Goal: Information Seeking & Learning: Learn about a topic

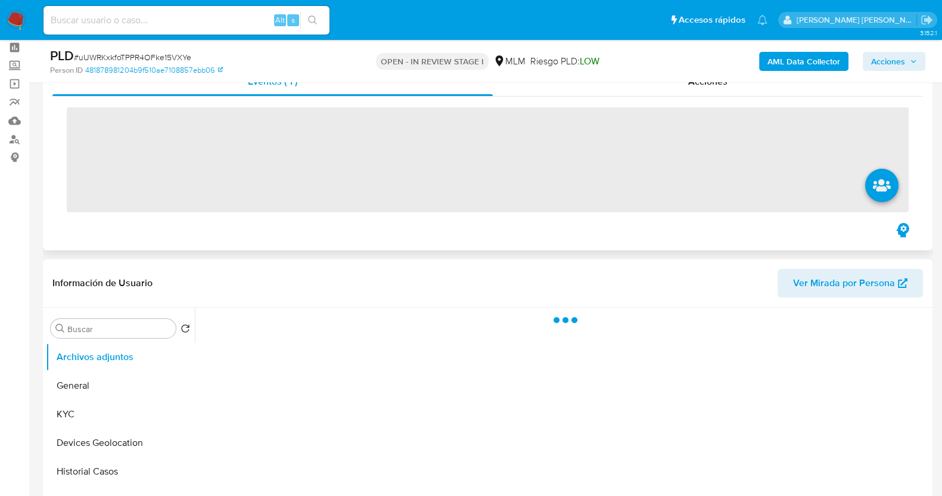
scroll to position [74, 0]
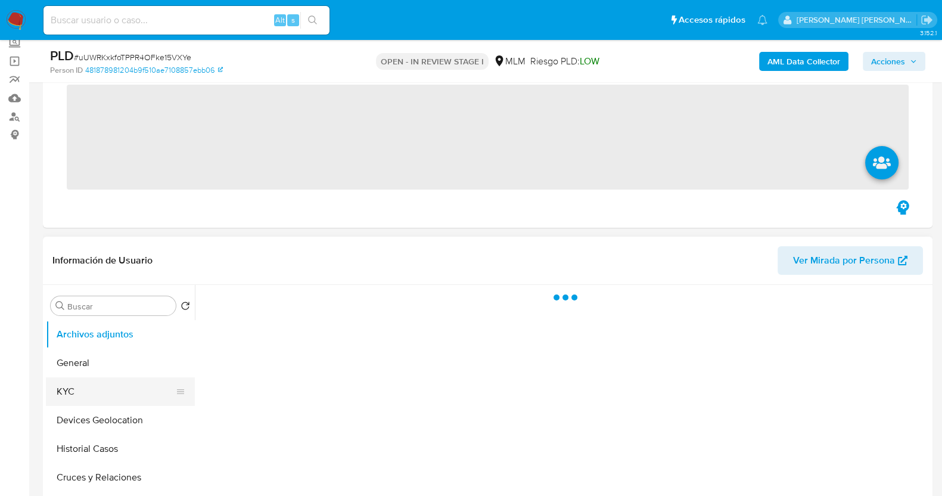
click at [66, 386] on ul "Archivos adjuntos General KYC Devices Geolocation Historial Casos Cruces y Rela…" at bounding box center [120, 454] width 149 height 269
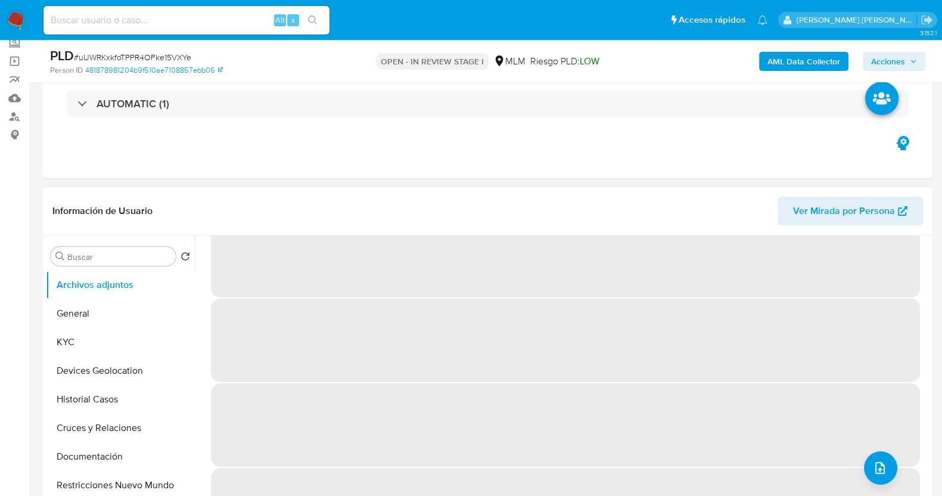
scroll to position [50, 0]
select select "10"
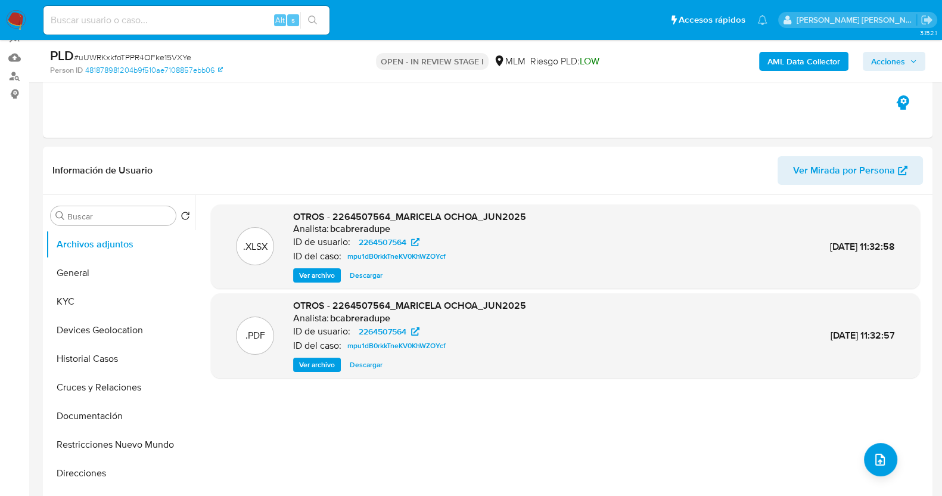
scroll to position [148, 0]
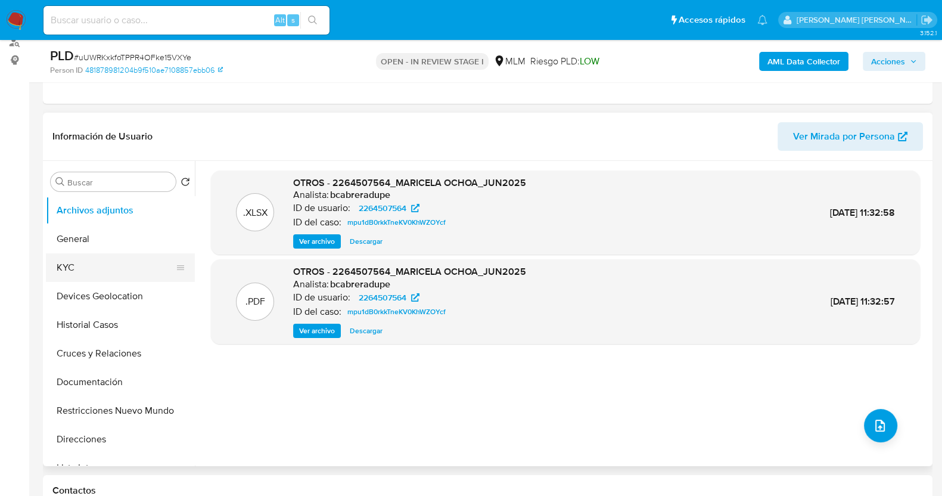
click at [89, 276] on button "KYC" at bounding box center [115, 267] width 139 height 29
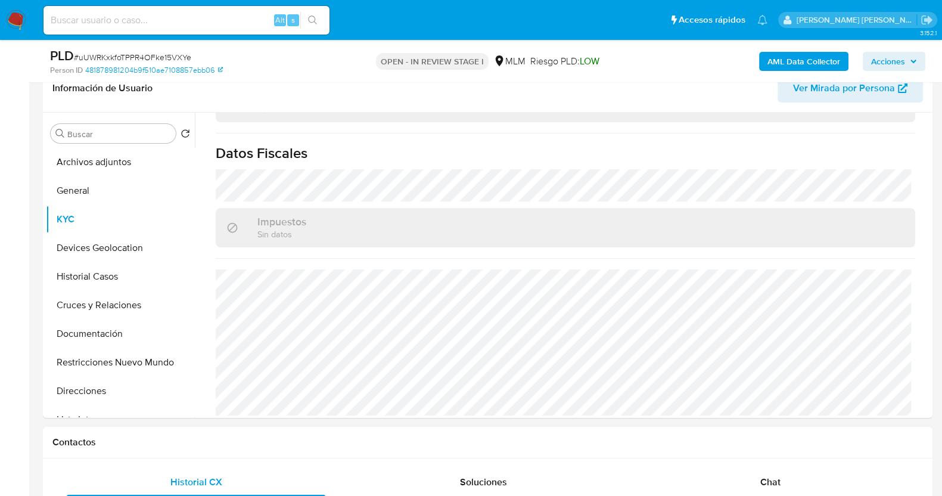
scroll to position [447, 0]
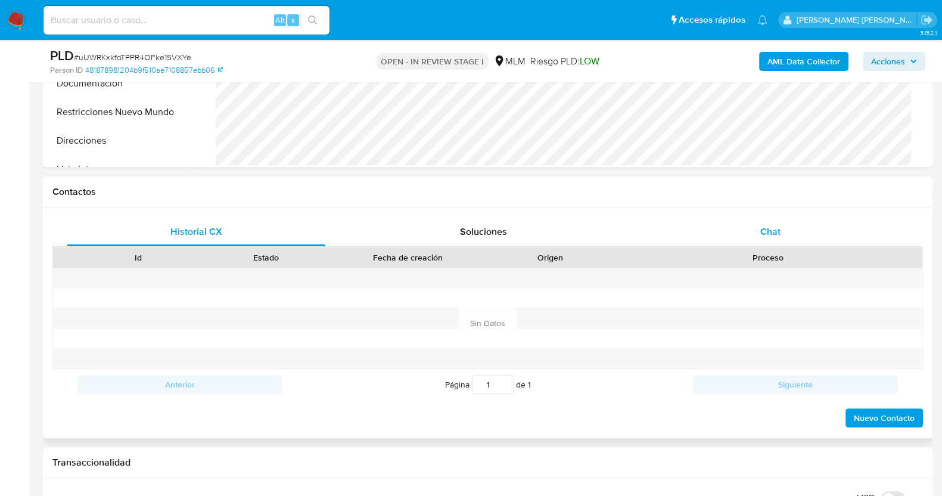
click at [765, 230] on span "Chat" at bounding box center [770, 232] width 20 height 14
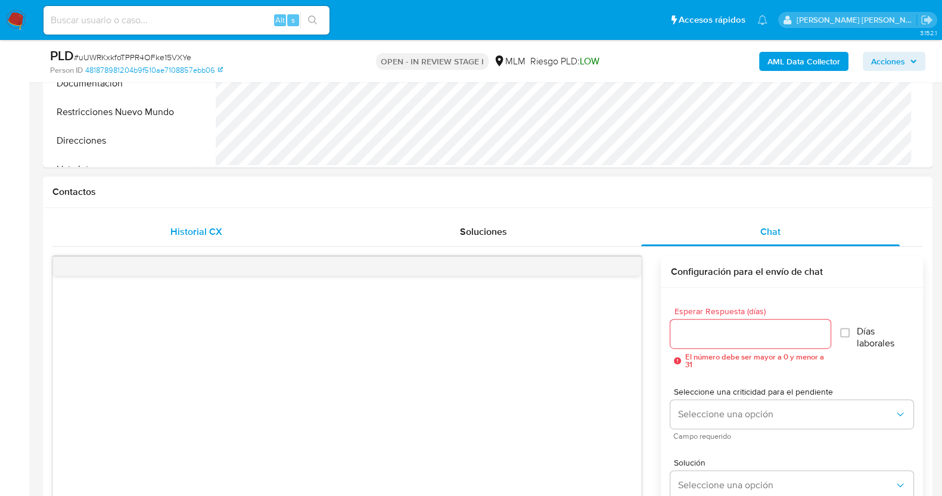
click at [232, 221] on div "Historial CX" at bounding box center [196, 232] width 259 height 29
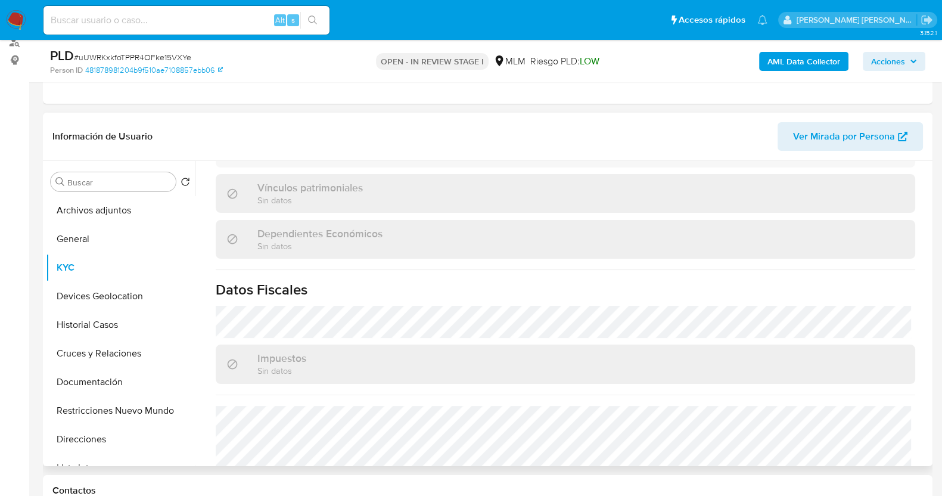
scroll to position [588, 0]
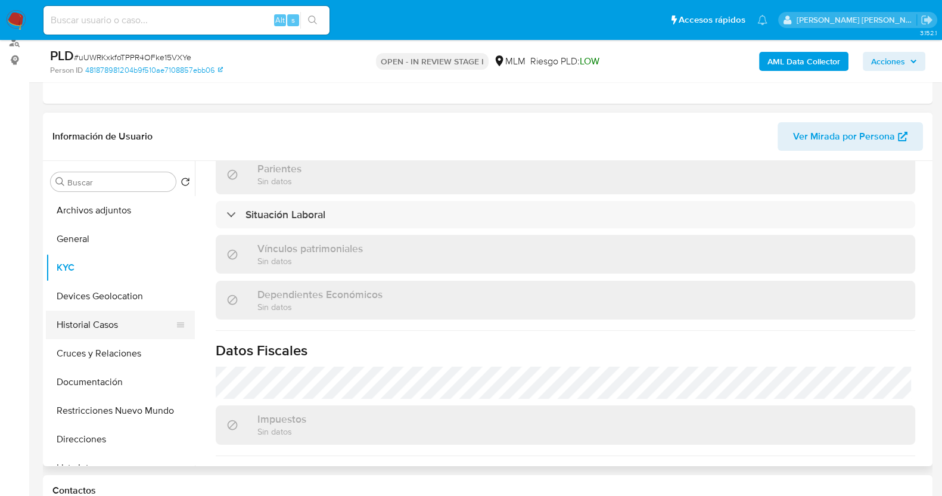
click at [94, 316] on button "Historial Casos" at bounding box center [115, 325] width 139 height 29
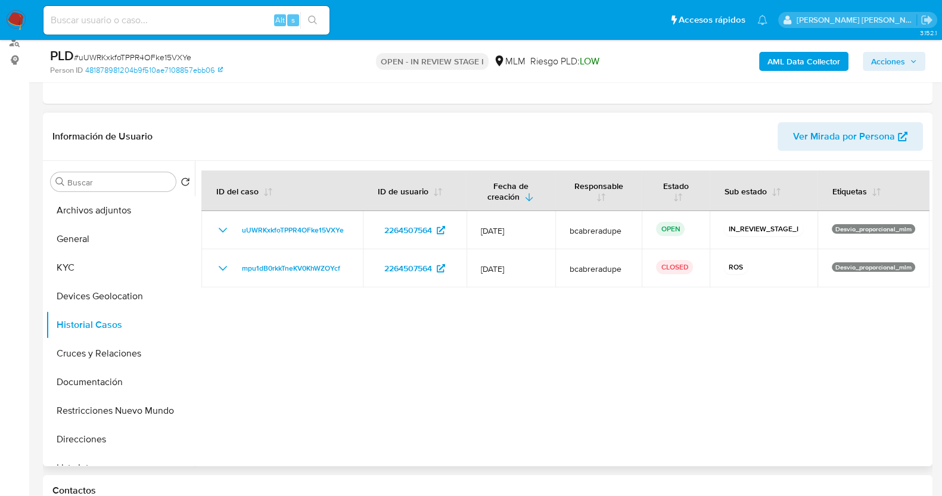
click at [442, 343] on div at bounding box center [562, 313] width 735 height 305
click at [103, 264] on button "KYC" at bounding box center [115, 267] width 139 height 29
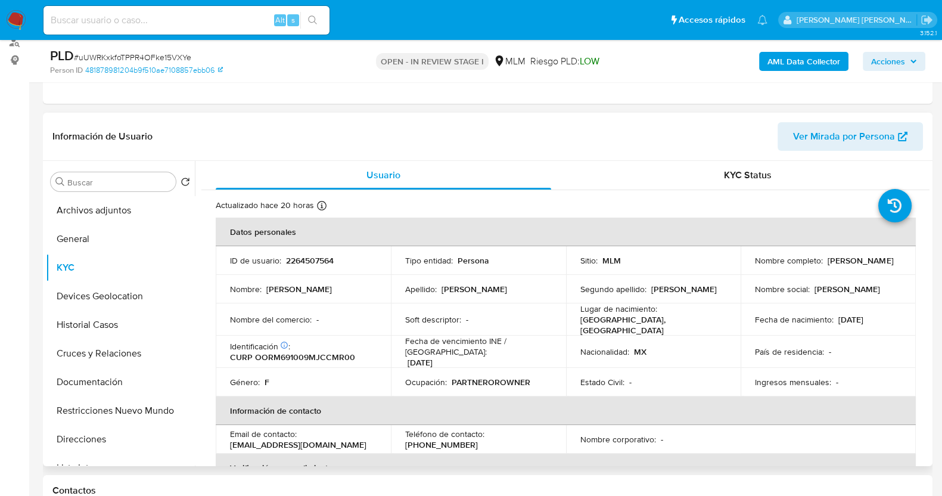
click at [299, 257] on p "2264507564" at bounding box center [310, 260] width 48 height 11
copy p "2264507564"
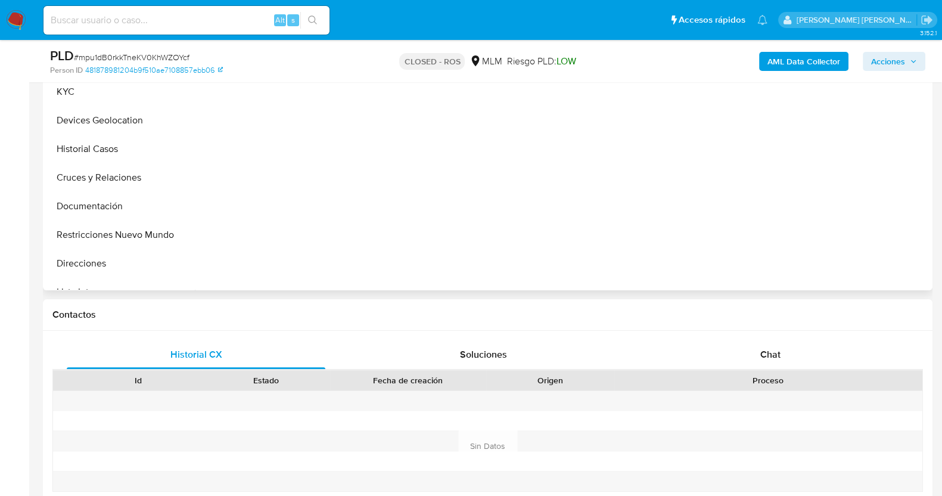
scroll to position [372, 0]
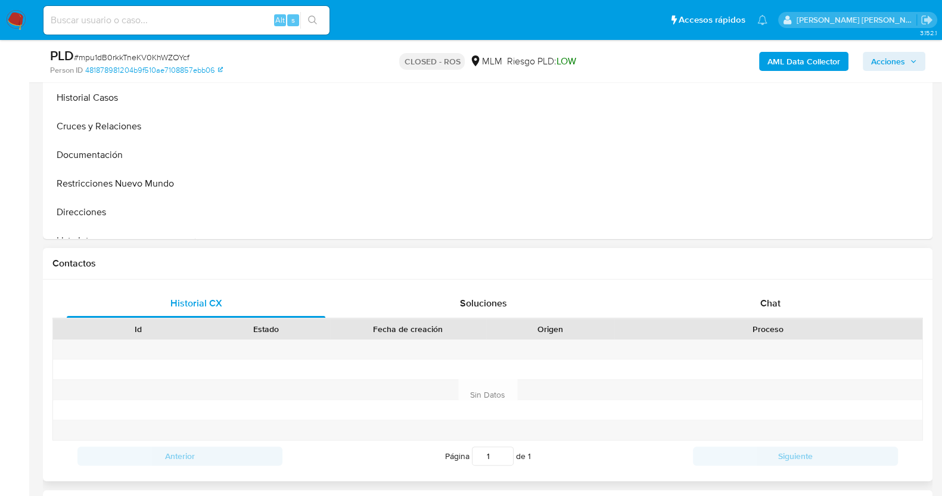
click at [775, 350] on div at bounding box center [768, 350] width 308 height 20
click at [790, 299] on div "Chat" at bounding box center [770, 303] width 259 height 29
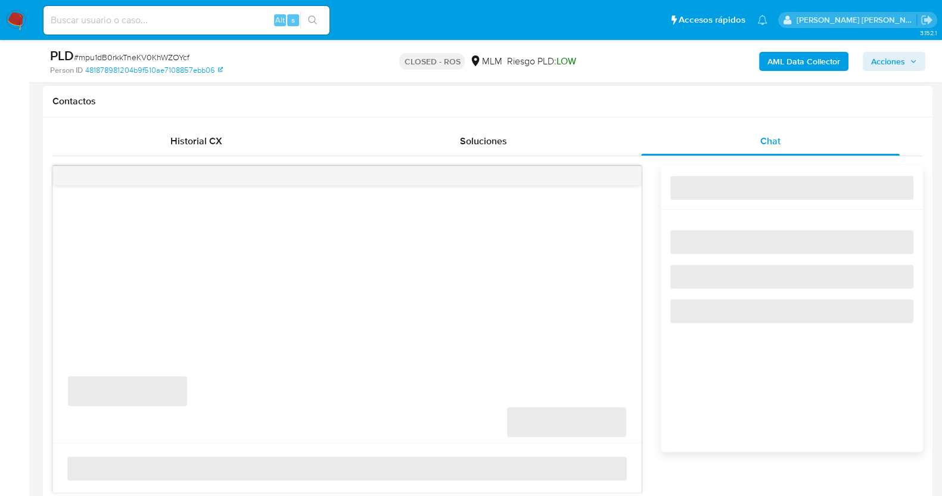
scroll to position [595, 0]
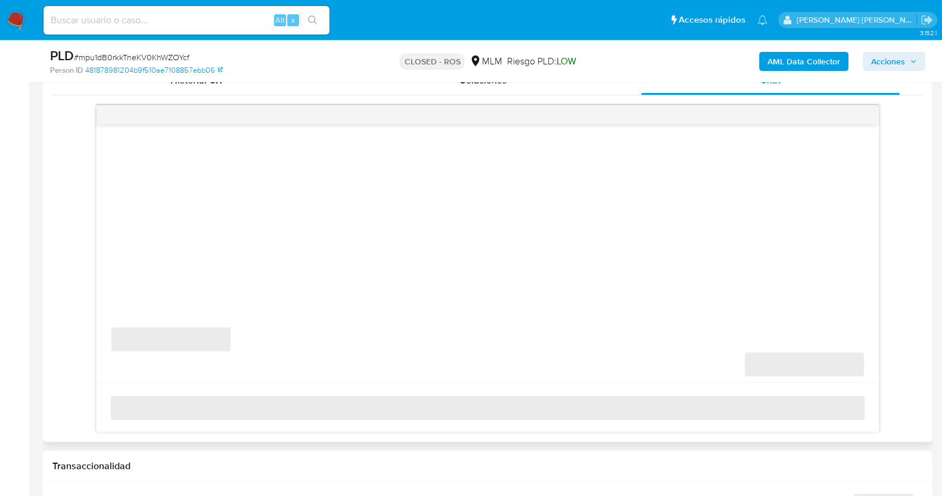
select select "10"
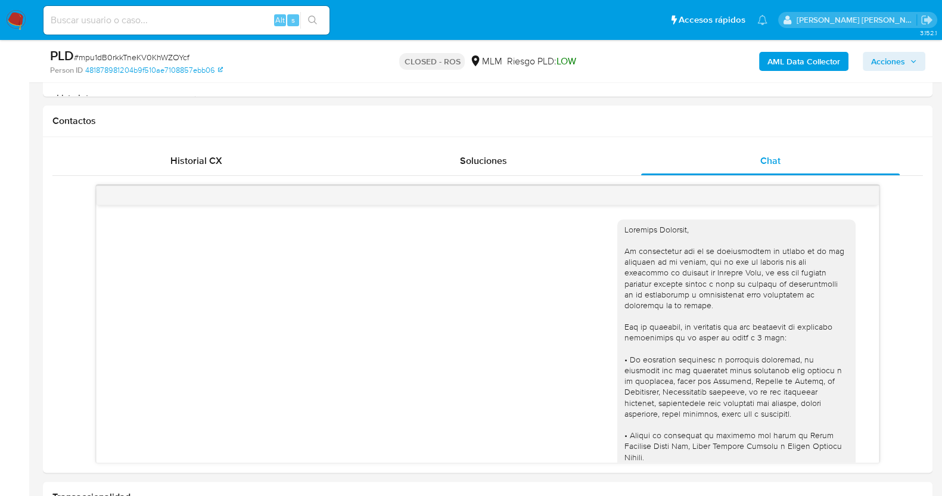
scroll to position [372, 0]
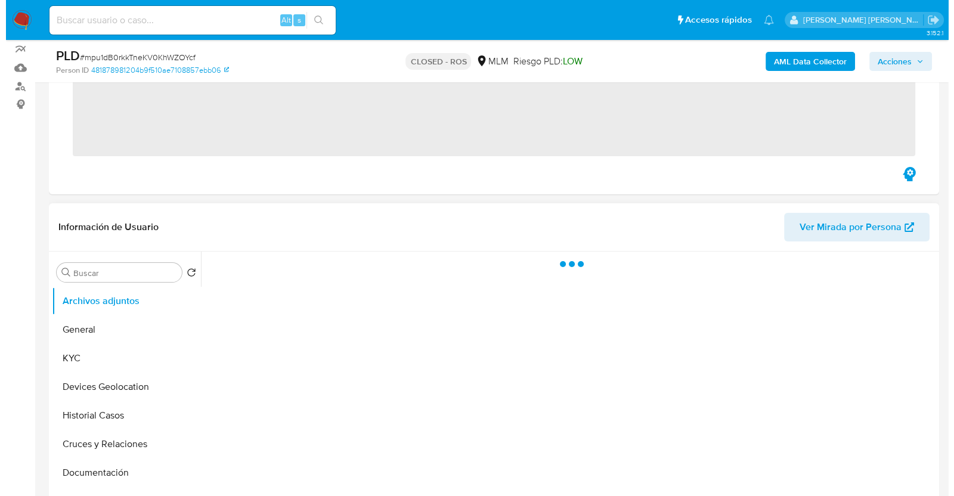
scroll to position [148, 0]
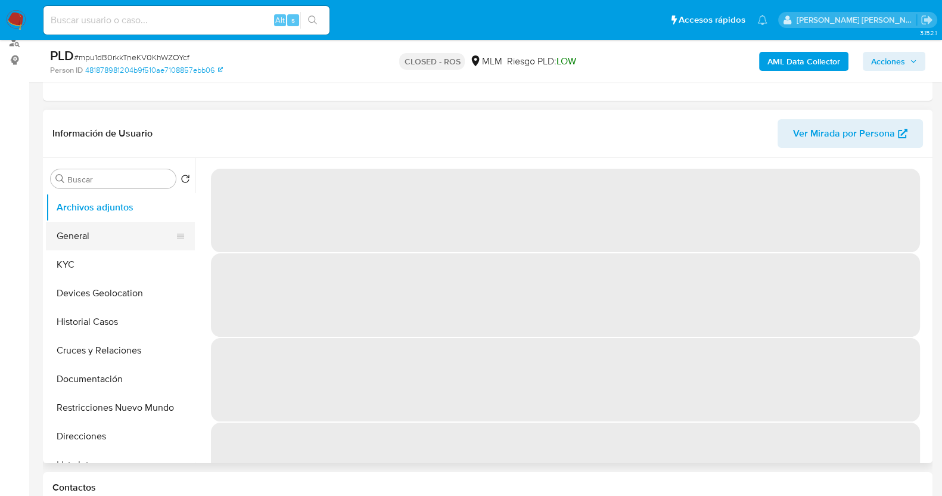
select select "10"
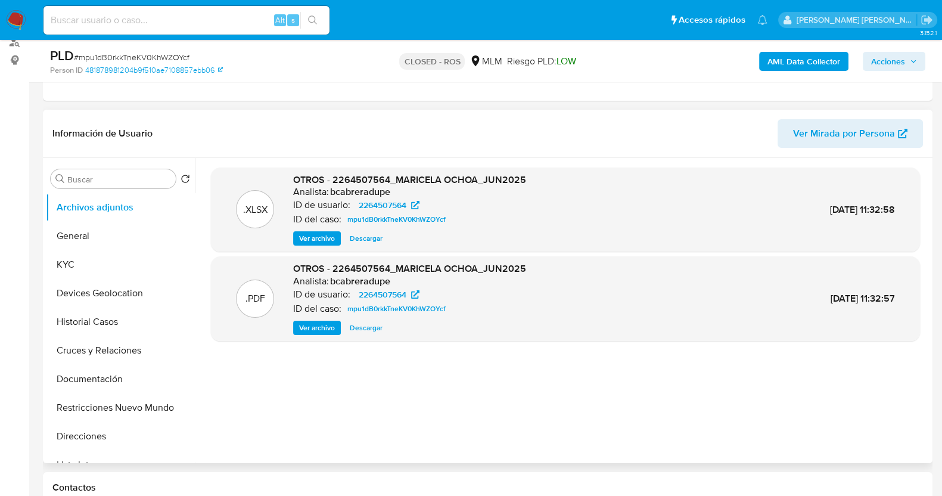
click at [305, 327] on span "Ver archivo" at bounding box center [317, 328] width 36 height 12
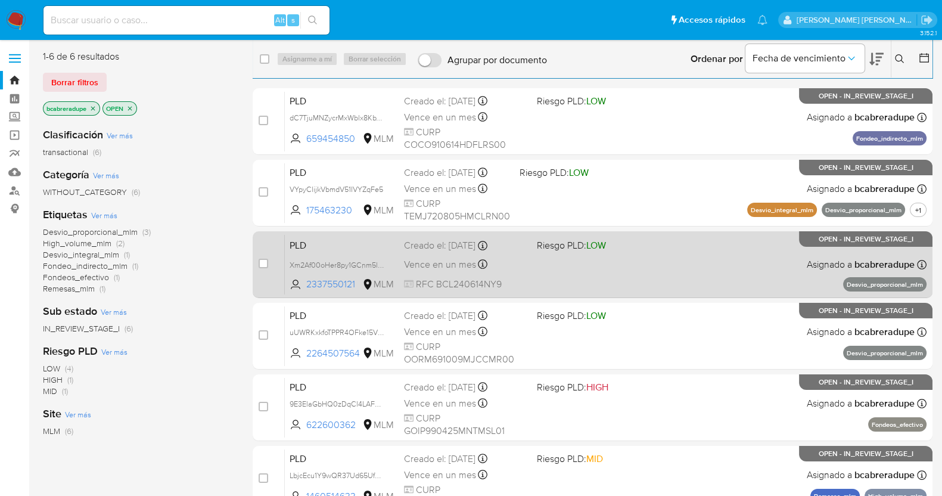
click at [443, 258] on span "Vence en un mes" at bounding box center [440, 264] width 72 height 13
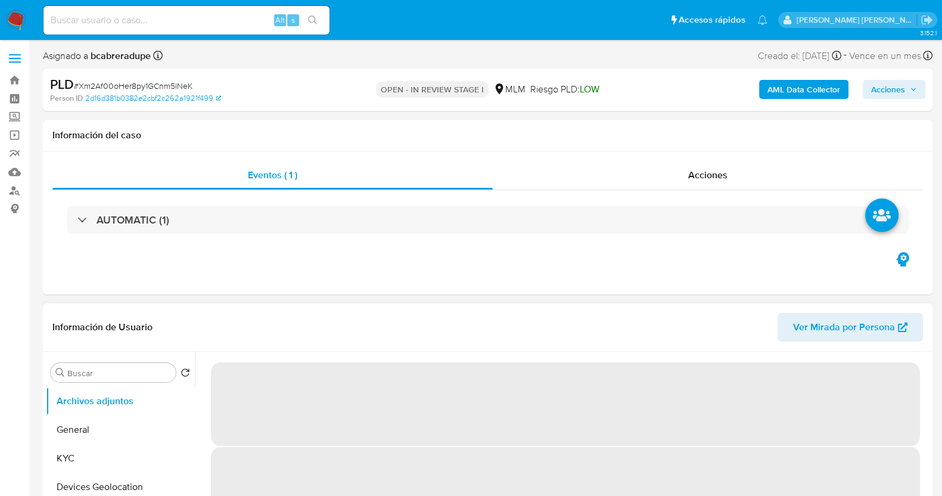
select select "10"
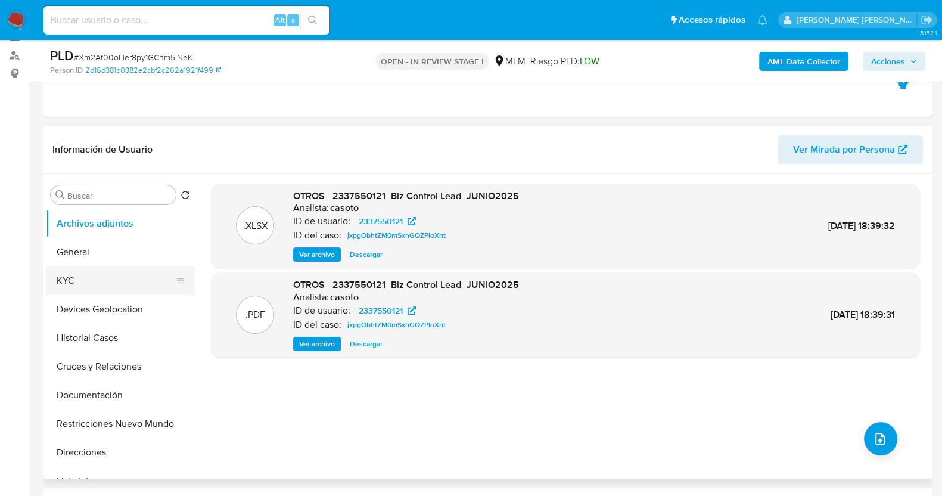
scroll to position [148, 0]
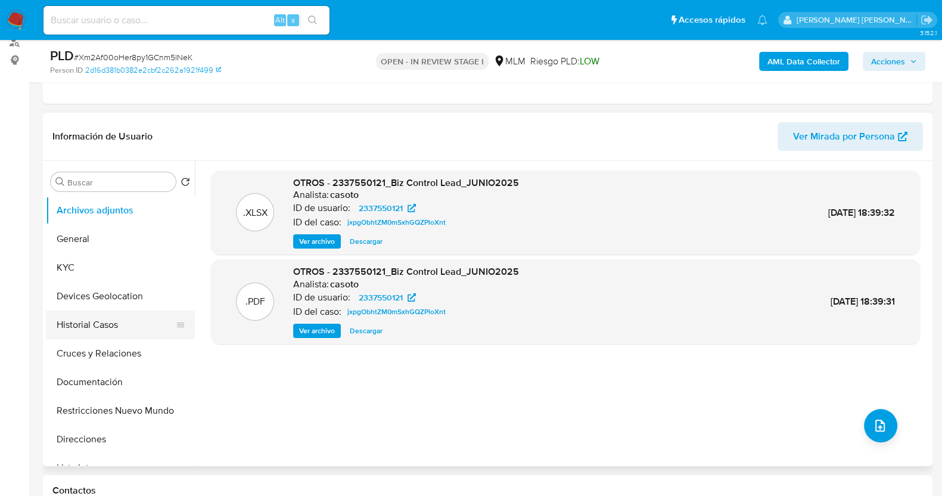
click at [101, 322] on button "Historial Casos" at bounding box center [115, 325] width 139 height 29
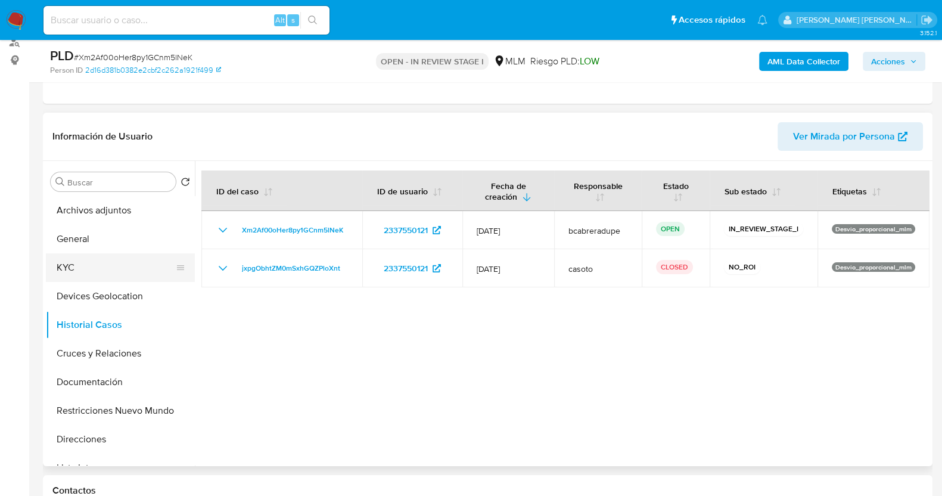
click at [122, 259] on button "KYC" at bounding box center [115, 267] width 139 height 29
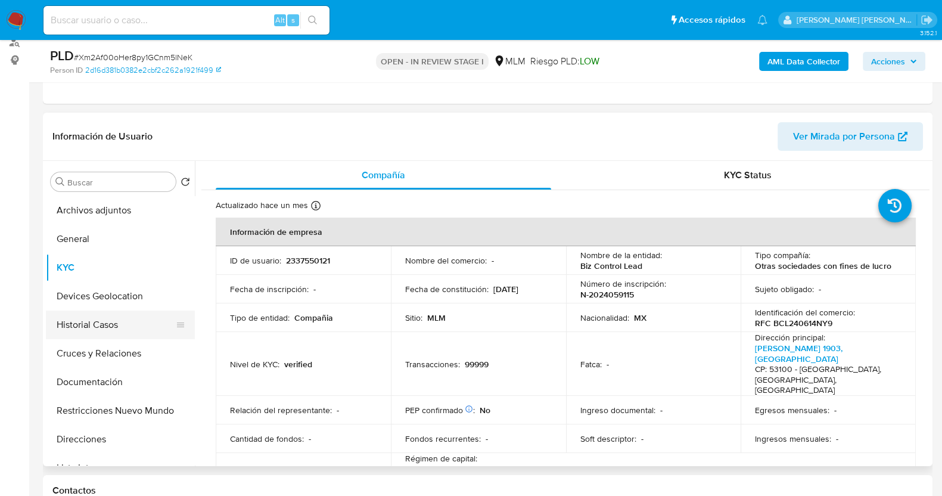
click at [125, 319] on button "Historial Casos" at bounding box center [115, 325] width 139 height 29
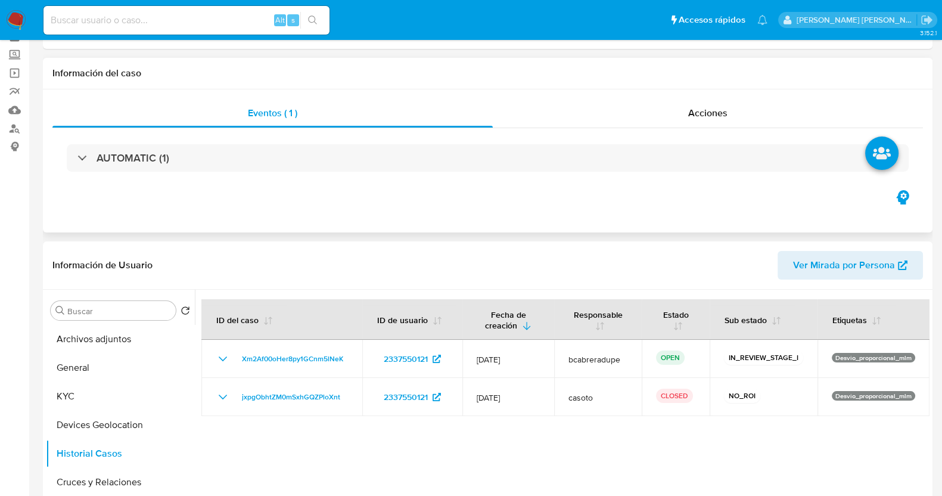
scroll to position [0, 0]
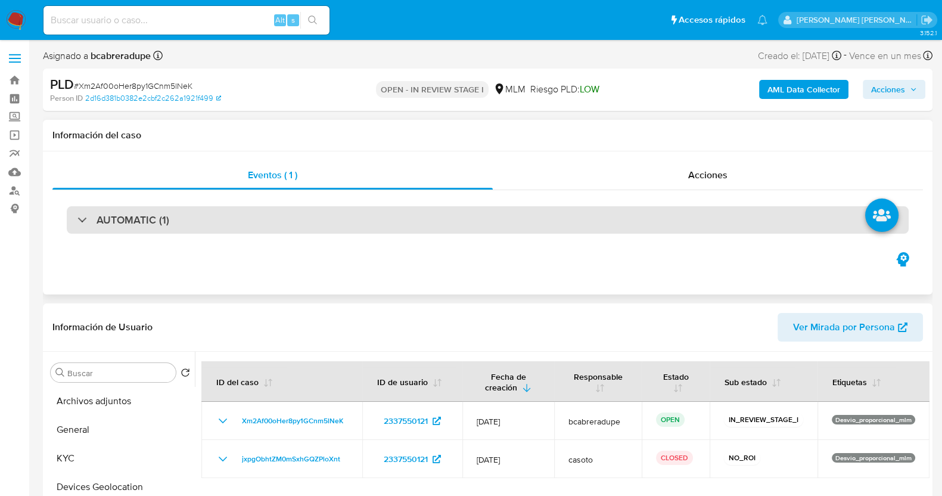
click at [107, 225] on h3 "AUTOMATIC (1)" at bounding box center [133, 219] width 73 height 13
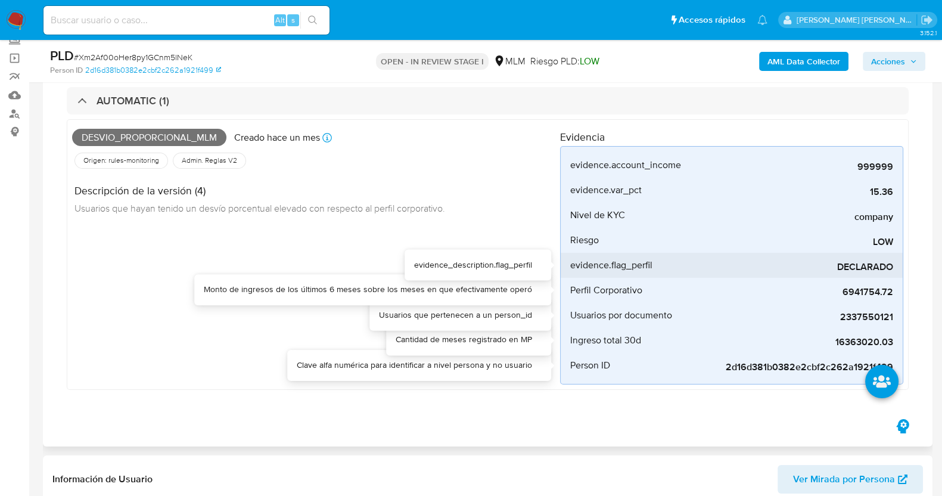
scroll to position [74, 0]
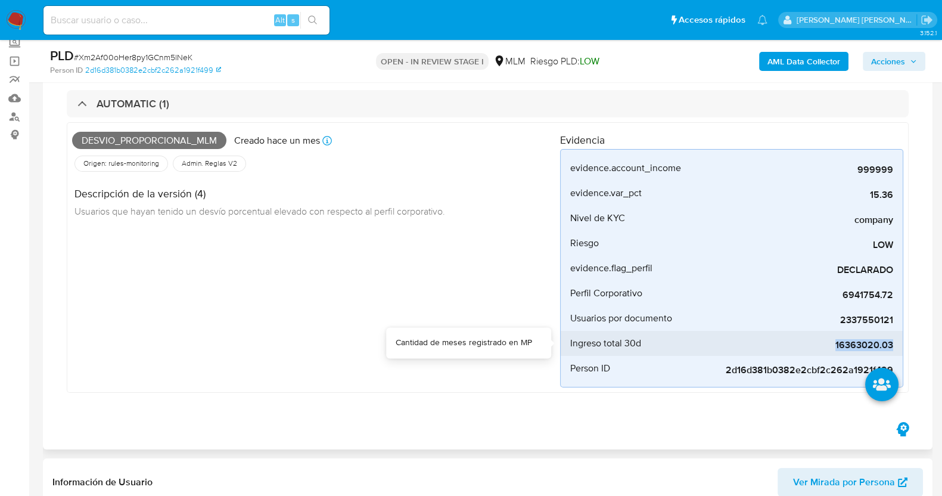
drag, startPoint x: 837, startPoint y: 344, endPoint x: 893, endPoint y: 343, distance: 56.1
click at [893, 343] on span "16363020.03" at bounding box center [804, 345] width 179 height 12
copy span "16363020.03"
drag, startPoint x: 867, startPoint y: 193, endPoint x: 904, endPoint y: 193, distance: 36.4
click at [904, 193] on div "Desvio_proporcional_mlm Creado hace un mes Creado: 12/07/2025 03:05:41 Origen: …" at bounding box center [488, 257] width 842 height 271
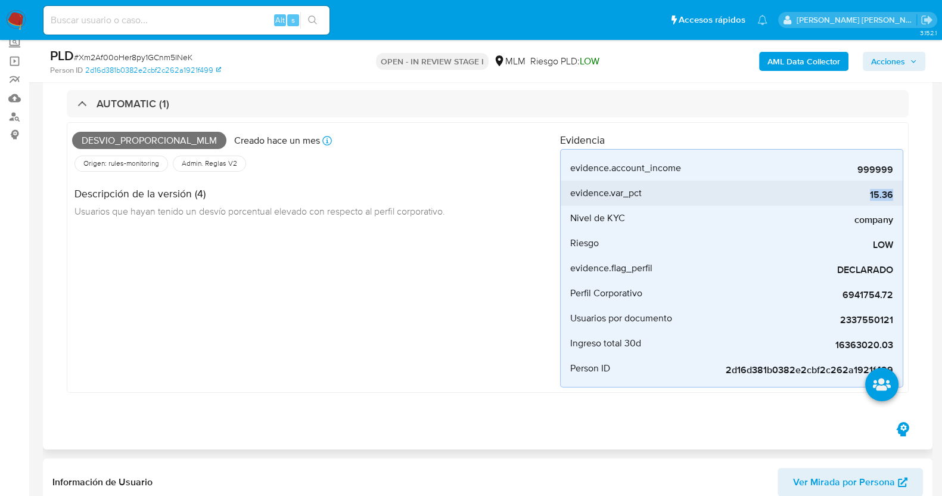
copy span "15.36"
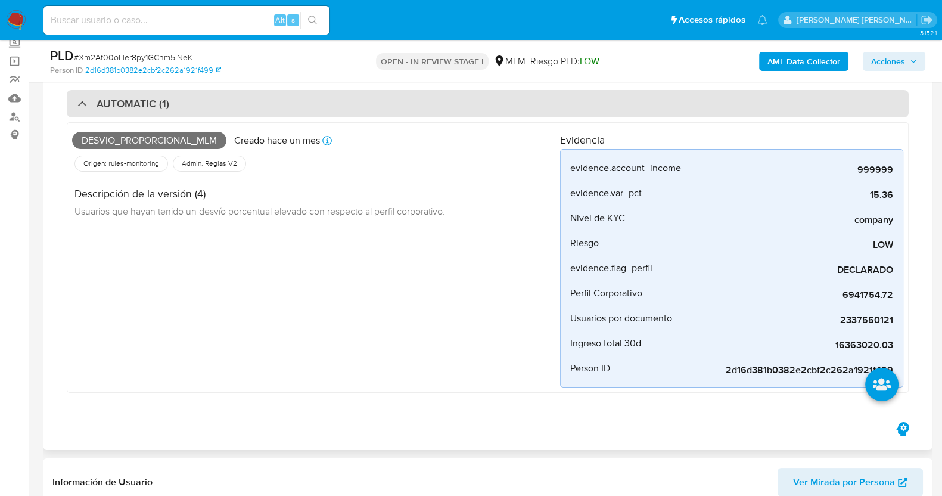
click at [95, 111] on div "AUTOMATIC (1)" at bounding box center [488, 103] width 842 height 27
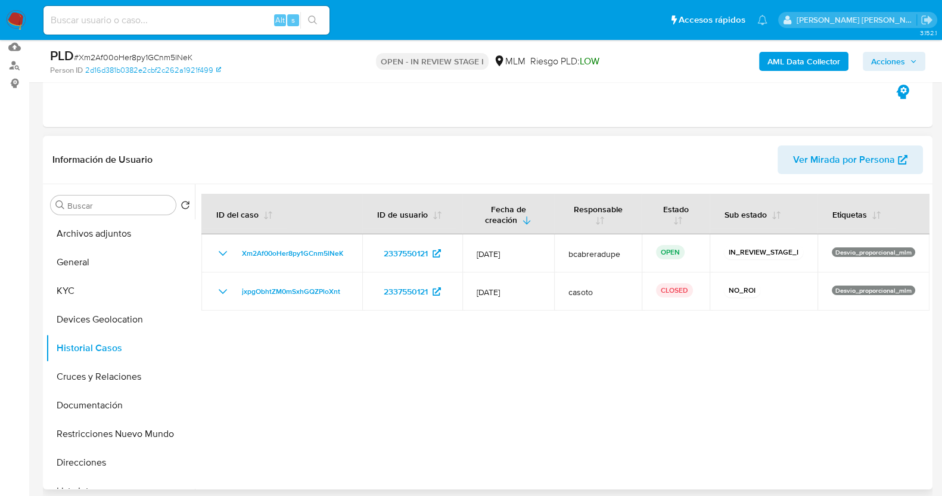
scroll to position [148, 0]
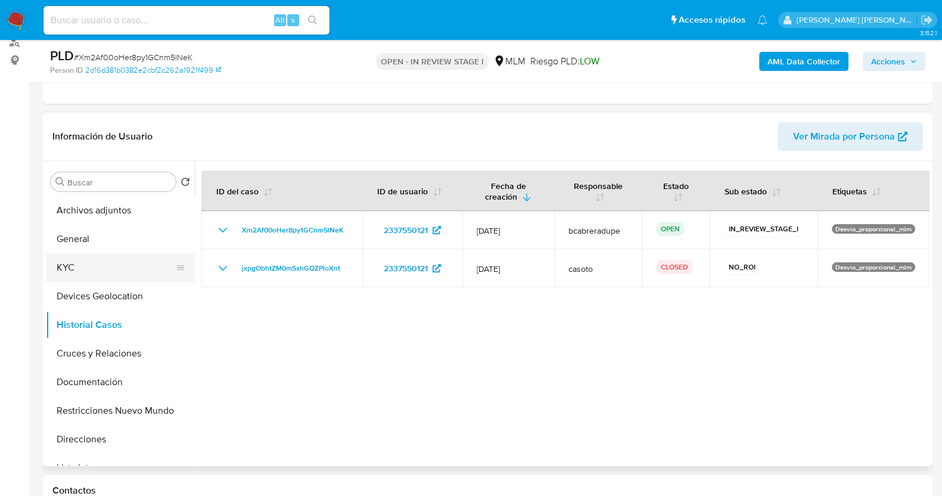
drag, startPoint x: 79, startPoint y: 266, endPoint x: 100, endPoint y: 269, distance: 21.2
click at [79, 266] on button "KYC" at bounding box center [115, 267] width 139 height 29
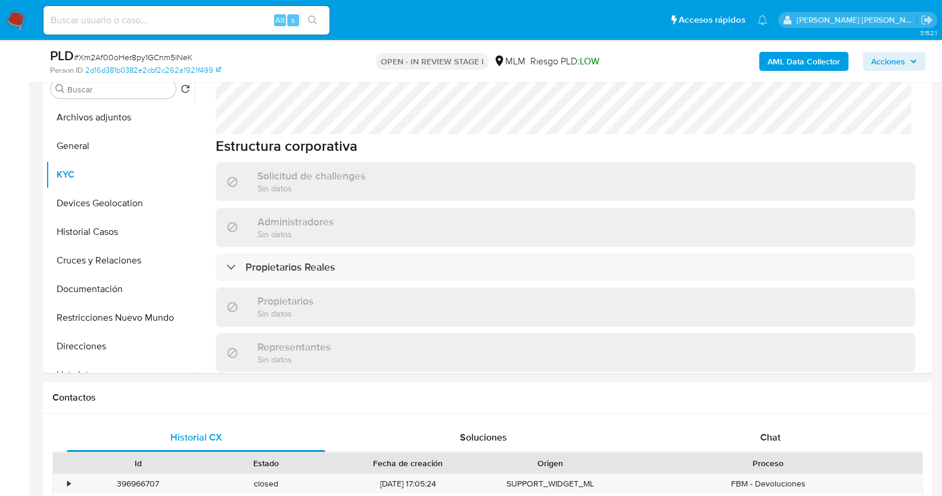
scroll to position [251, 0]
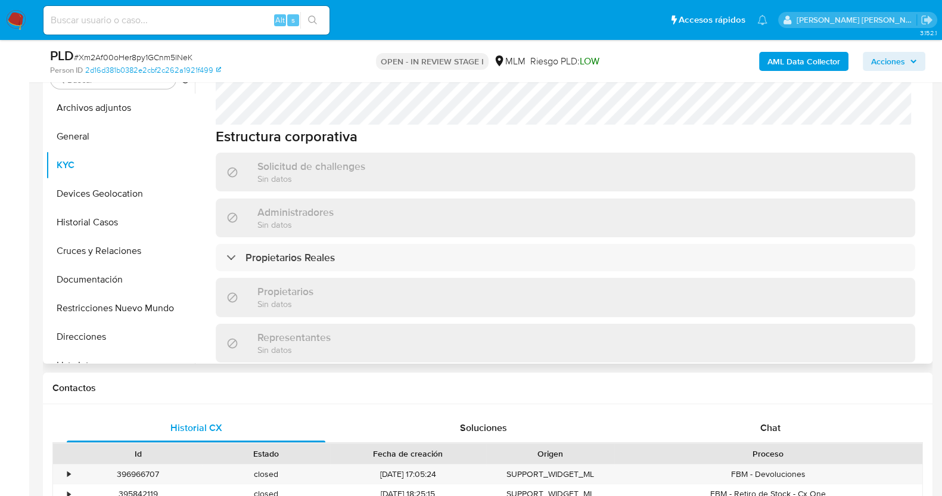
drag, startPoint x: 930, startPoint y: 216, endPoint x: 930, endPoint y: 223, distance: 7.2
click at [930, 223] on div "Buscar Volver al orden por defecto Archivos adjuntos General KYC Devices Geoloc…" at bounding box center [488, 210] width 890 height 305
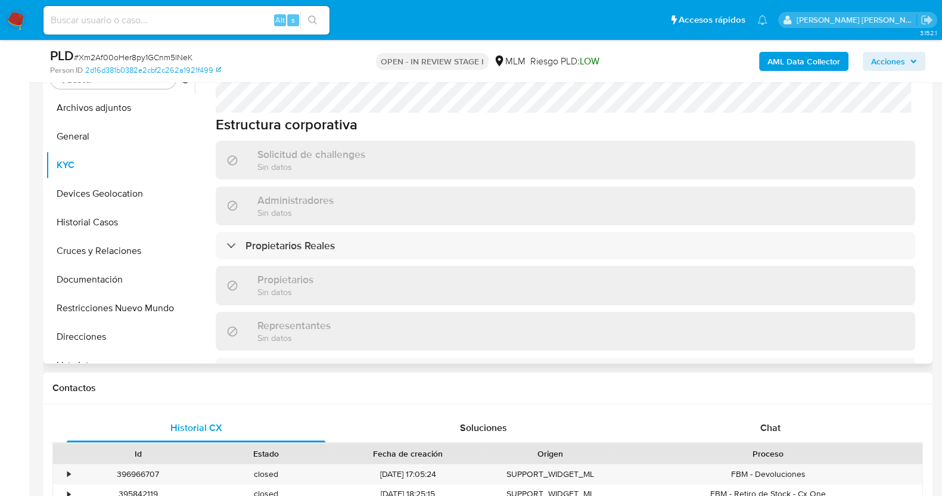
scroll to position [617, 0]
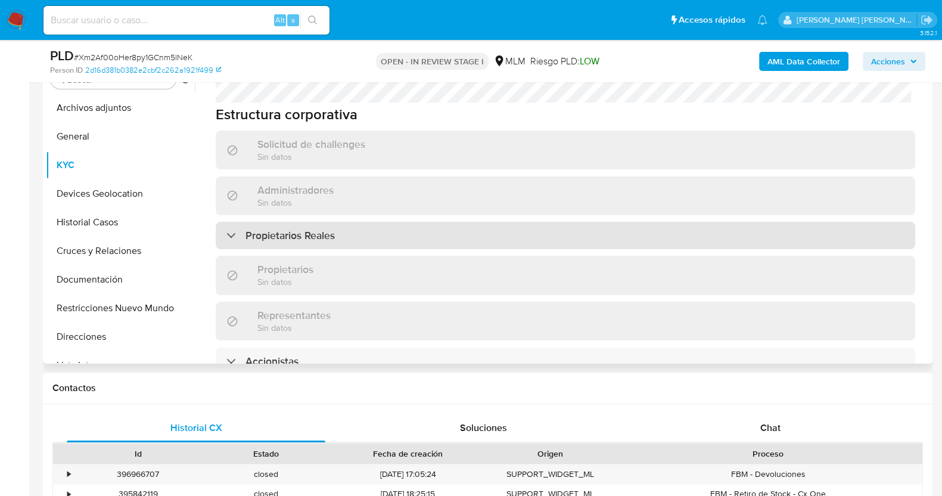
click at [440, 222] on div "Propietarios Reales" at bounding box center [566, 235] width 700 height 27
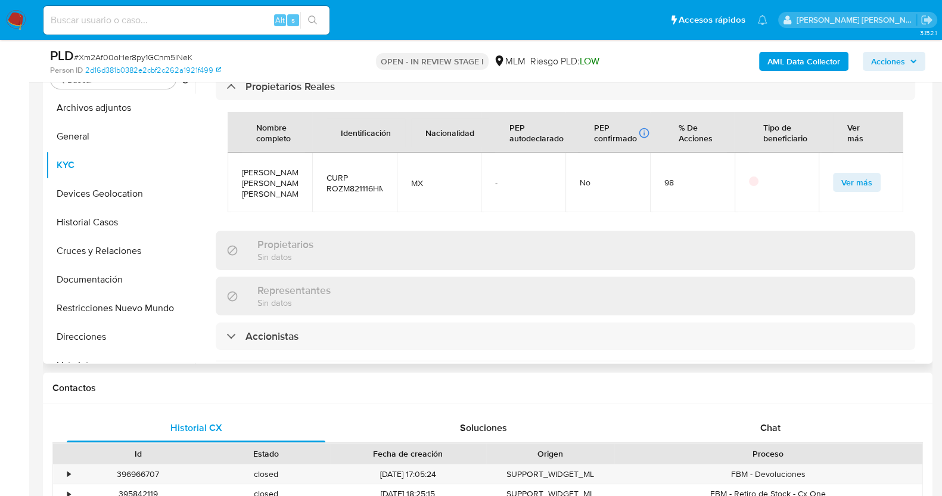
scroll to position [692, 0]
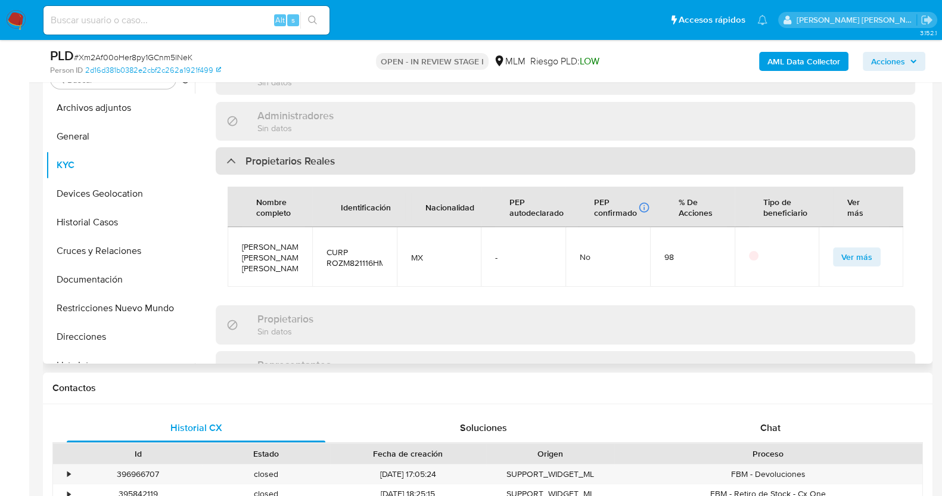
click at [327, 154] on h3 "Propietarios Reales" at bounding box center [290, 160] width 89 height 13
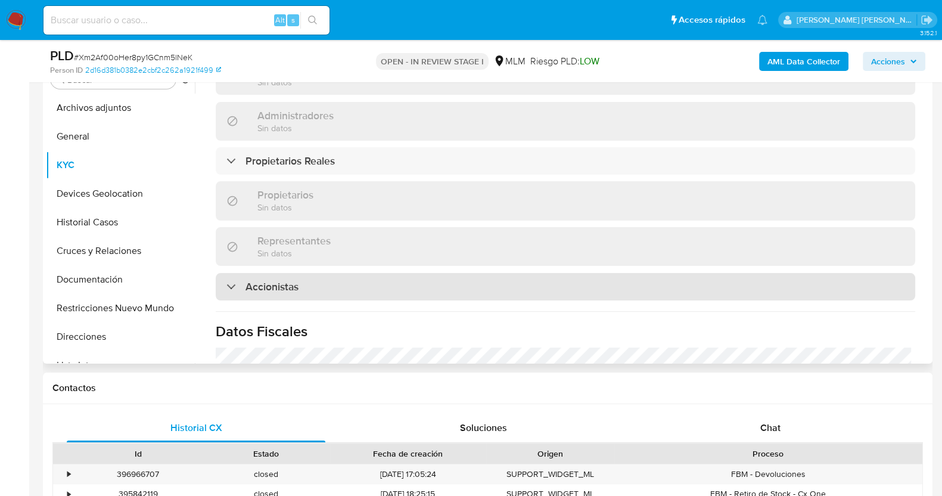
click at [370, 273] on div "Accionistas" at bounding box center [566, 286] width 700 height 27
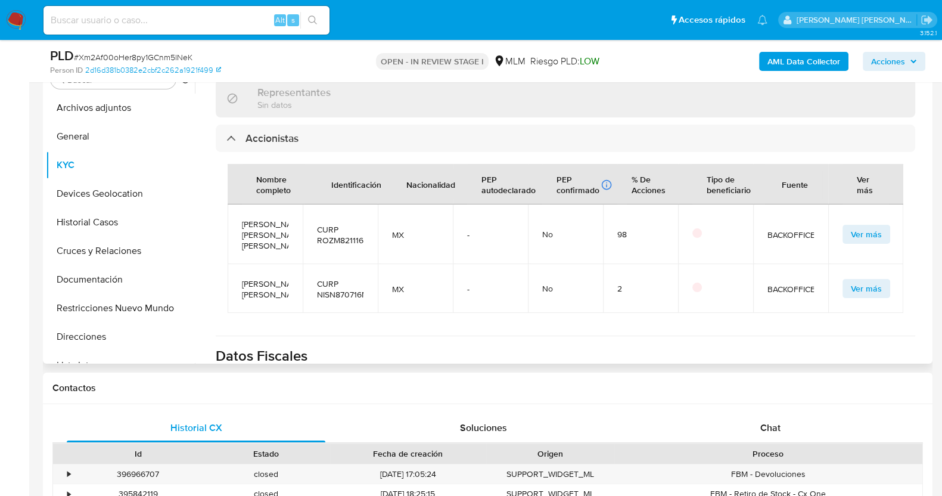
scroll to position [841, 0]
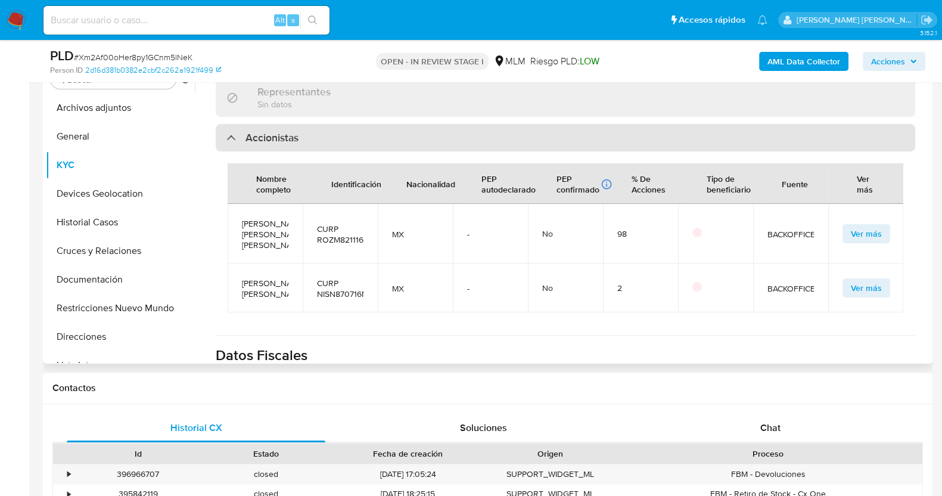
click at [471, 124] on div "Accionistas" at bounding box center [566, 137] width 700 height 27
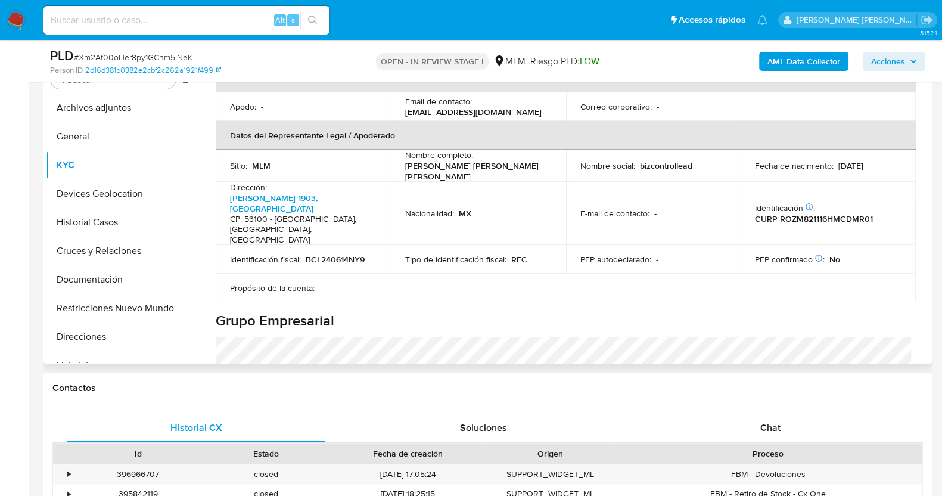
scroll to position [297, 0]
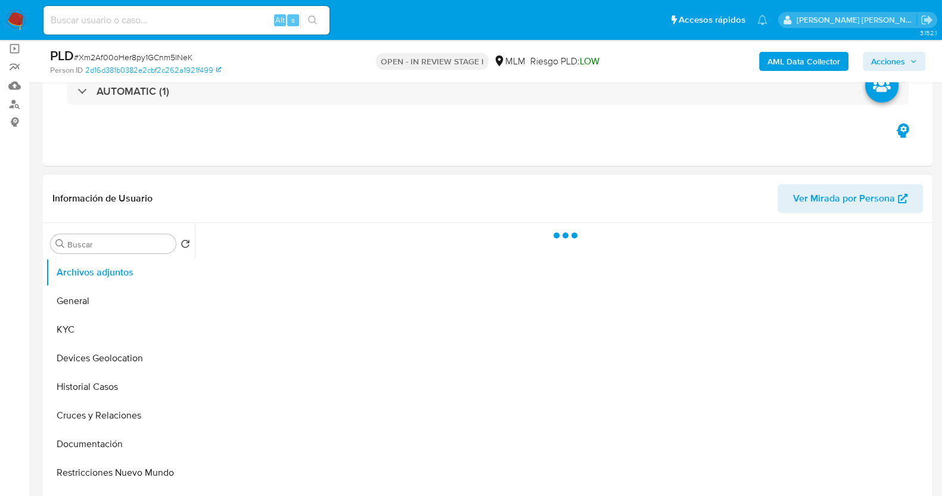
scroll to position [148, 0]
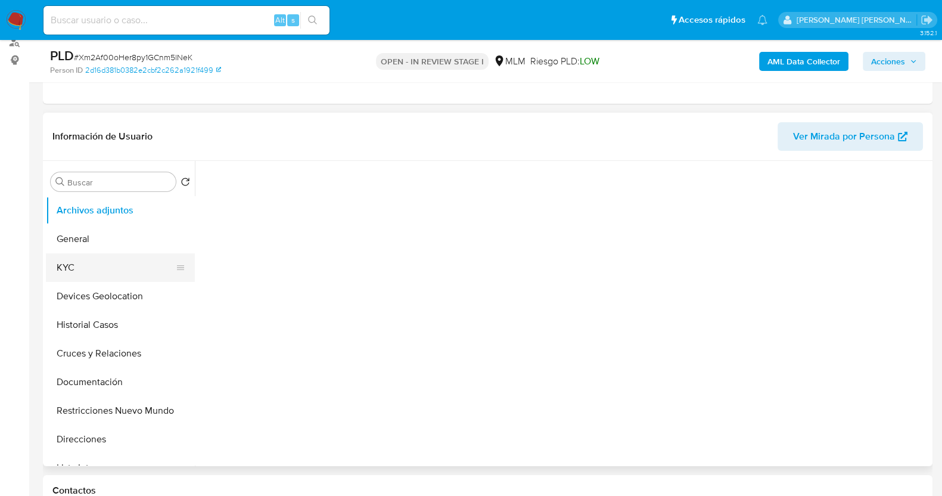
click at [133, 262] on button "KYC" at bounding box center [115, 267] width 139 height 29
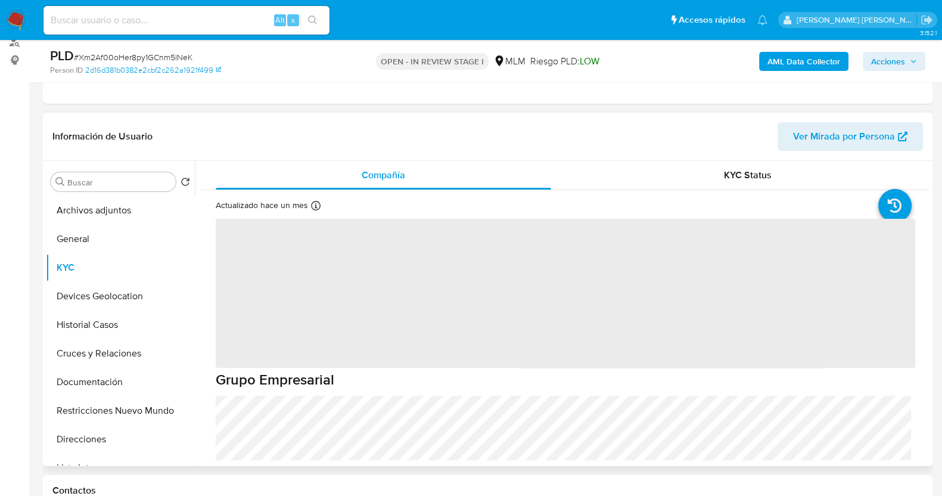
select select "10"
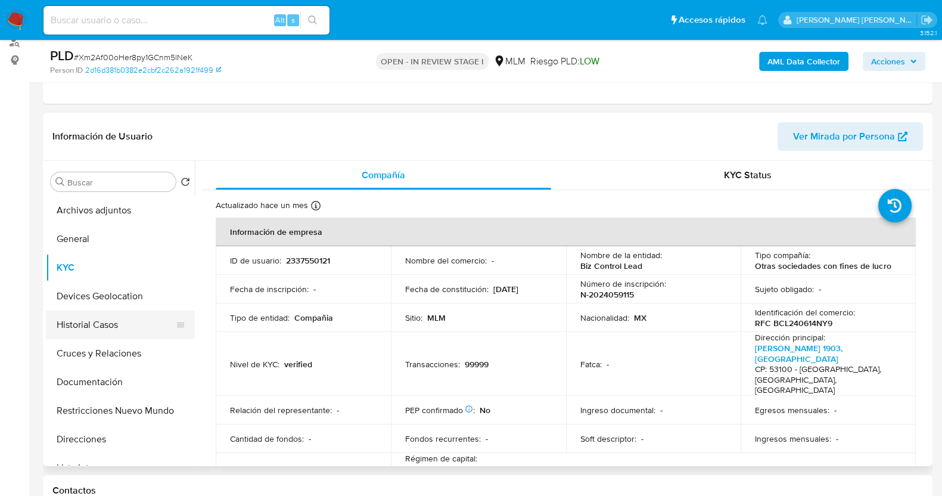
click at [103, 321] on button "Historial Casos" at bounding box center [115, 325] width 139 height 29
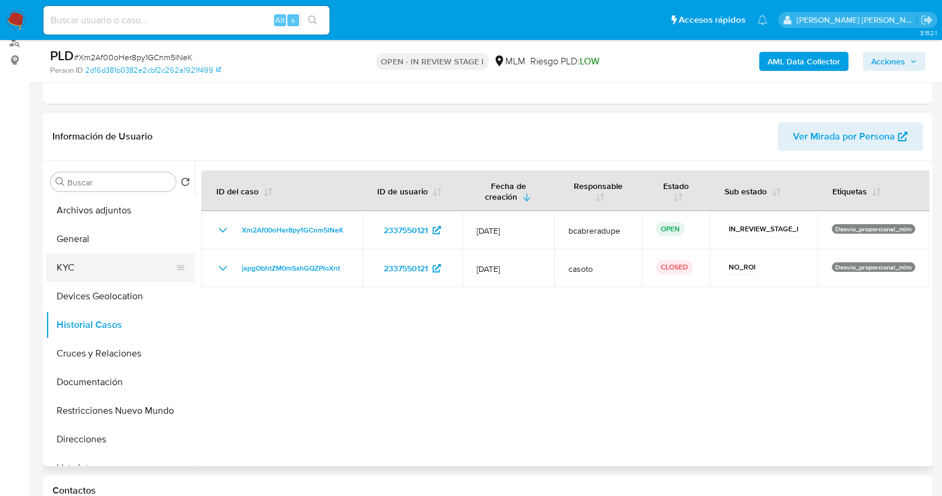
click at [128, 269] on button "KYC" at bounding box center [115, 267] width 139 height 29
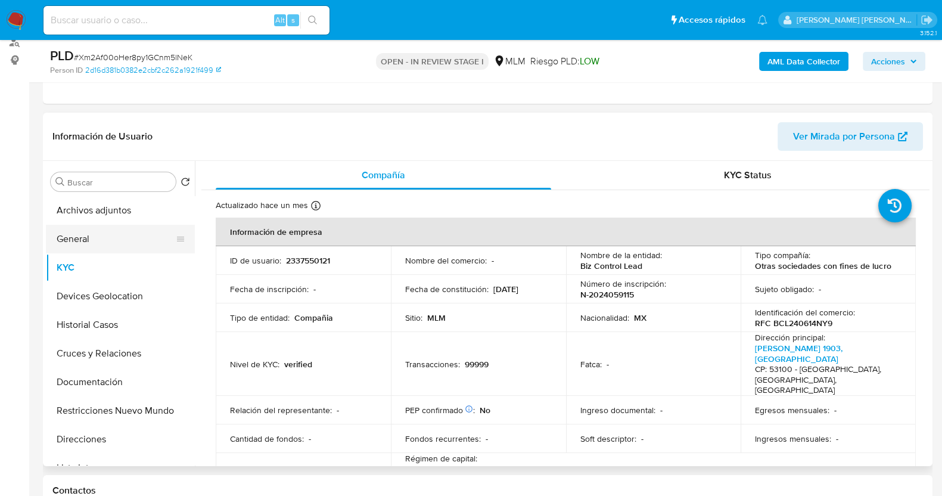
click at [107, 227] on button "General" at bounding box center [115, 239] width 139 height 29
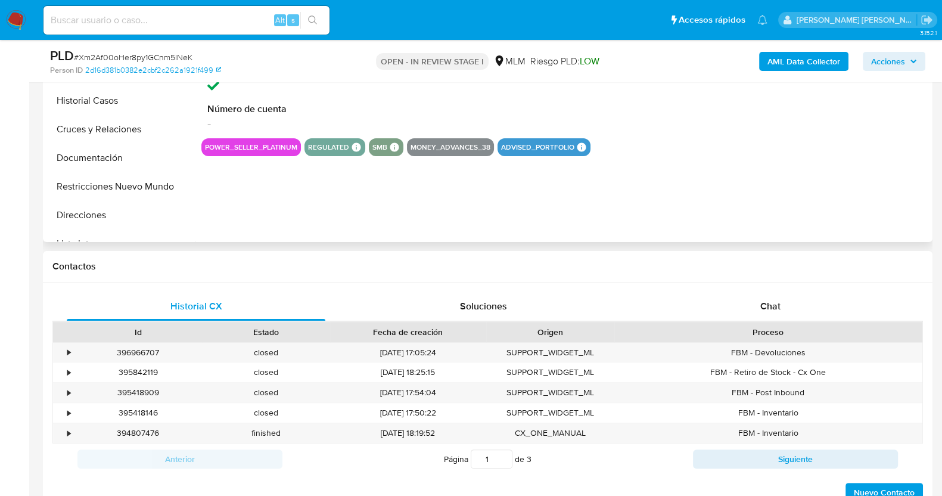
scroll to position [297, 0]
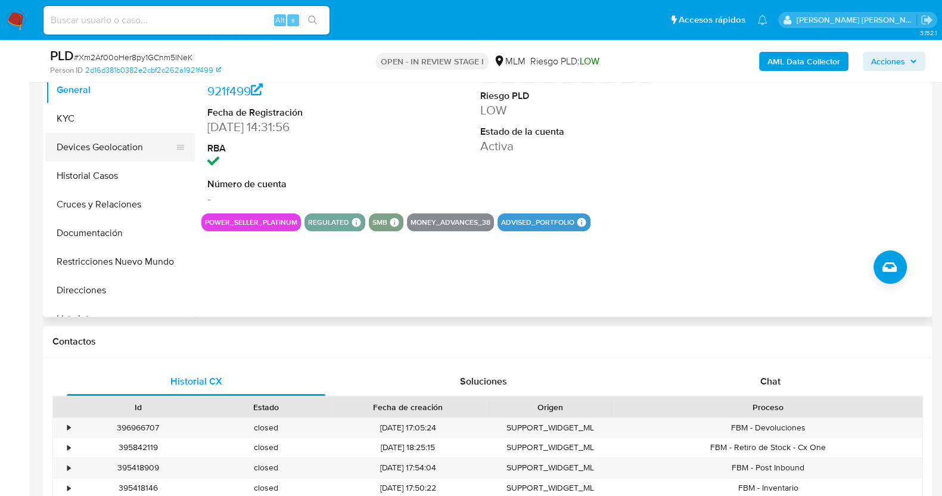
click at [127, 148] on button "Devices Geolocation" at bounding box center [115, 147] width 139 height 29
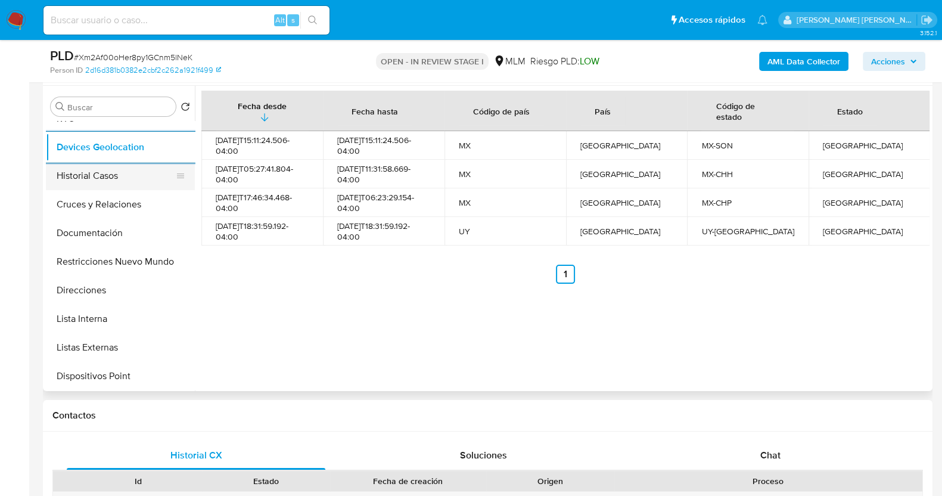
scroll to position [223, 0]
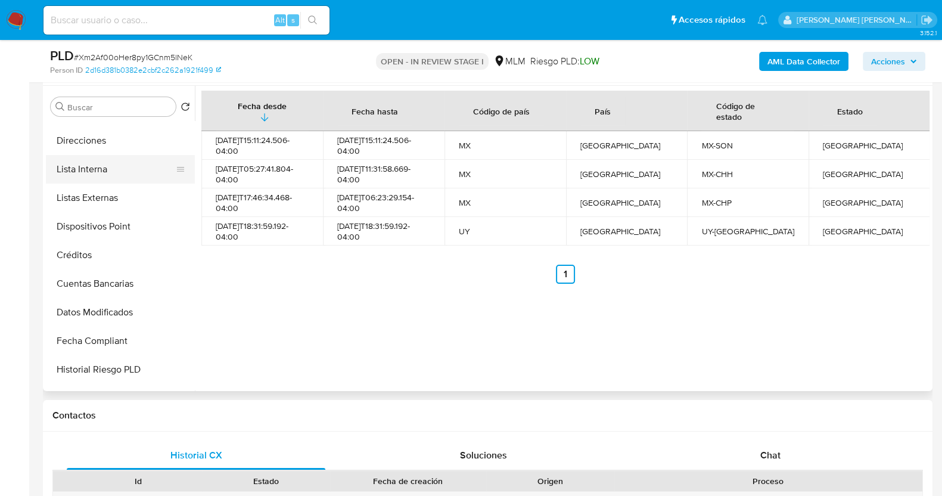
click at [100, 179] on button "Lista Interna" at bounding box center [115, 169] width 139 height 29
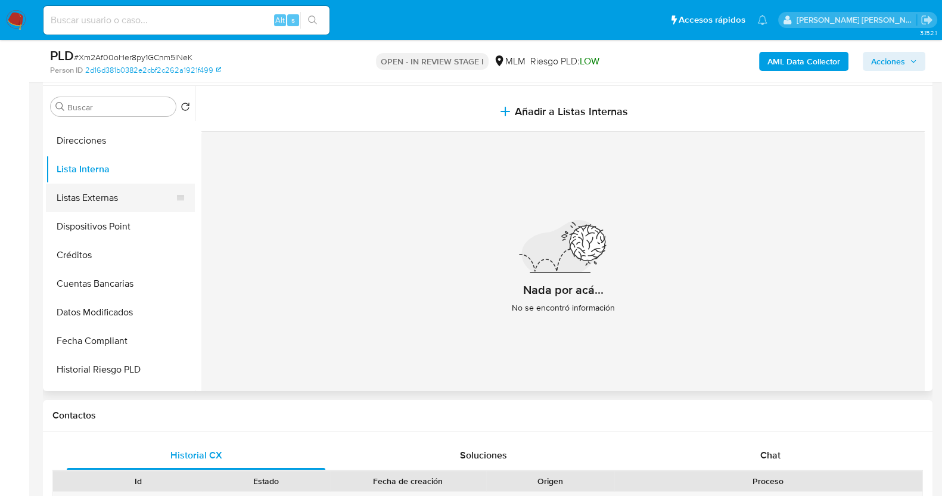
click at [99, 198] on button "Listas Externas" at bounding box center [115, 198] width 139 height 29
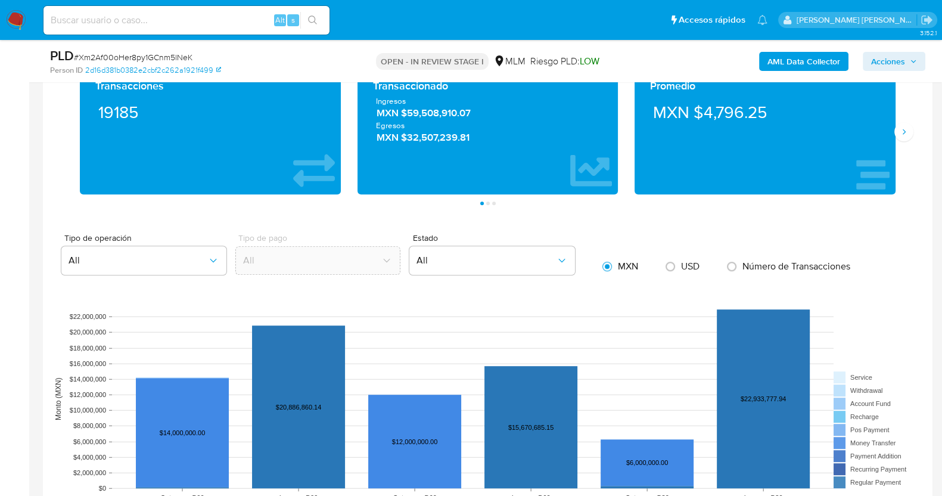
scroll to position [894, 0]
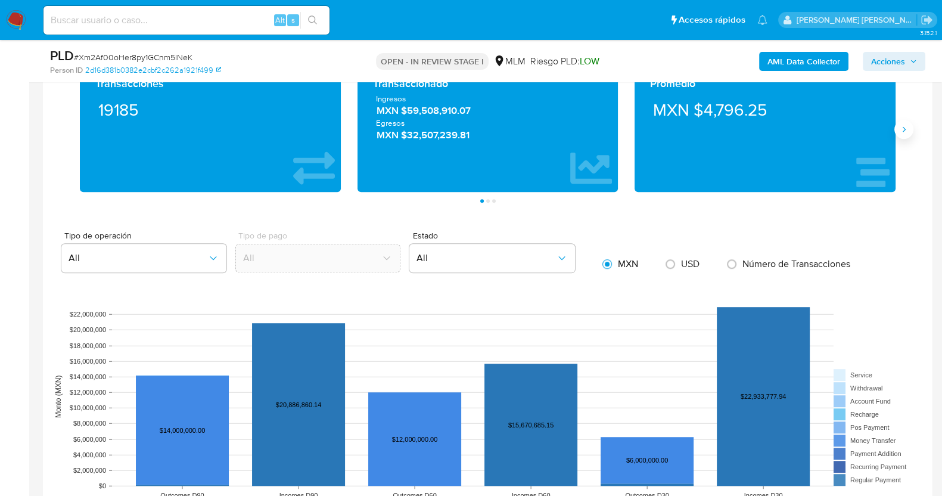
click at [908, 129] on icon "Siguiente" at bounding box center [904, 130] width 10 height 10
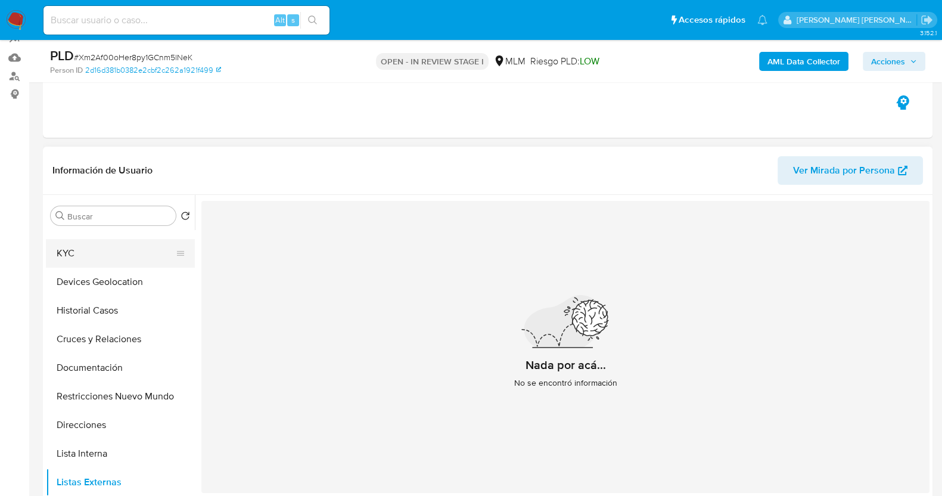
scroll to position [0, 0]
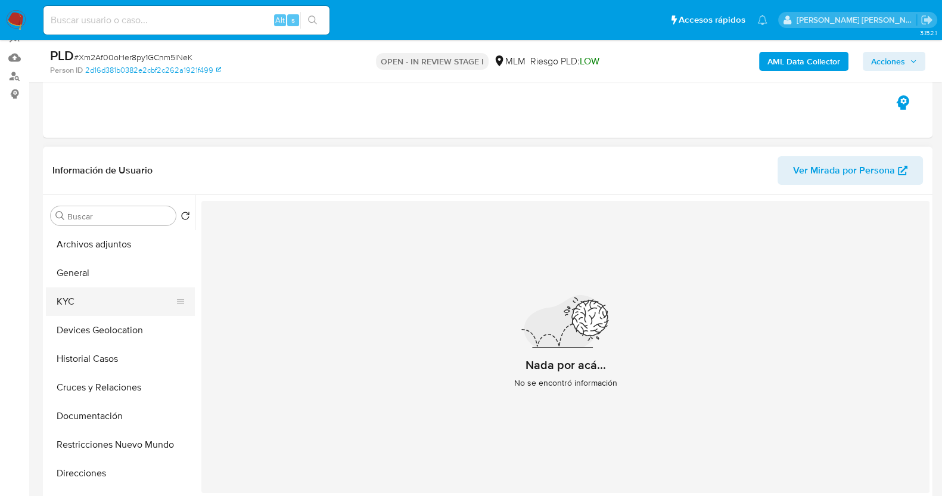
drag, startPoint x: 98, startPoint y: 300, endPoint x: 125, endPoint y: 300, distance: 27.4
click at [98, 299] on button "KYC" at bounding box center [115, 301] width 139 height 29
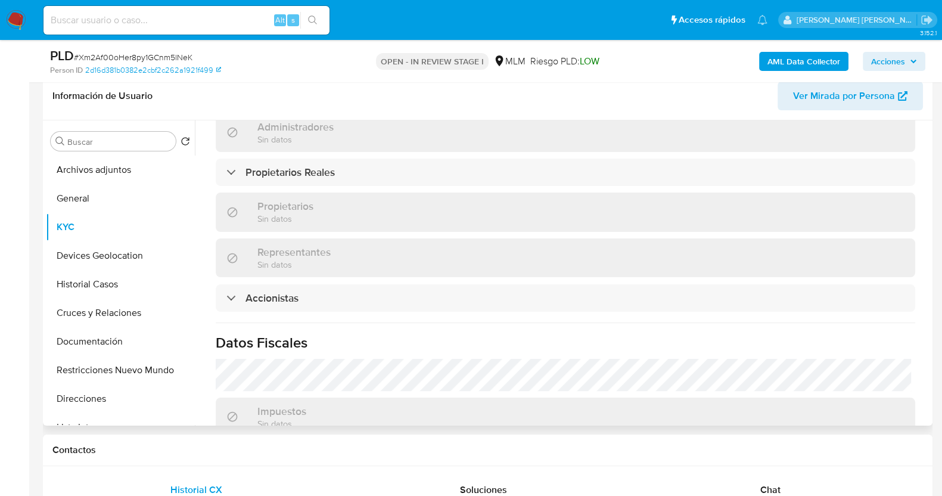
scroll to position [745, 0]
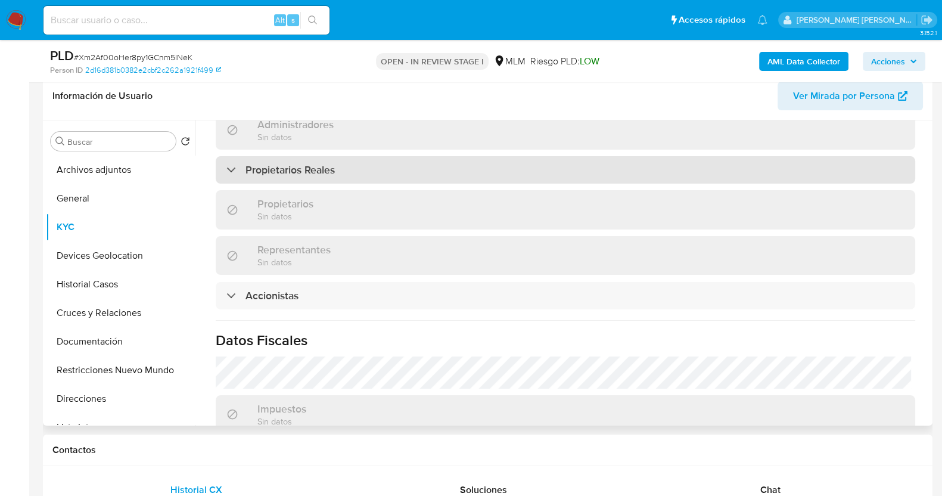
click at [386, 156] on div "Propietarios Reales" at bounding box center [566, 169] width 700 height 27
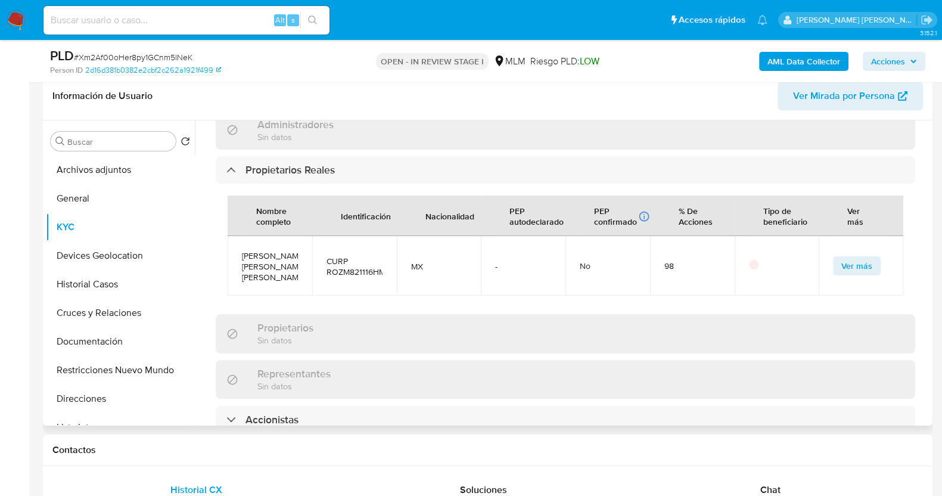
scroll to position [894, 0]
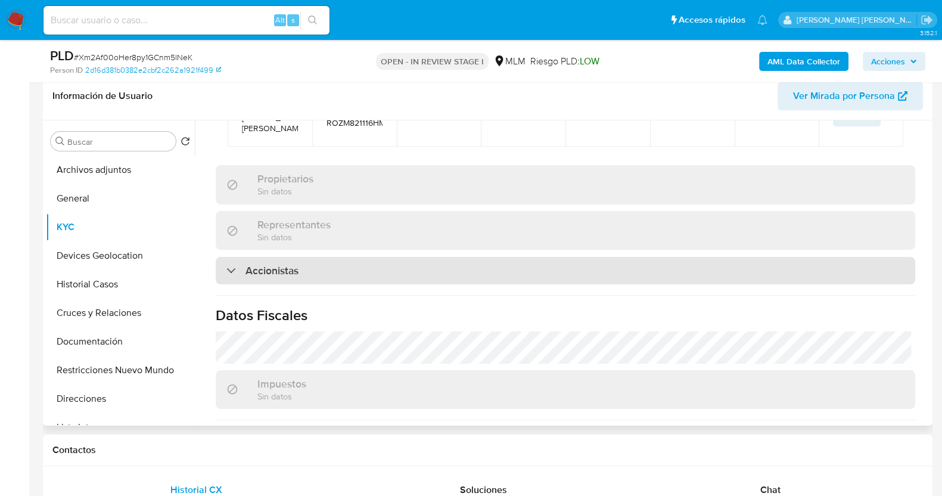
click at [340, 257] on div "Accionistas" at bounding box center [566, 270] width 700 height 27
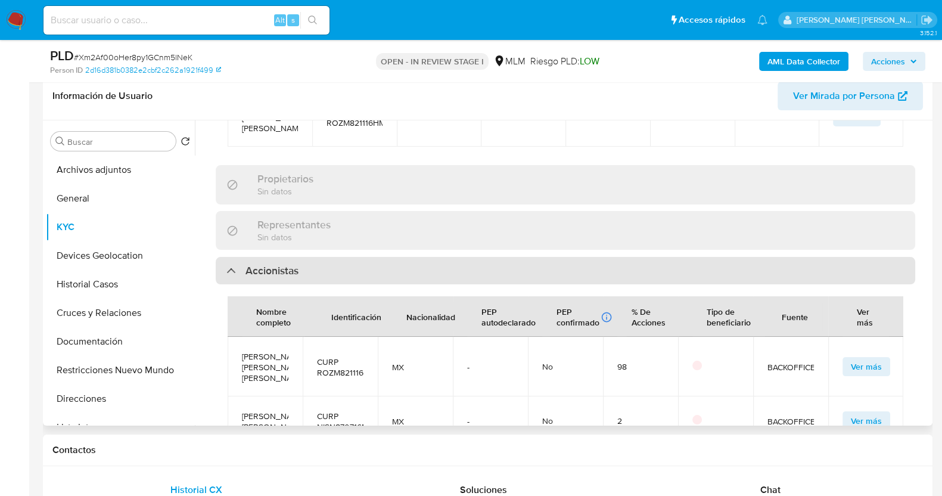
scroll to position [21, 0]
click at [304, 257] on div "Accionistas" at bounding box center [566, 270] width 700 height 27
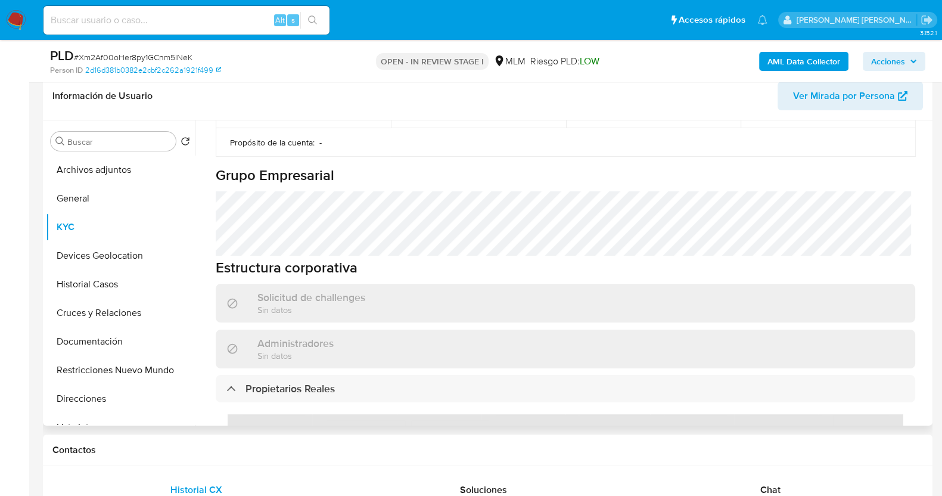
scroll to position [521, 0]
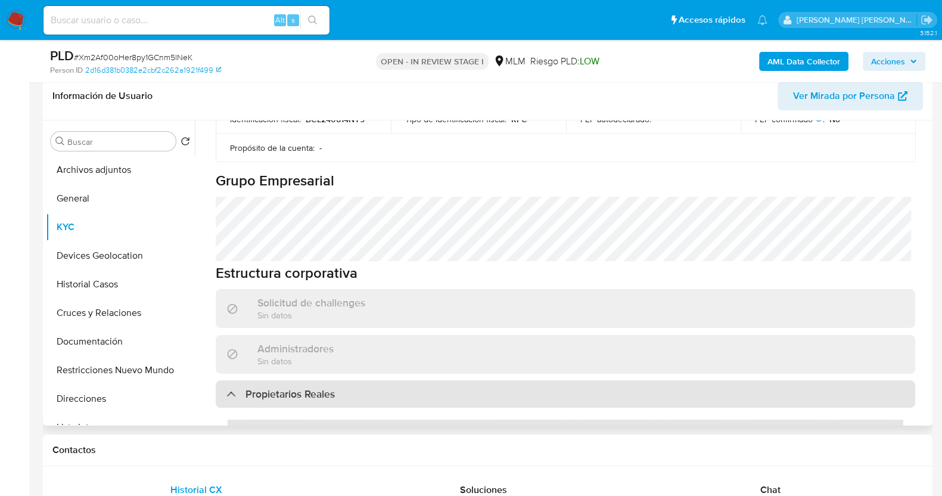
click at [339, 380] on div "Propietarios Reales" at bounding box center [566, 393] width 700 height 27
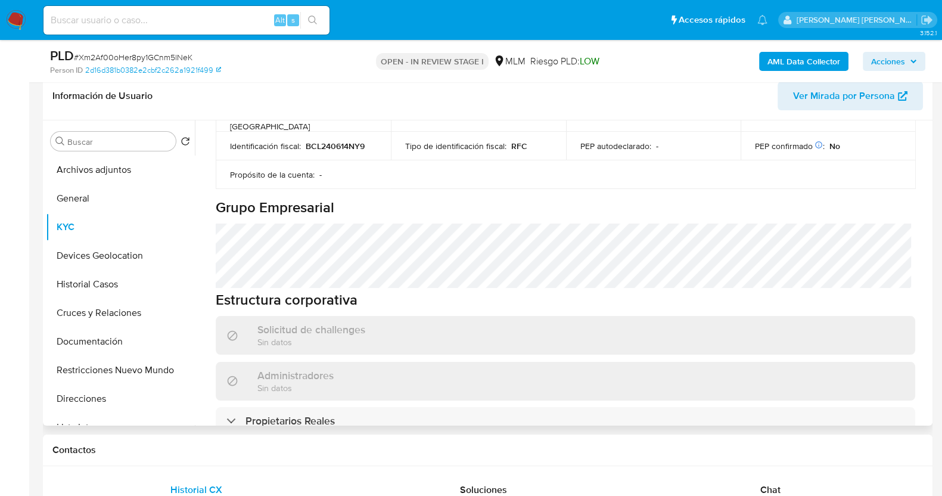
scroll to position [461, 0]
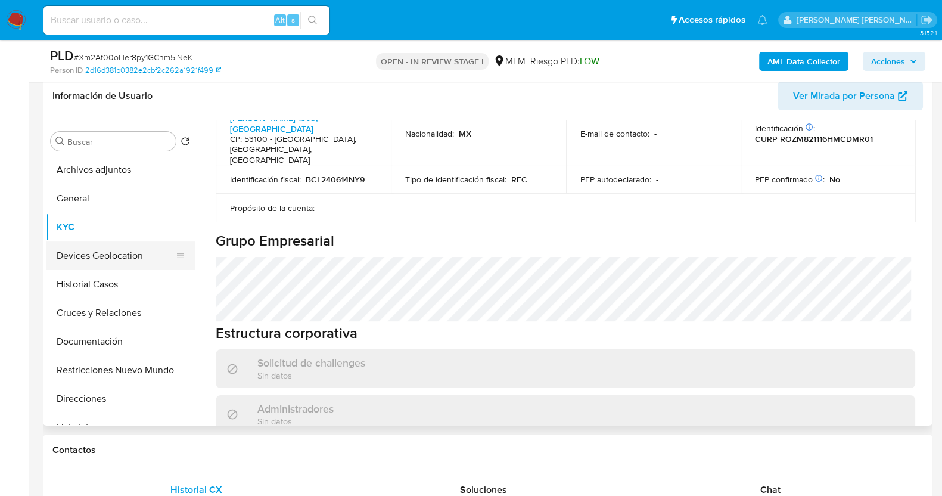
click at [126, 260] on button "Devices Geolocation" at bounding box center [115, 255] width 139 height 29
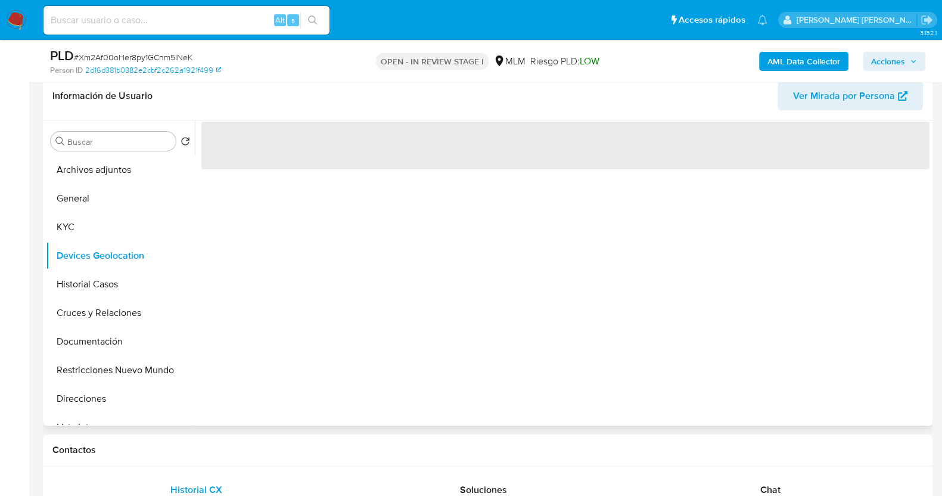
scroll to position [0, 0]
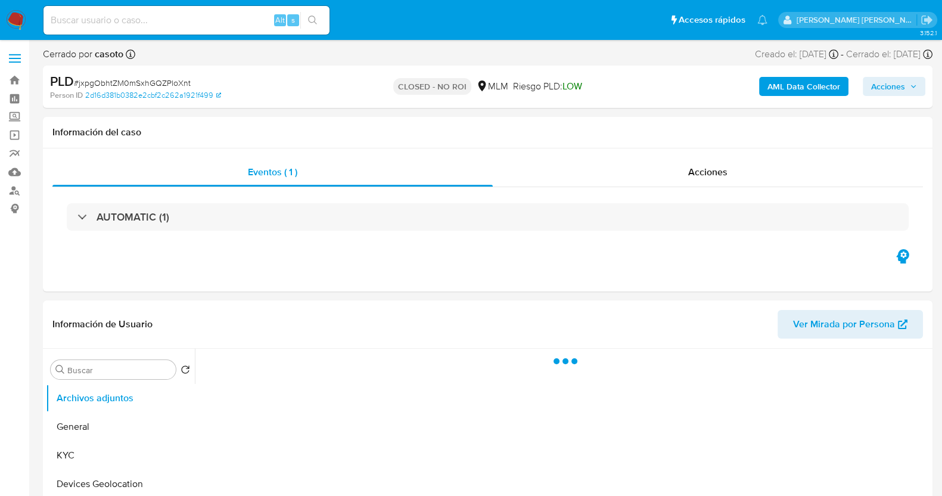
select select "10"
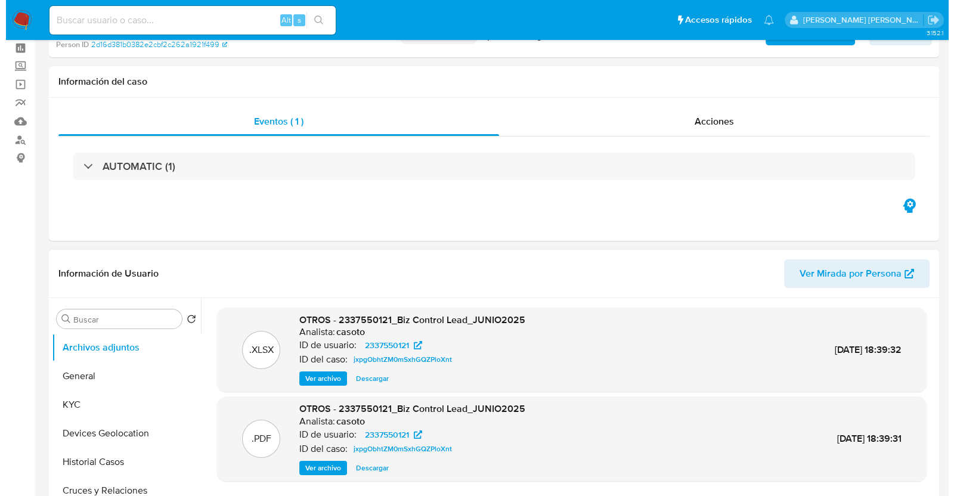
scroll to position [74, 0]
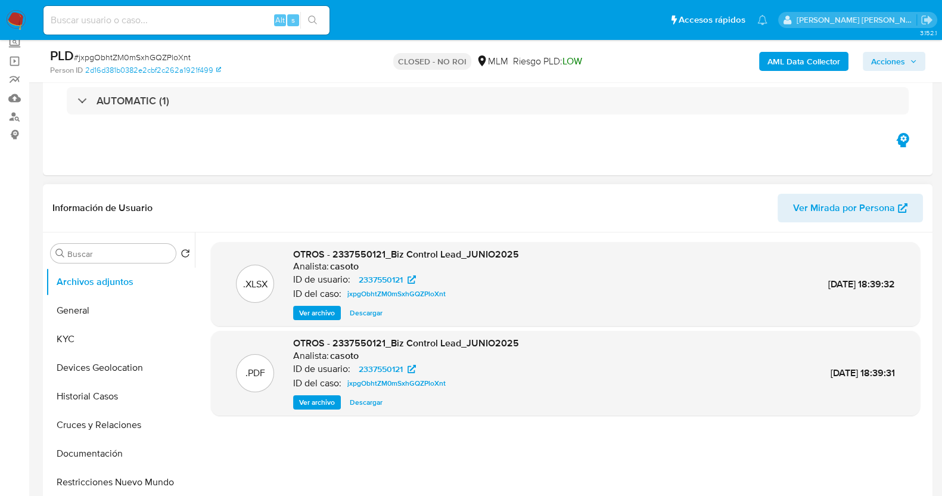
click at [300, 401] on span "Ver archivo" at bounding box center [317, 402] width 36 height 12
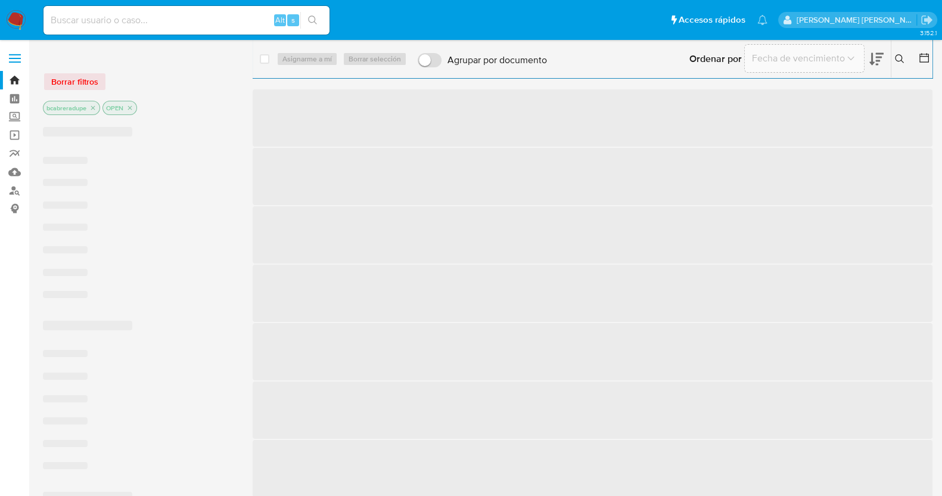
click at [229, 19] on input at bounding box center [187, 20] width 286 height 15
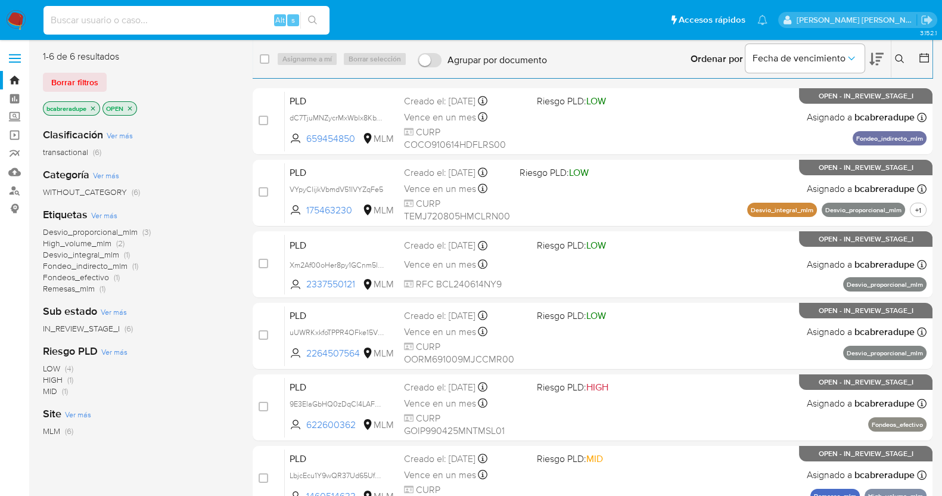
paste input "690776203"
type input "690776203"
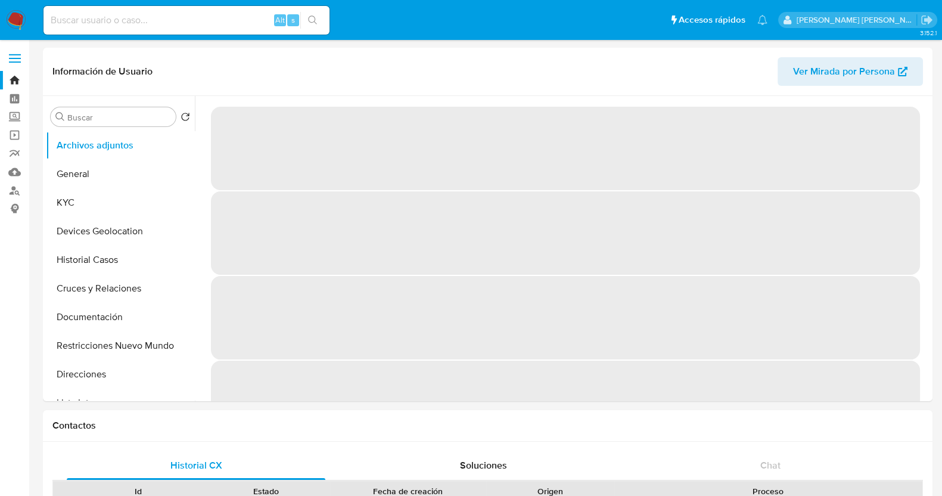
select select "10"
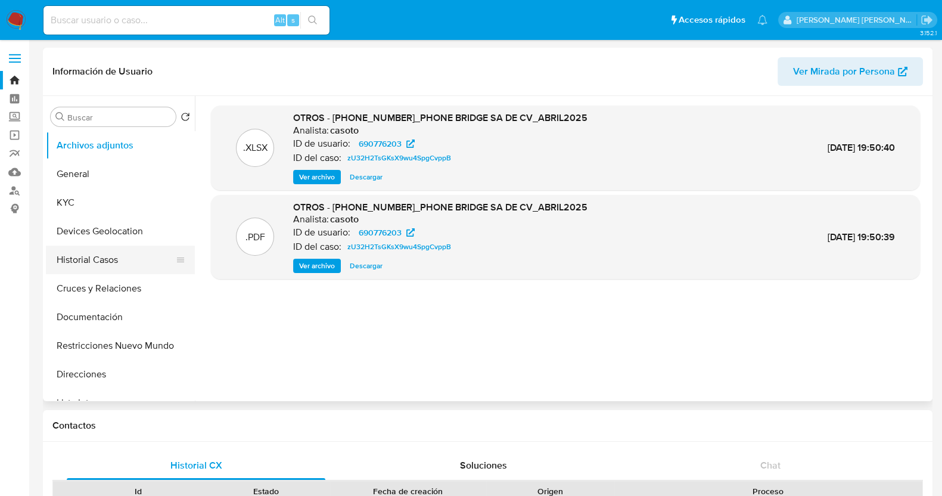
click at [108, 266] on button "Historial Casos" at bounding box center [115, 260] width 139 height 29
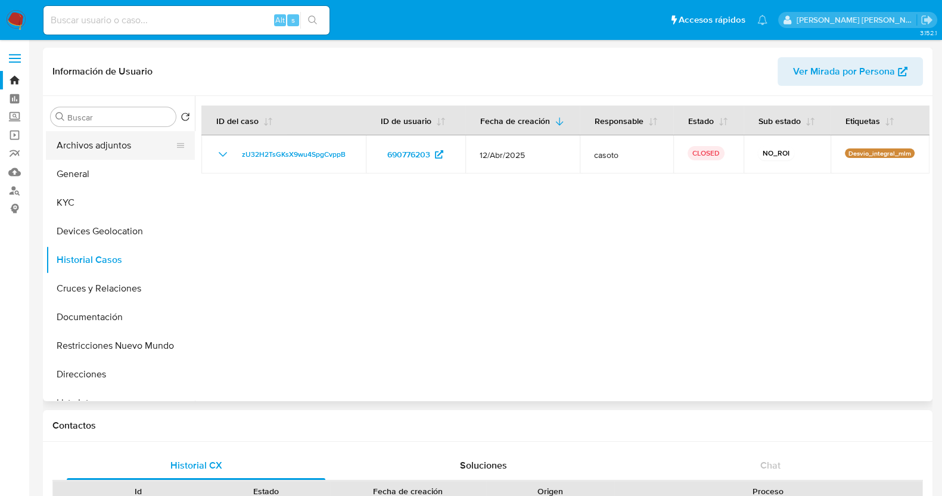
click at [90, 150] on button "Archivos adjuntos" at bounding box center [115, 145] width 139 height 29
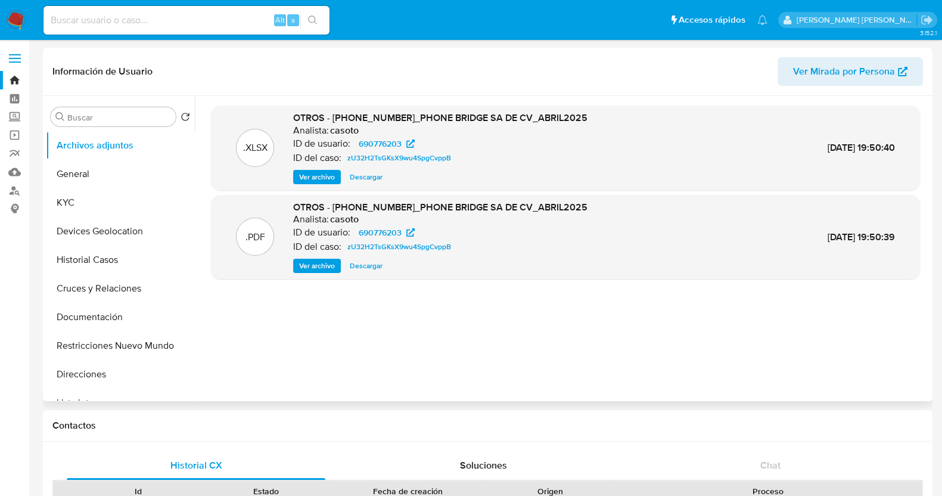
click at [327, 261] on span "Ver archivo" at bounding box center [317, 266] width 36 height 12
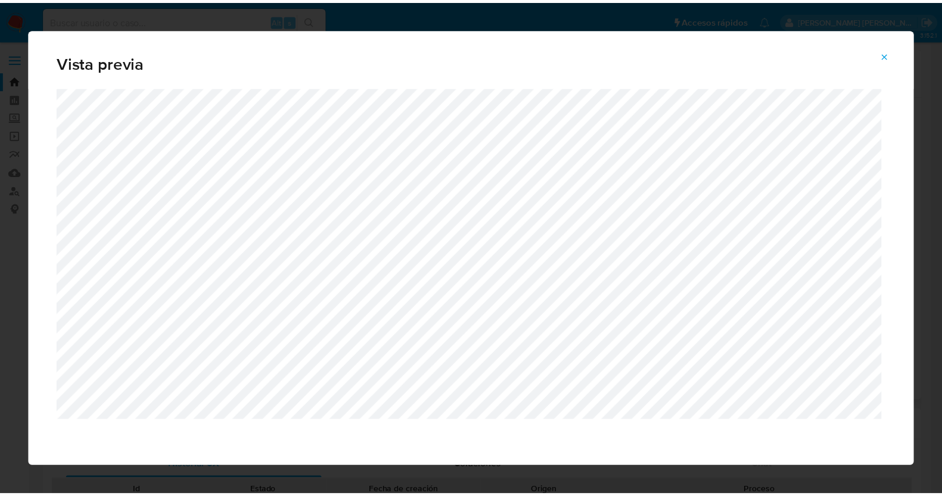
scroll to position [5, 0]
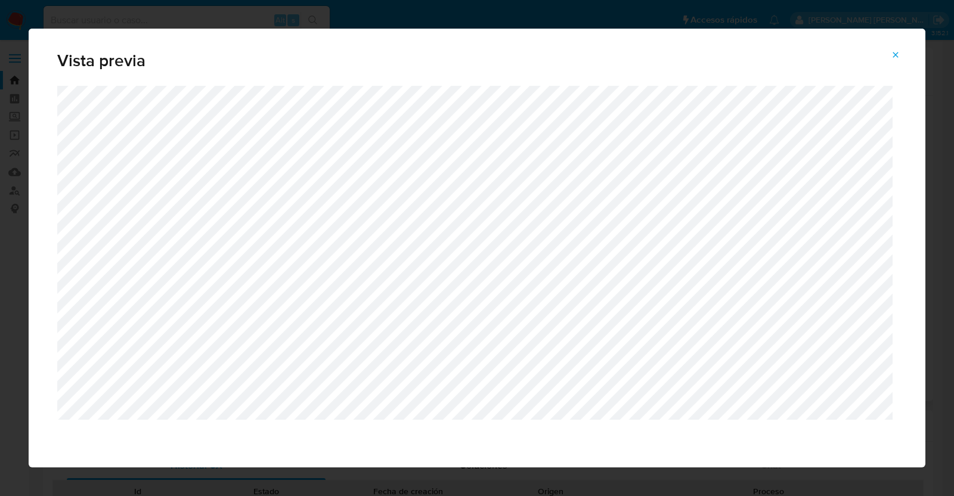
click at [903, 51] on button "Attachment preview" at bounding box center [895, 54] width 26 height 19
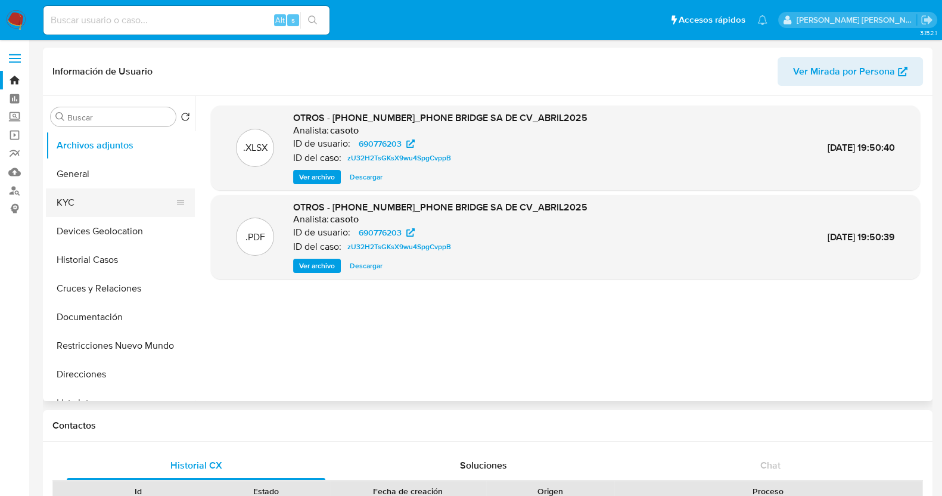
drag, startPoint x: 88, startPoint y: 194, endPoint x: 121, endPoint y: 203, distance: 34.6
click at [89, 194] on button "KYC" at bounding box center [115, 202] width 139 height 29
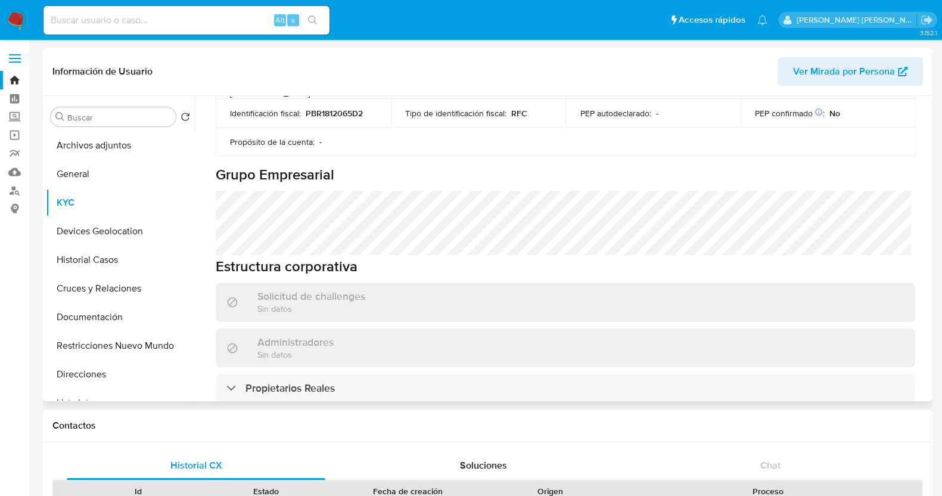
scroll to position [595, 0]
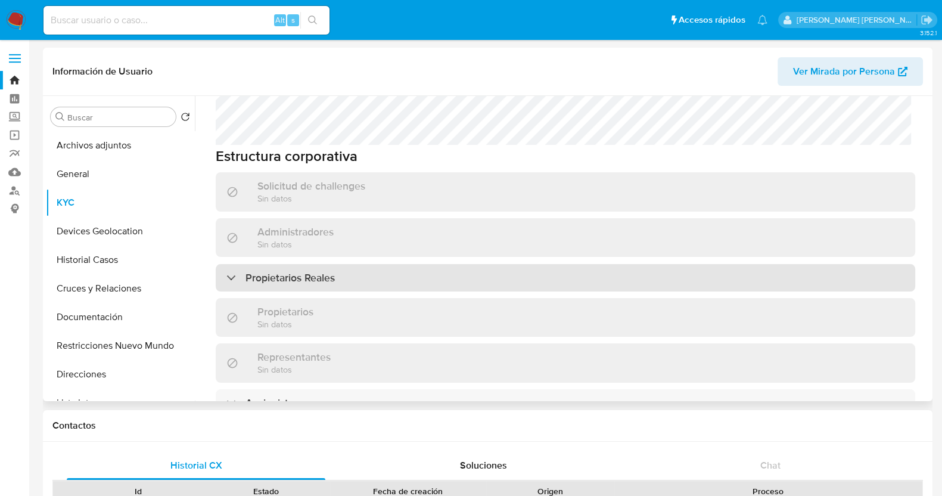
click at [339, 264] on div "Propietarios Reales" at bounding box center [566, 277] width 700 height 27
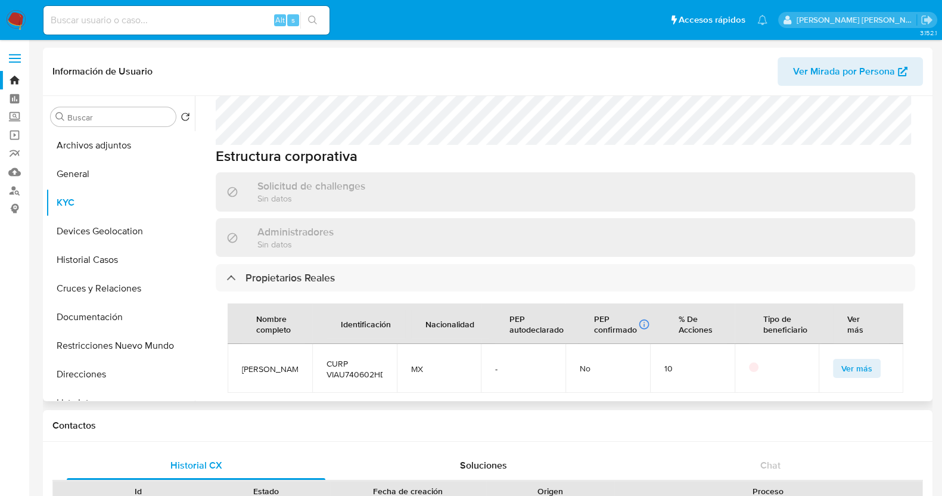
scroll to position [745, 0]
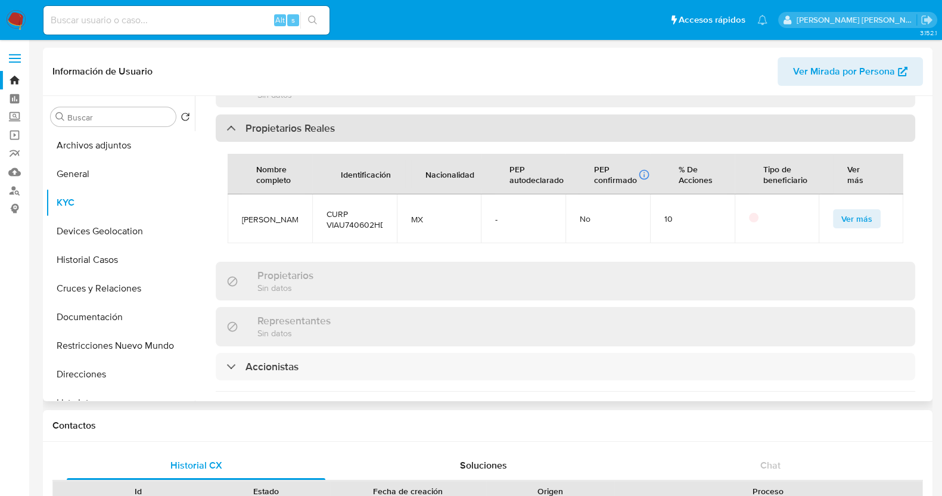
click at [302, 122] on h3 "Propietarios Reales" at bounding box center [290, 128] width 89 height 13
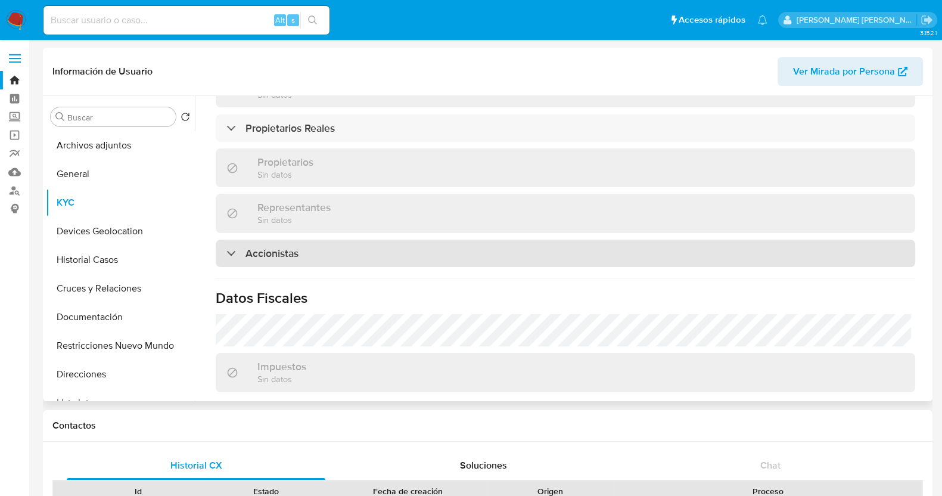
click at [300, 240] on div "Accionistas" at bounding box center [566, 253] width 700 height 27
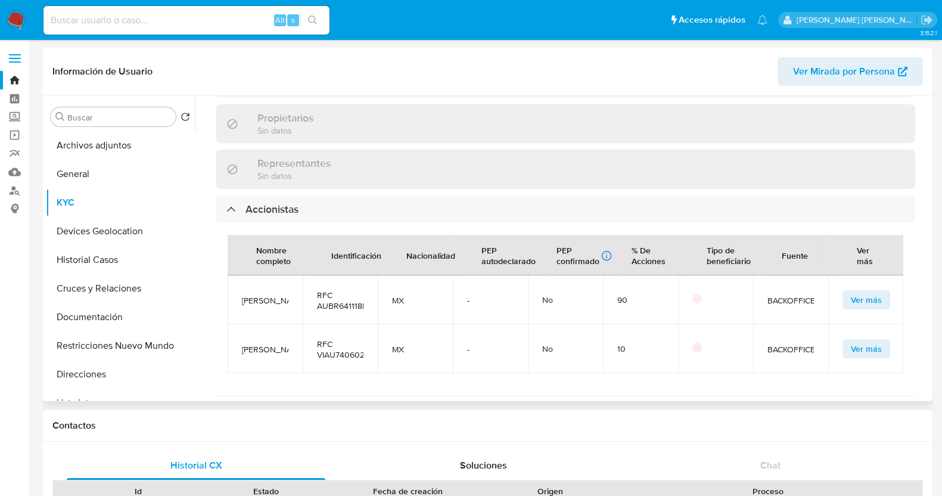
scroll to position [819, 0]
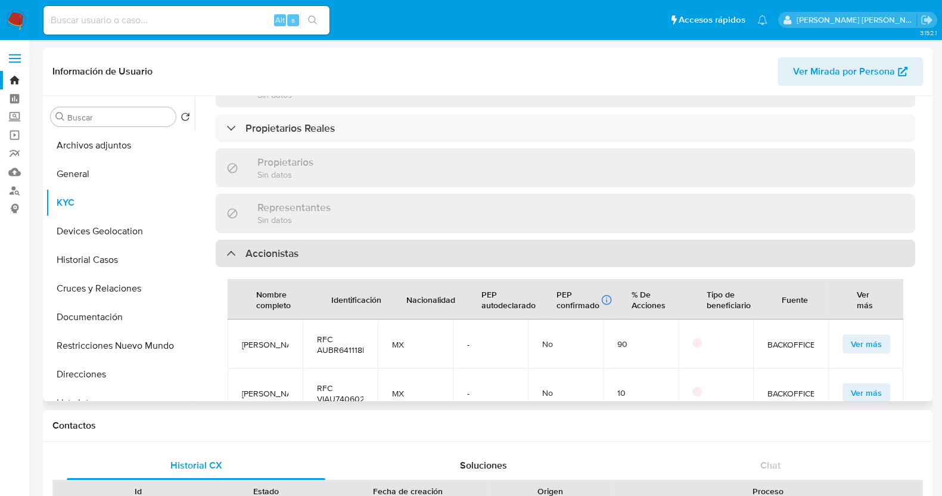
click at [355, 240] on div "Accionistas" at bounding box center [566, 253] width 700 height 27
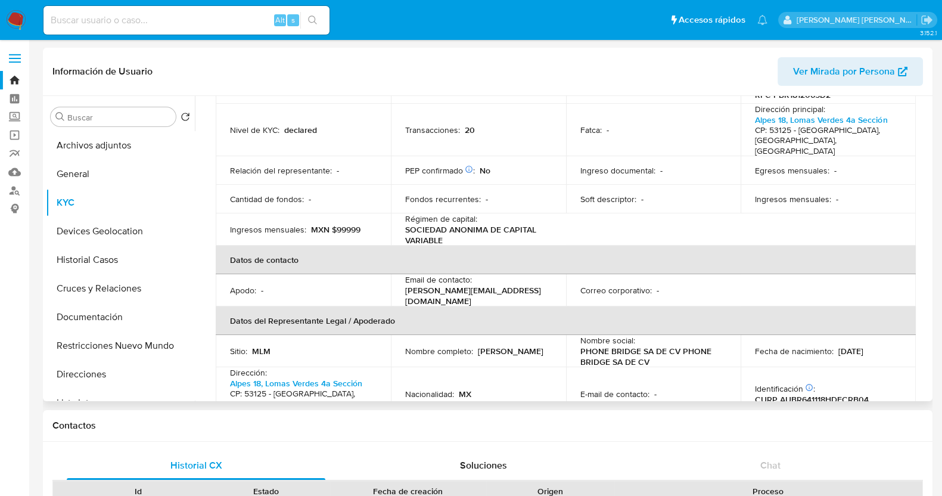
scroll to position [297, 0]
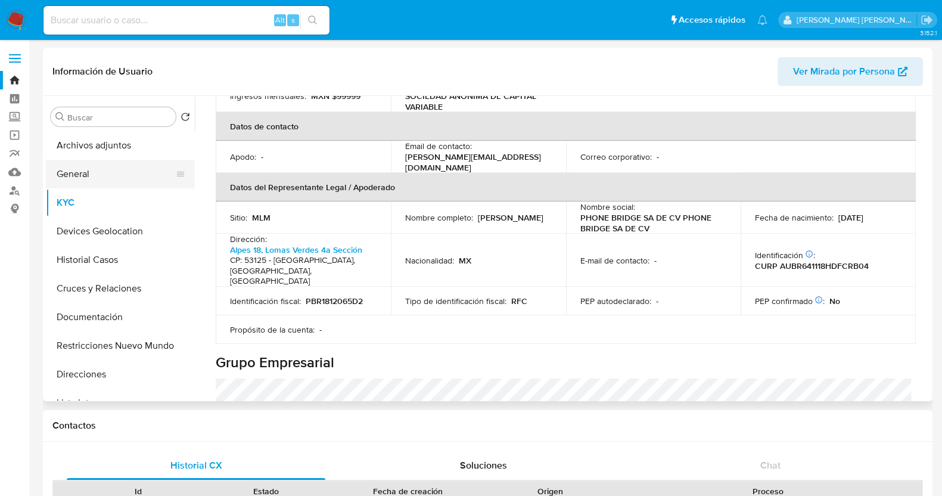
click at [89, 168] on button "General" at bounding box center [115, 174] width 139 height 29
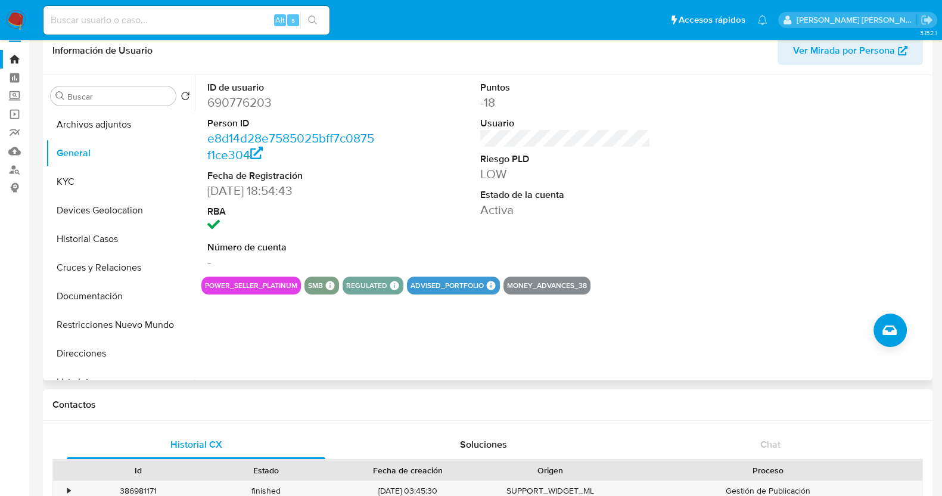
scroll to position [0, 0]
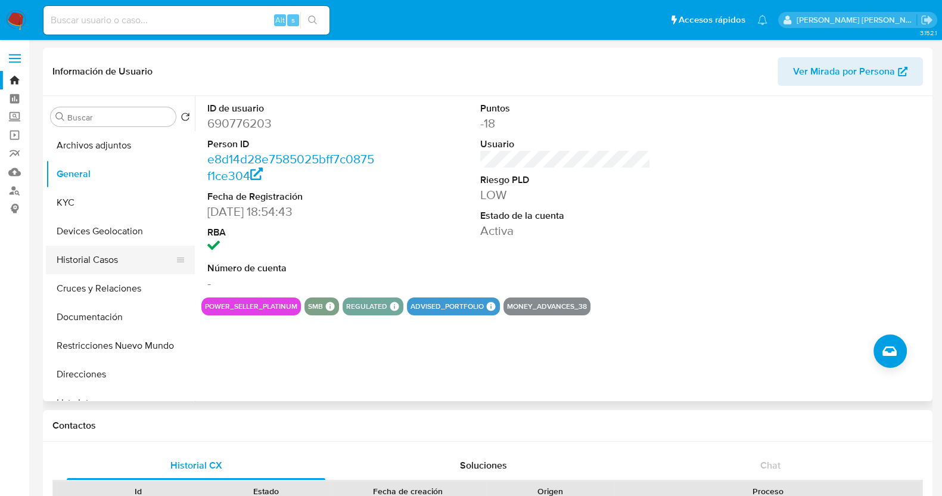
click at [98, 256] on button "Historial Casos" at bounding box center [115, 260] width 139 height 29
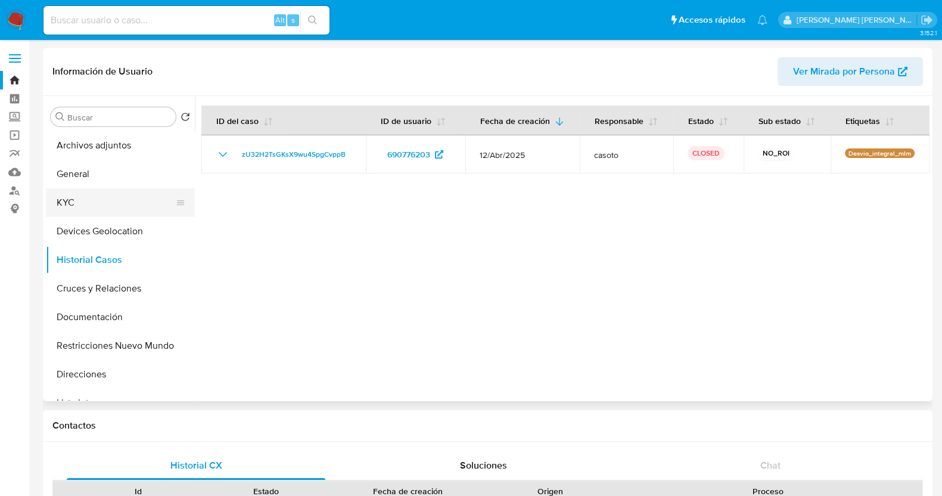
click at [101, 213] on button "KYC" at bounding box center [115, 202] width 139 height 29
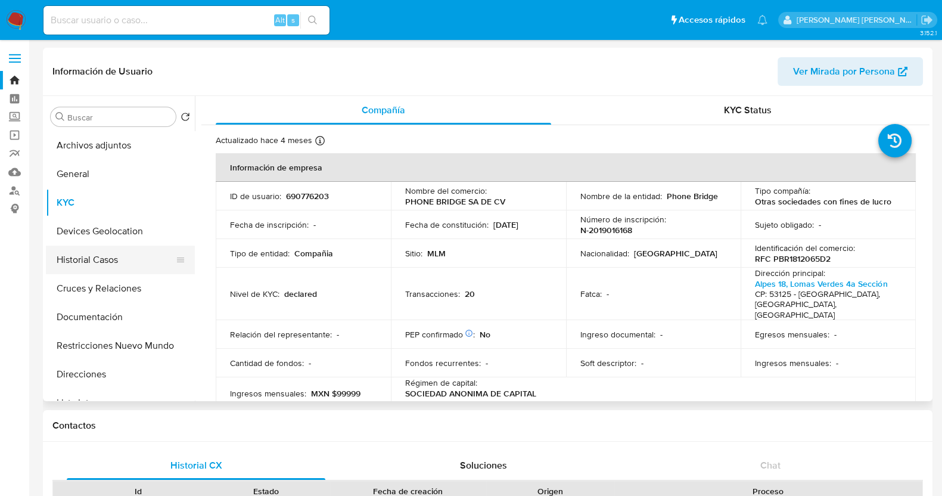
click at [110, 263] on button "Historial Casos" at bounding box center [115, 260] width 139 height 29
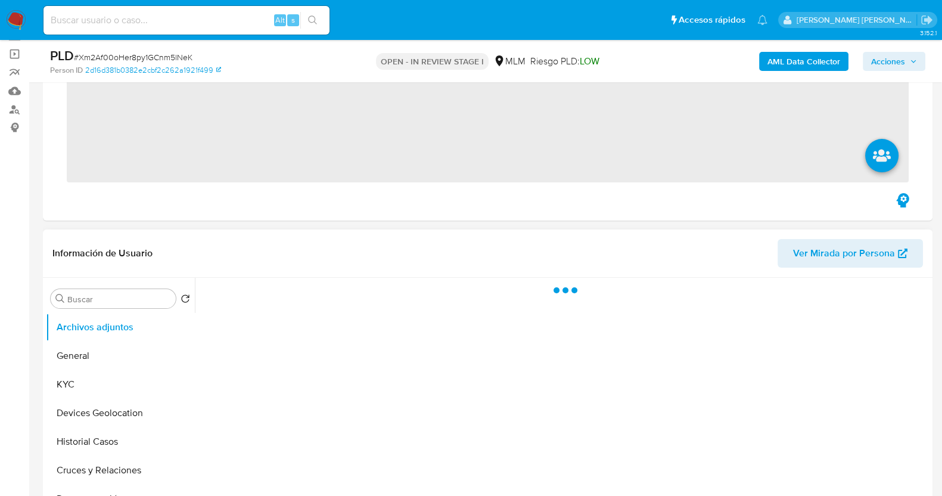
scroll to position [148, 0]
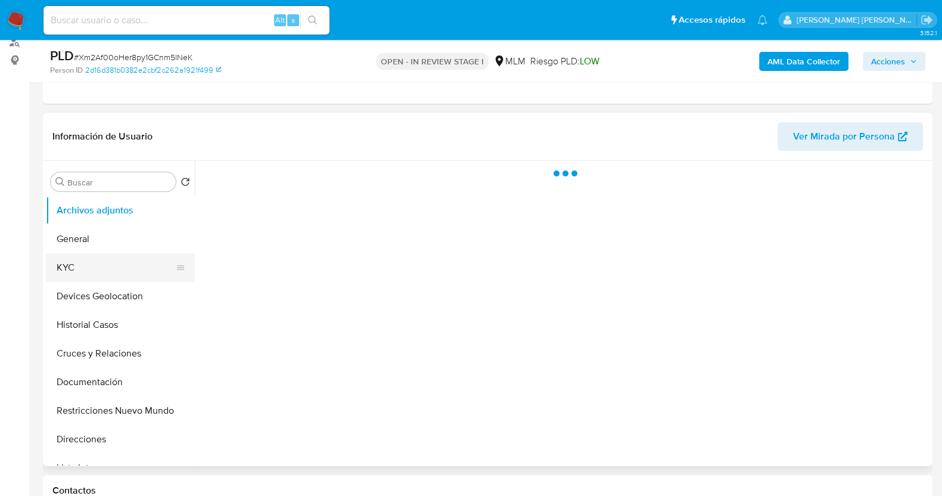
drag, startPoint x: 101, startPoint y: 268, endPoint x: 122, endPoint y: 266, distance: 20.3
click at [101, 268] on button "KYC" at bounding box center [115, 267] width 139 height 29
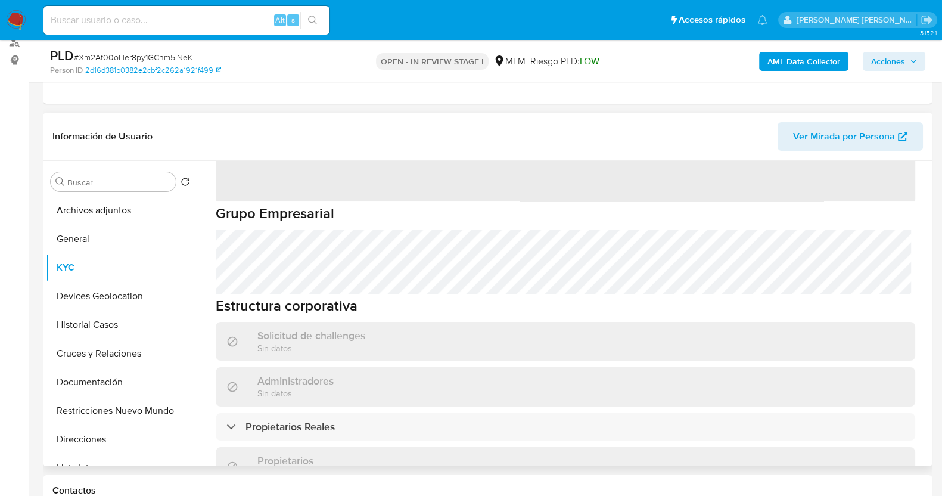
select select "10"
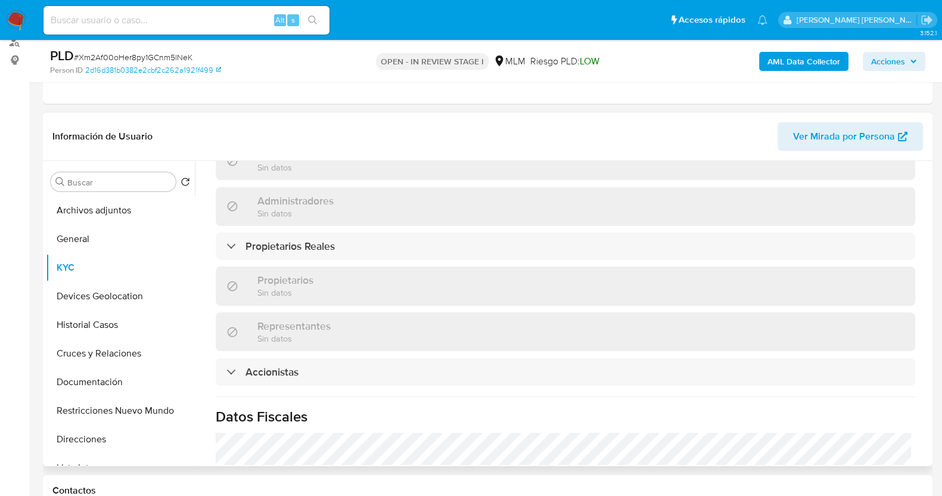
scroll to position [636, 0]
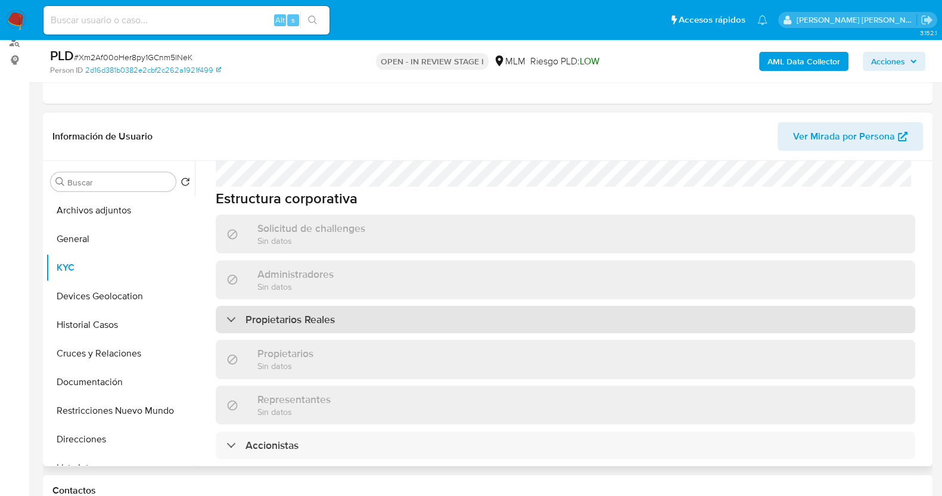
click at [340, 306] on div "Propietarios Reales" at bounding box center [566, 319] width 700 height 27
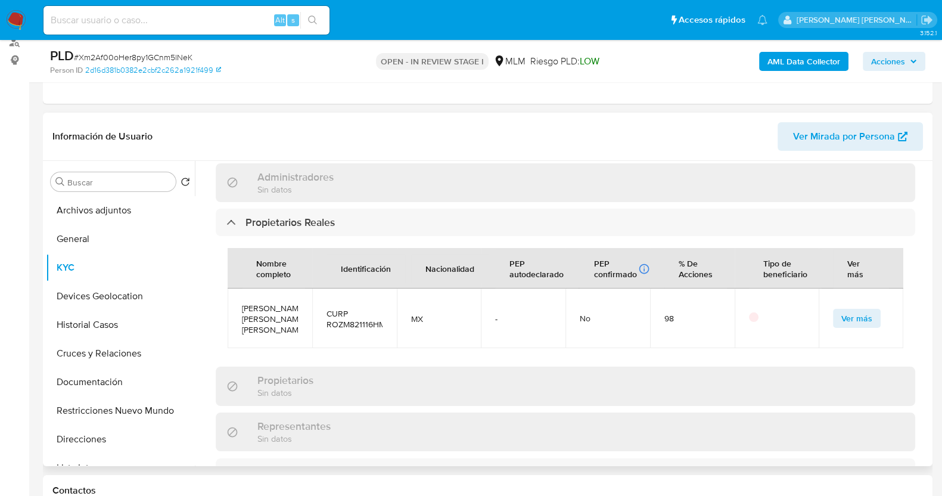
scroll to position [710, 0]
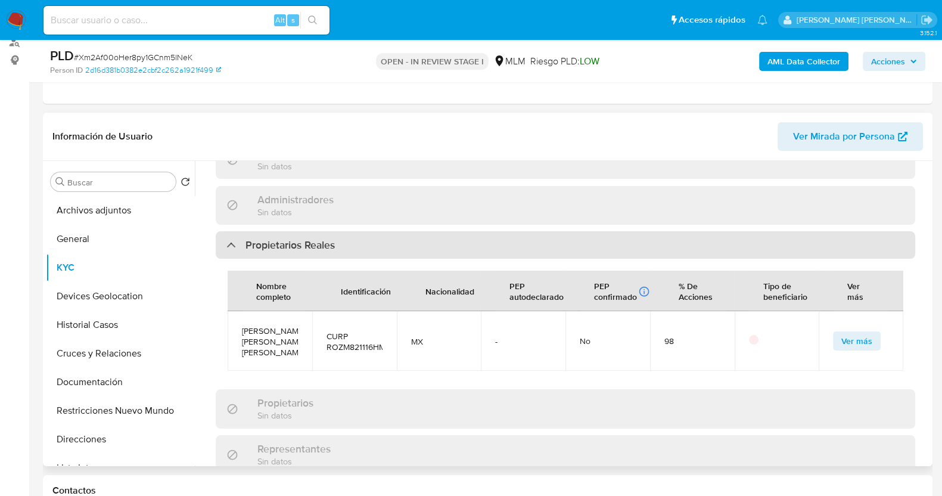
click at [283, 238] on h3 "Propietarios Reales" at bounding box center [290, 244] width 89 height 13
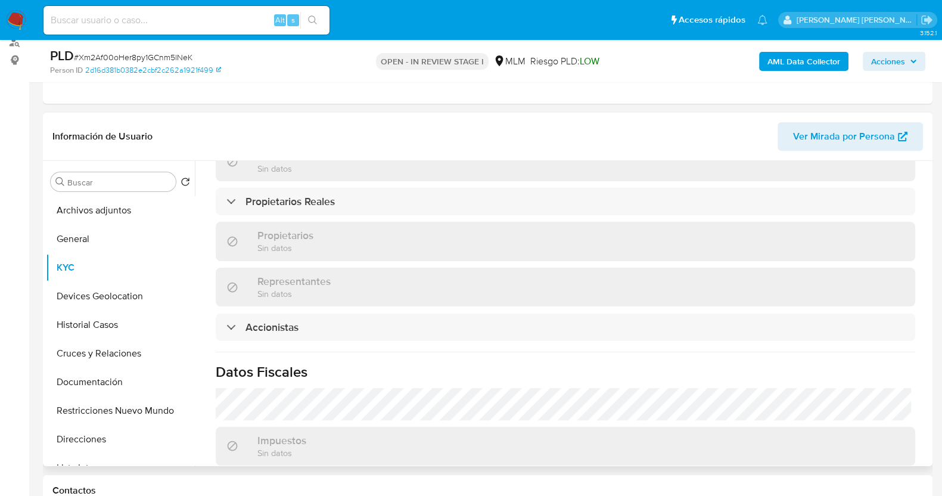
scroll to position [785, 0]
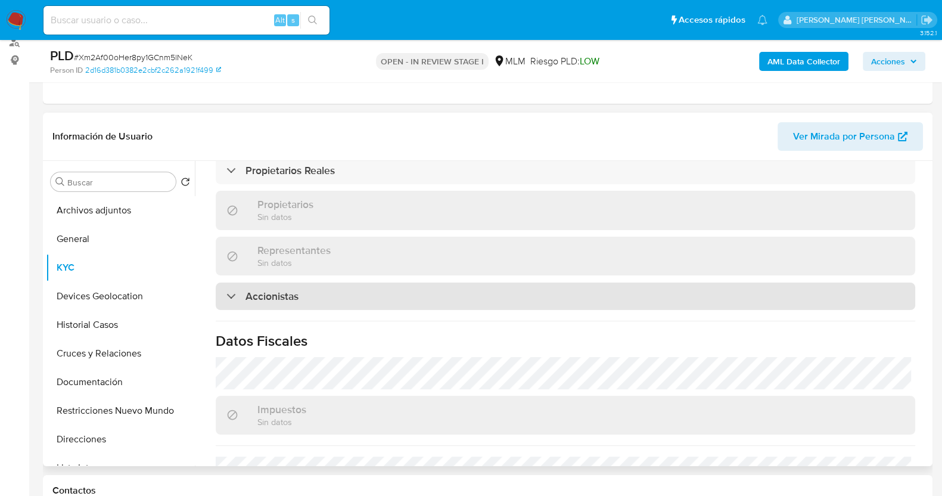
click at [291, 290] on h3 "Accionistas" at bounding box center [272, 296] width 53 height 13
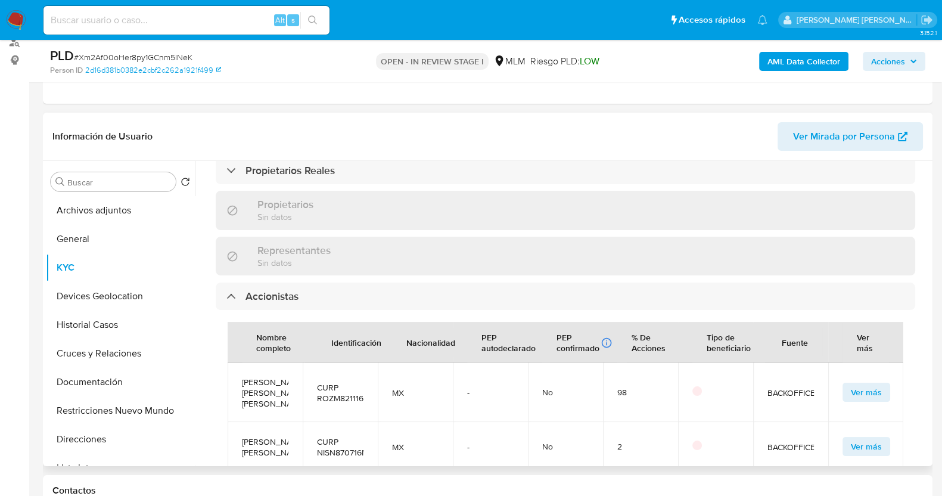
scroll to position [21, 0]
drag, startPoint x: 244, startPoint y: 406, endPoint x: 276, endPoint y: 427, distance: 38.7
click at [276, 436] on span "Nelly Swany Nieto Sánchez" at bounding box center [265, 446] width 46 height 21
copy span "Nelly Swany Nieto Sánchez"
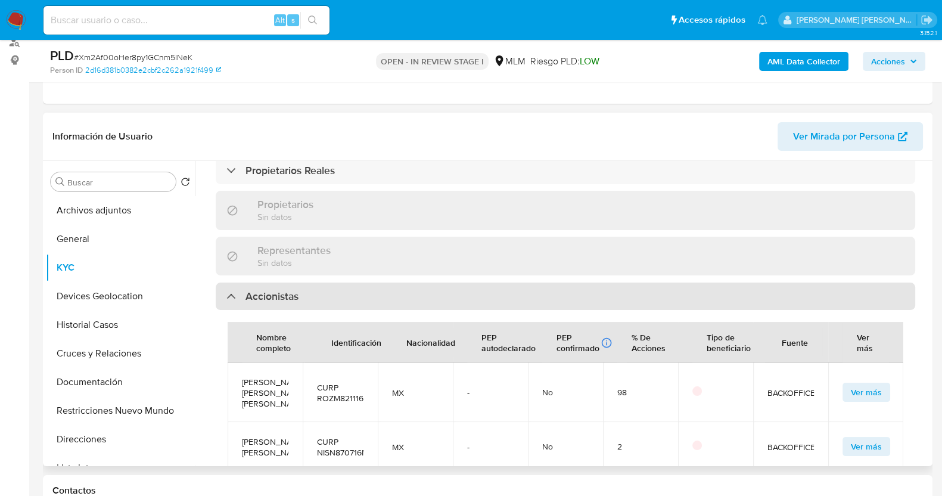
drag, startPoint x: 230, startPoint y: 277, endPoint x: 228, endPoint y: 269, distance: 8.0
click at [232, 290] on div "Accionistas" at bounding box center [262, 296] width 72 height 13
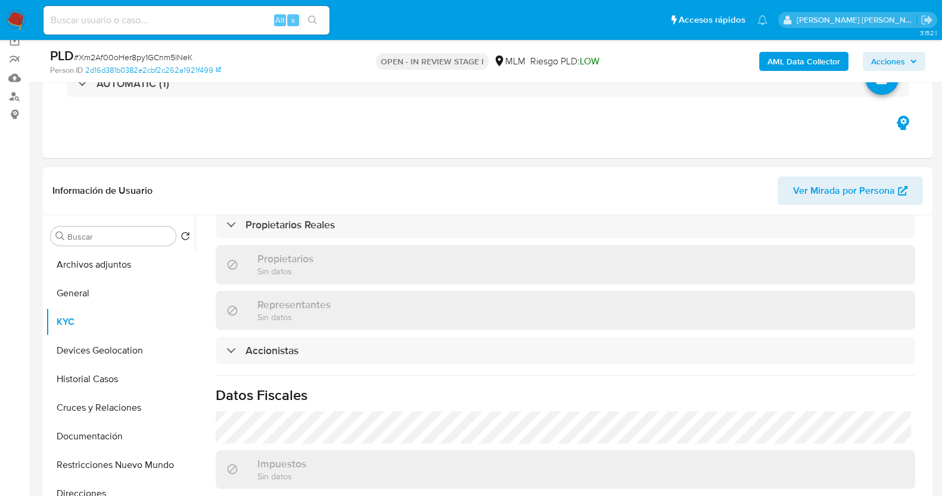
scroll to position [74, 0]
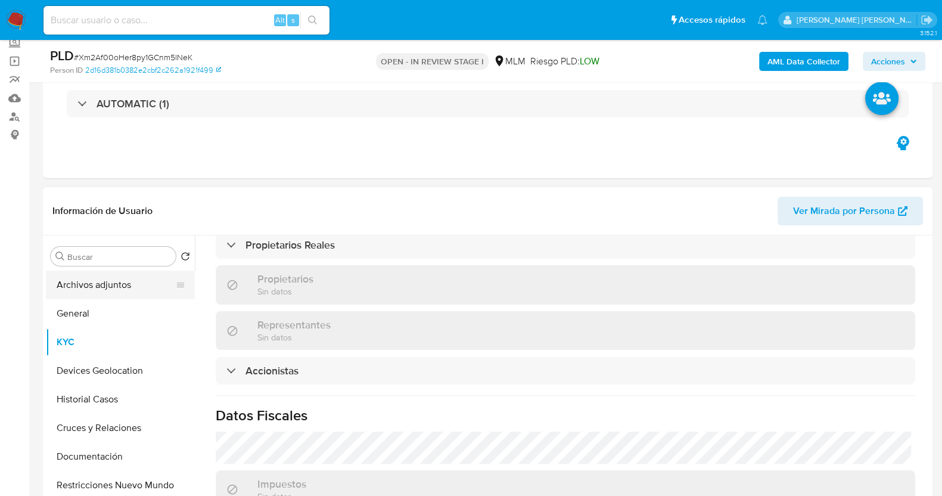
click at [115, 287] on button "Archivos adjuntos" at bounding box center [115, 285] width 139 height 29
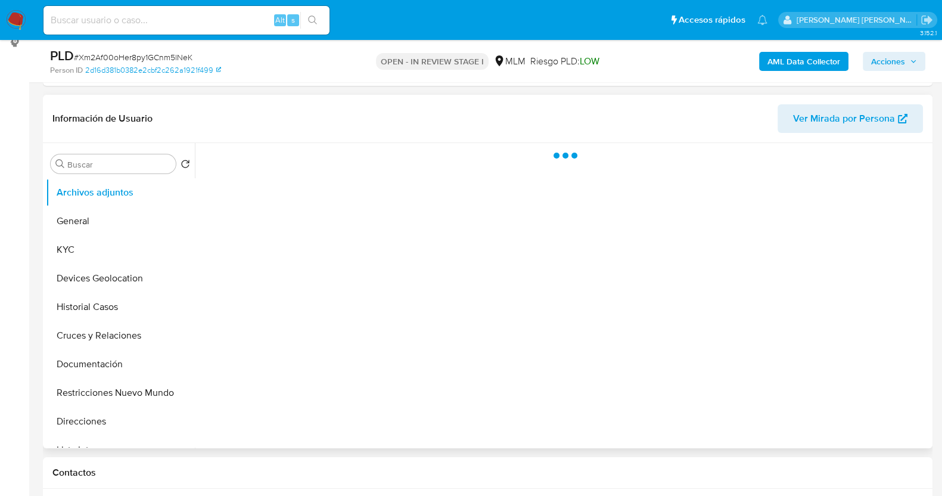
scroll to position [297, 0]
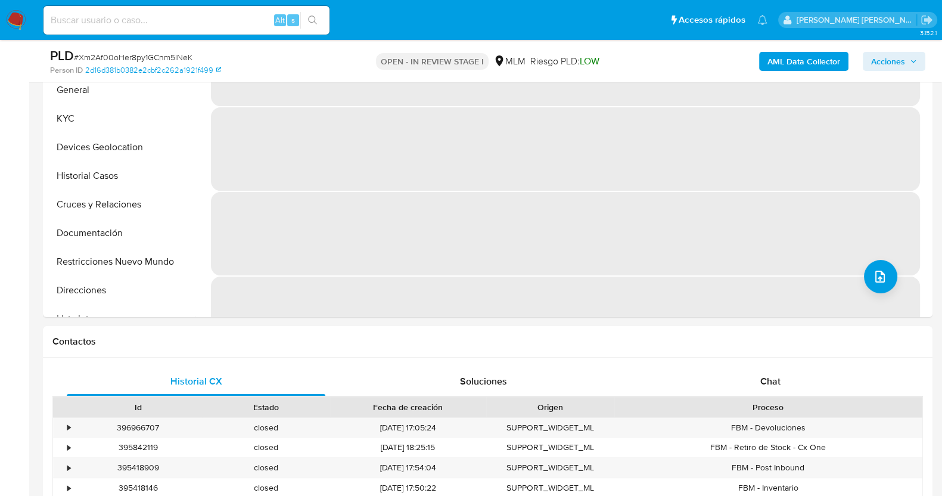
click at [157, 56] on span "# Xm2Af00oHer8py1GCnm5lNeK" at bounding box center [133, 57] width 119 height 12
copy span "Xm2Af00oHer8py1GCnm5lNeK"
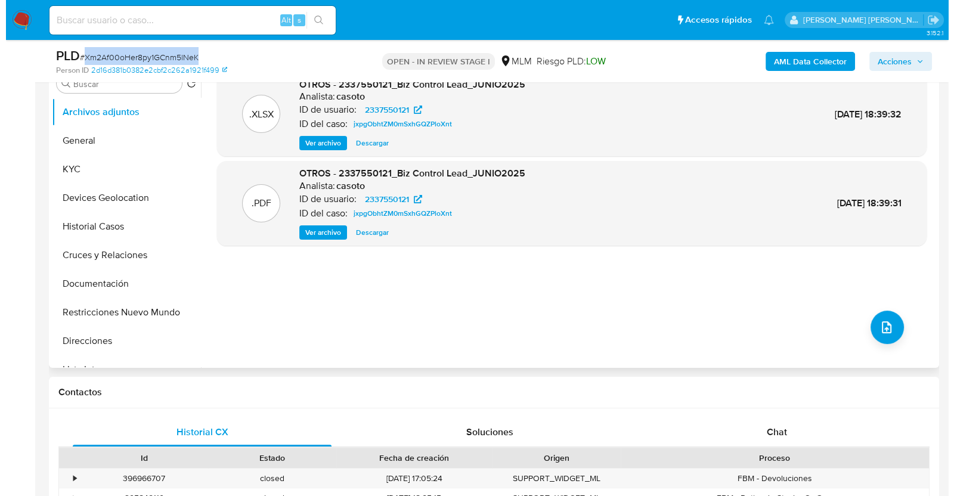
scroll to position [223, 0]
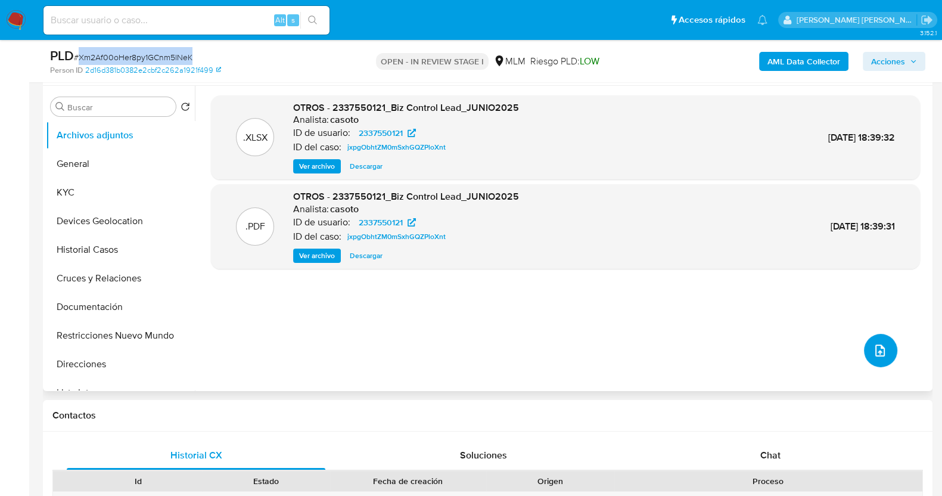
click at [887, 346] on button "upload-file" at bounding box center [880, 350] width 33 height 33
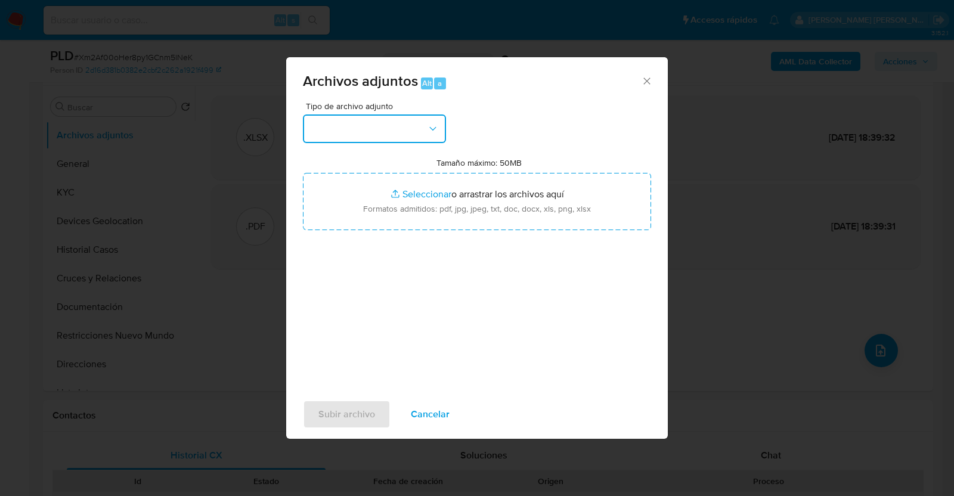
click at [406, 136] on button "button" at bounding box center [374, 128] width 143 height 29
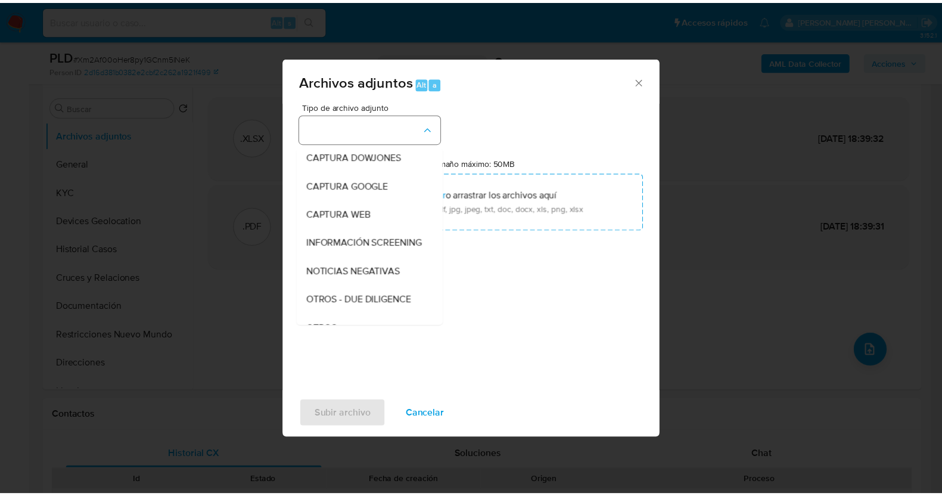
scroll to position [62, 0]
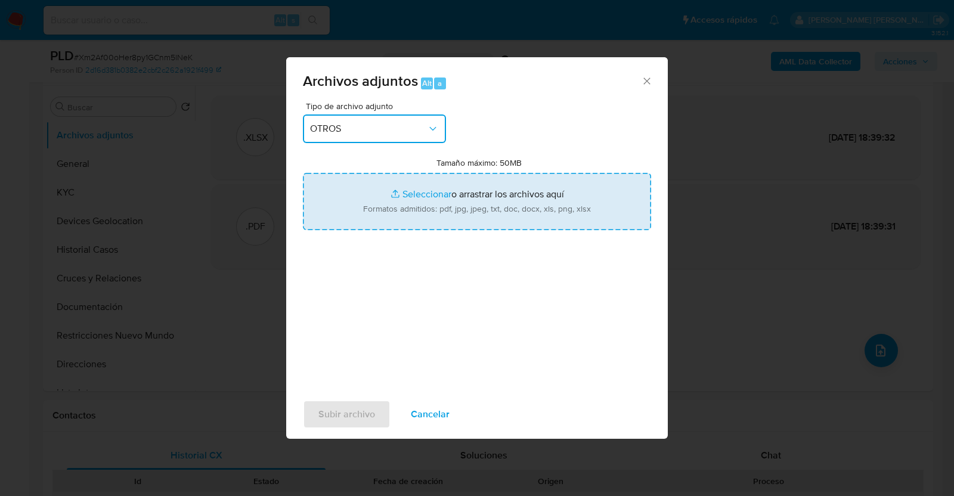
type input "C:\fakepath\2337550121_BIZ CONTROL LEAD_JUL2025.pdf"
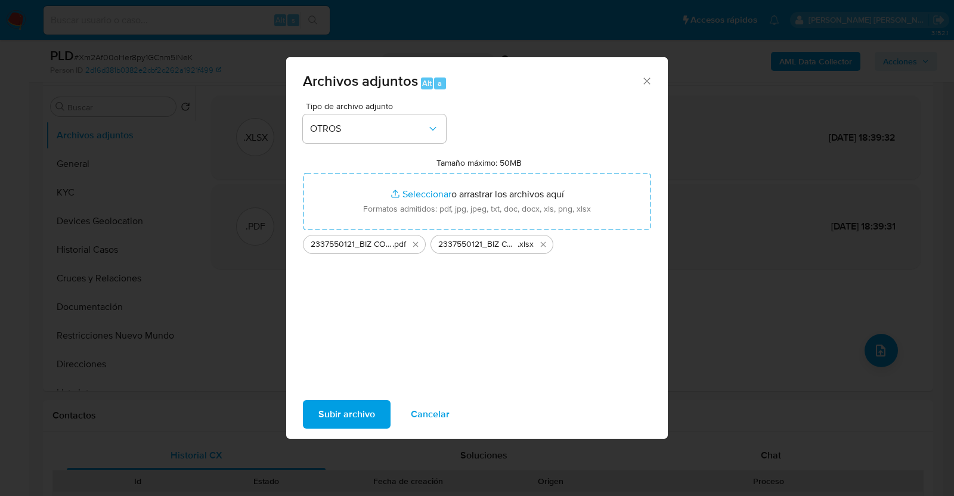
click at [325, 415] on span "Subir archivo" at bounding box center [346, 414] width 57 height 26
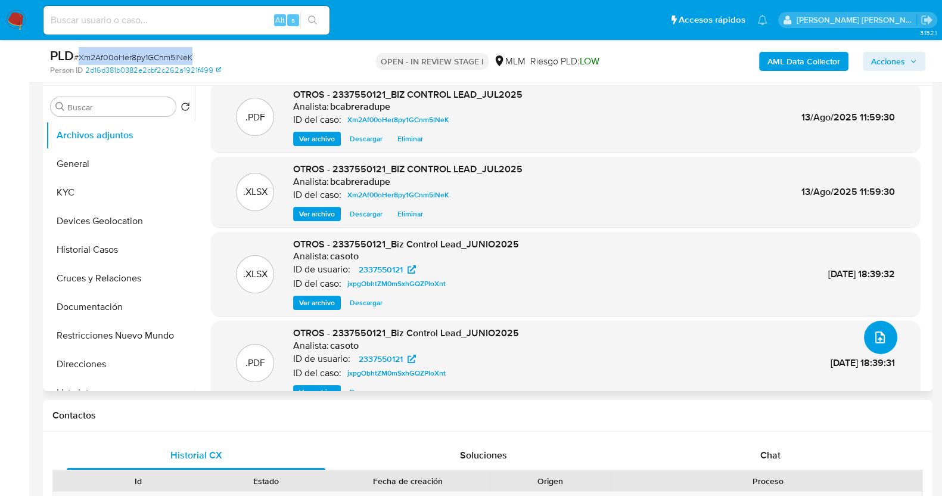
scroll to position [0, 0]
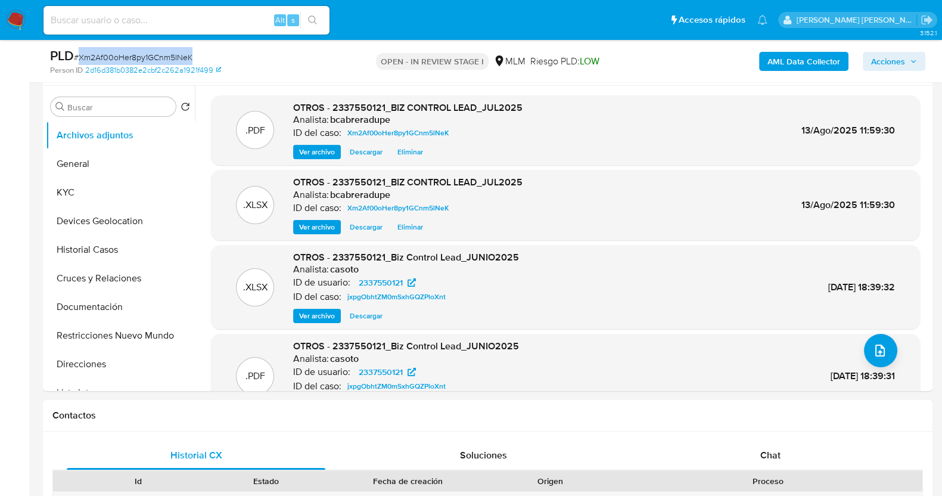
click at [912, 57] on span "Acciones" at bounding box center [894, 61] width 46 height 17
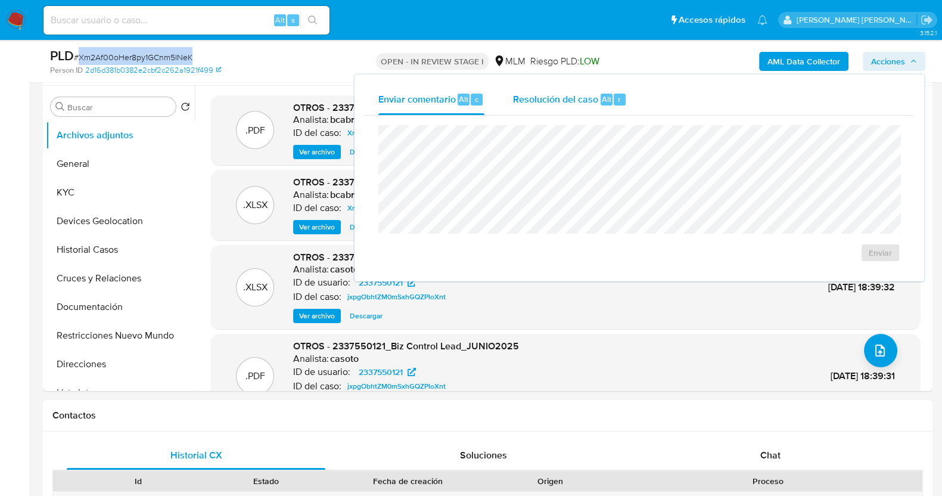
click at [579, 100] on span "Resolución del caso" at bounding box center [555, 99] width 85 height 14
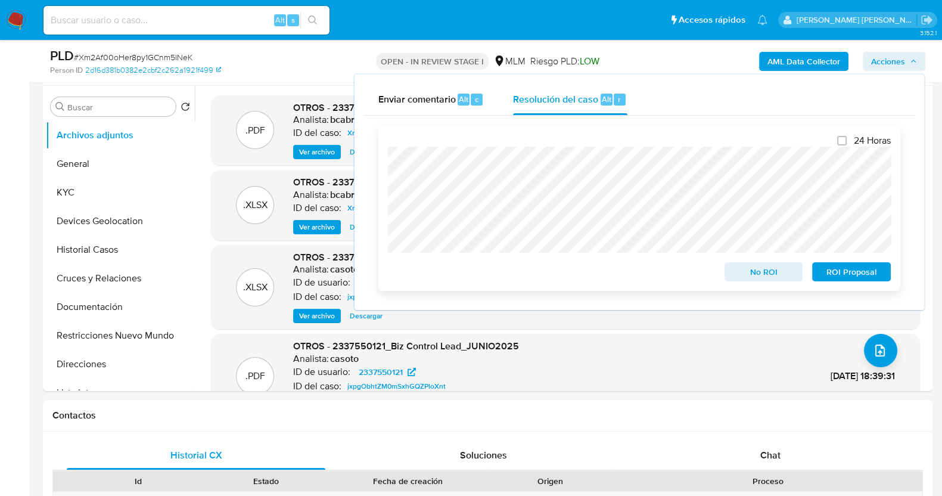
click at [770, 274] on span "No ROI" at bounding box center [764, 271] width 62 height 17
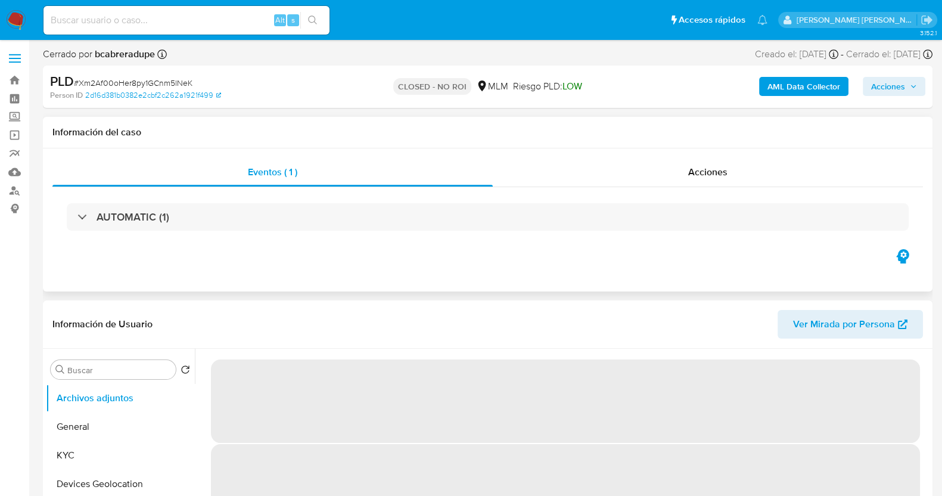
select select "10"
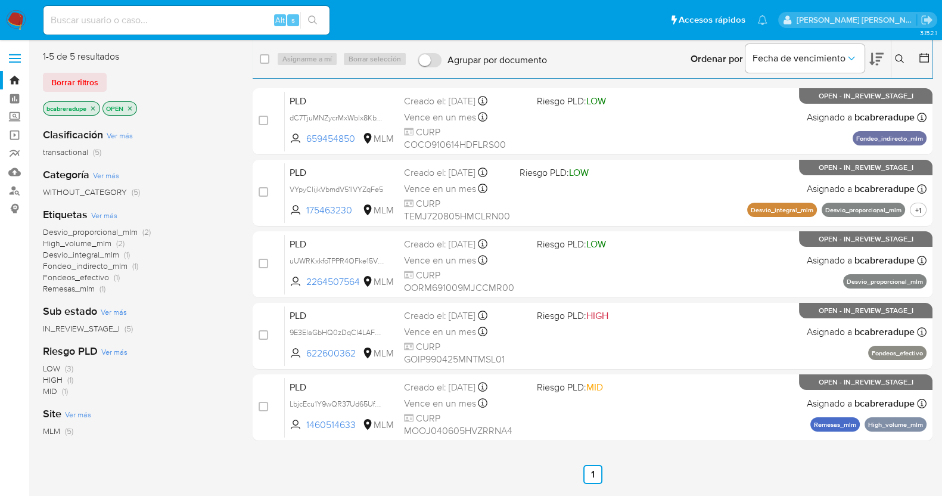
click at [92, 110] on icon "close-filter" at bounding box center [92, 108] width 7 height 7
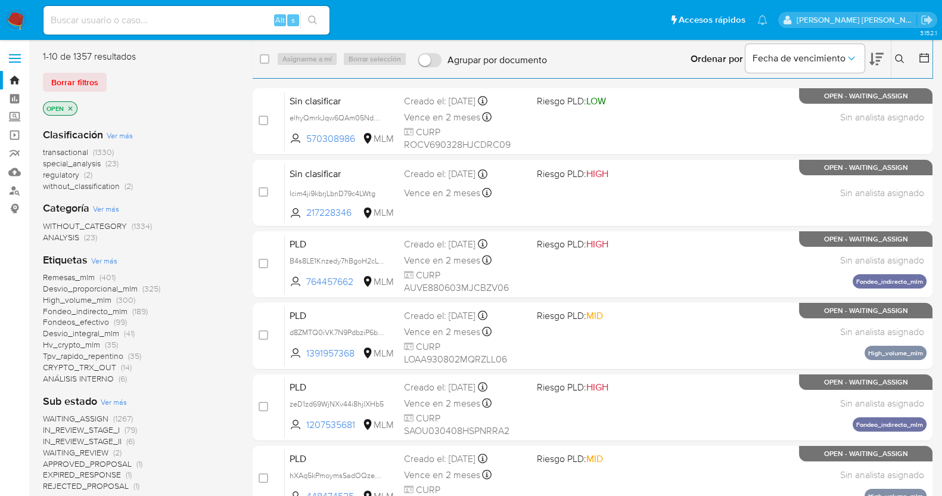
click at [898, 55] on icon at bounding box center [899, 58] width 9 height 9
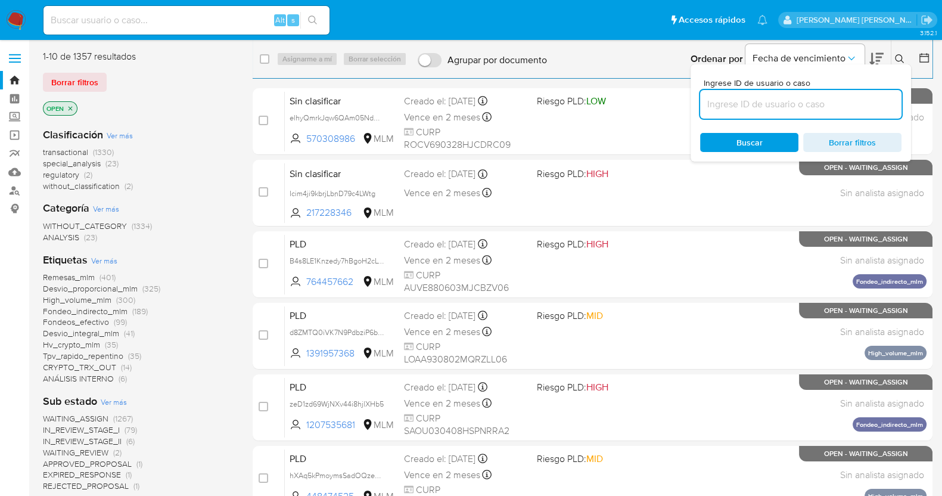
click at [787, 104] on input at bounding box center [800, 104] width 201 height 15
type input "2370897223"
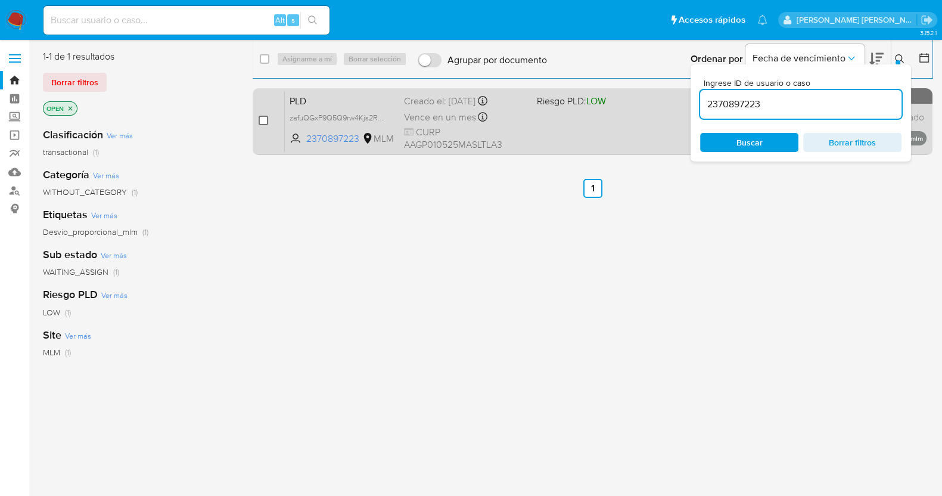
click at [260, 119] on input "checkbox" at bounding box center [264, 121] width 10 height 10
checkbox input "true"
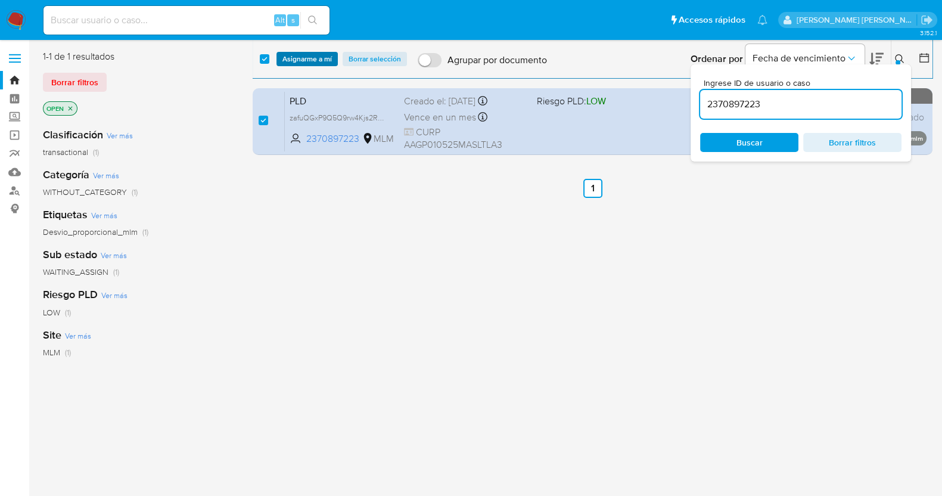
click at [331, 58] on span "Asignarme a mí" at bounding box center [307, 59] width 49 height 12
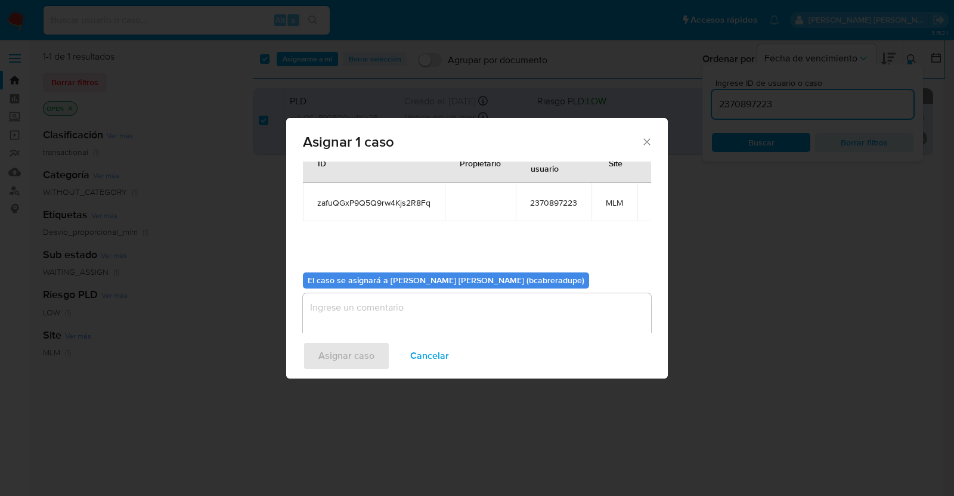
scroll to position [61, 0]
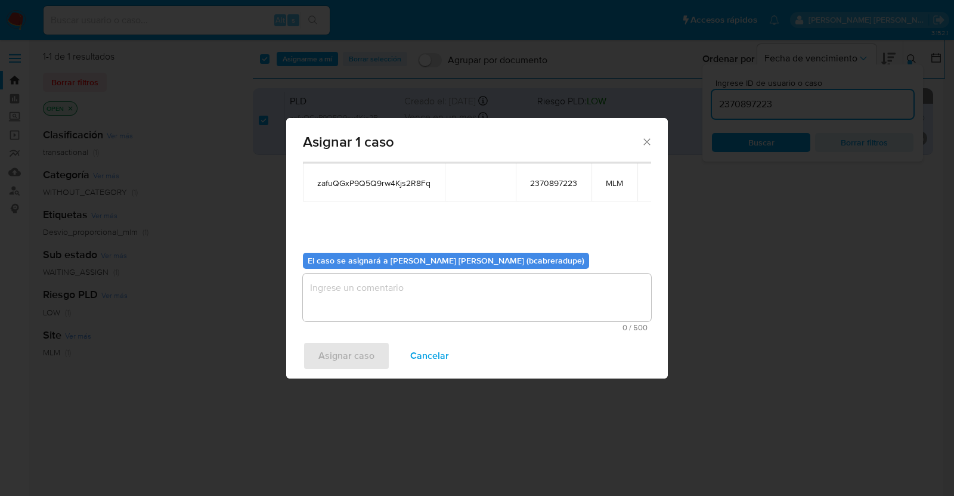
click at [532, 302] on textarea "assign-modal" at bounding box center [477, 298] width 348 height 48
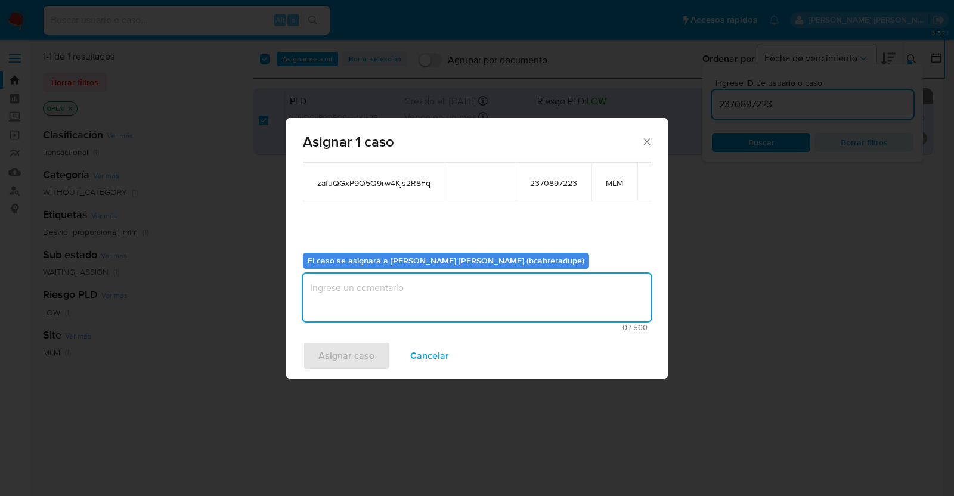
click at [529, 293] on textarea "assign-modal" at bounding box center [477, 298] width 348 height 48
type textarea "BJCD"
click at [360, 357] on span "Asignar caso" at bounding box center [346, 356] width 56 height 26
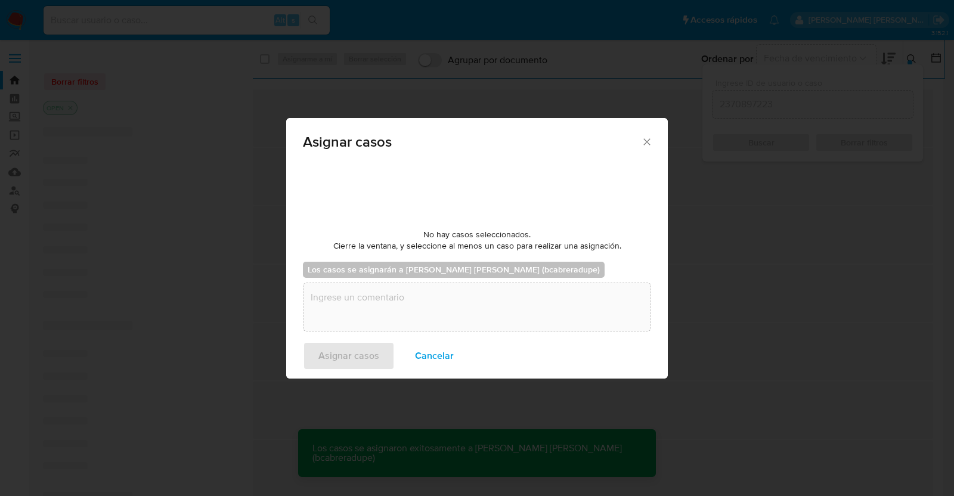
checkbox input "false"
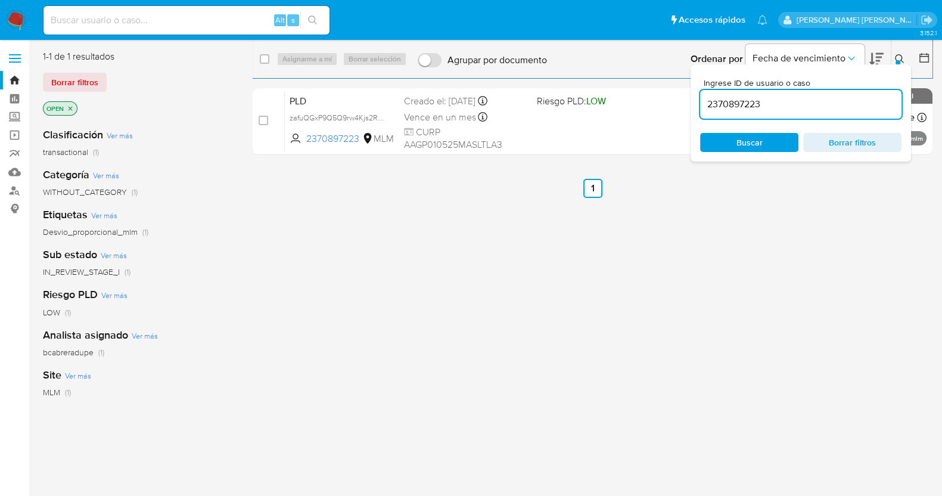
click at [752, 101] on input "2370897223" at bounding box center [800, 104] width 201 height 15
paste input "9936367"
type input "2399363673"
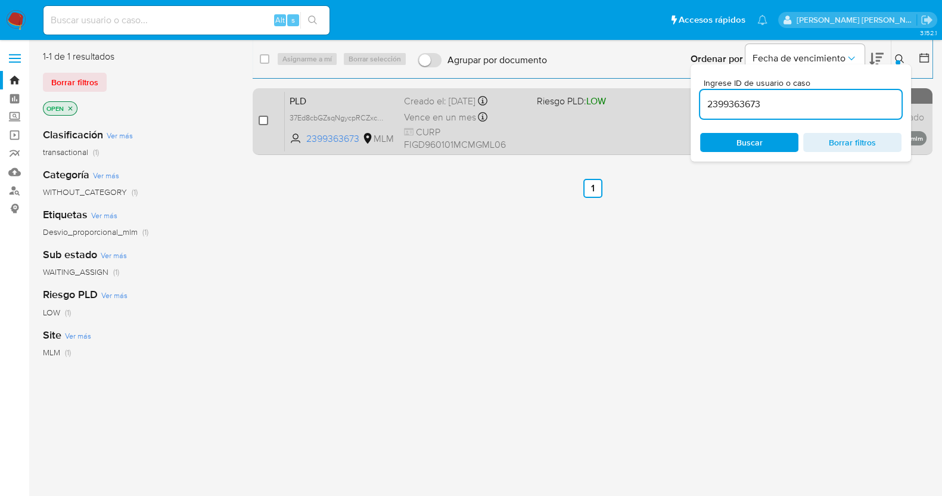
click at [261, 120] on input "checkbox" at bounding box center [264, 121] width 10 height 10
checkbox input "true"
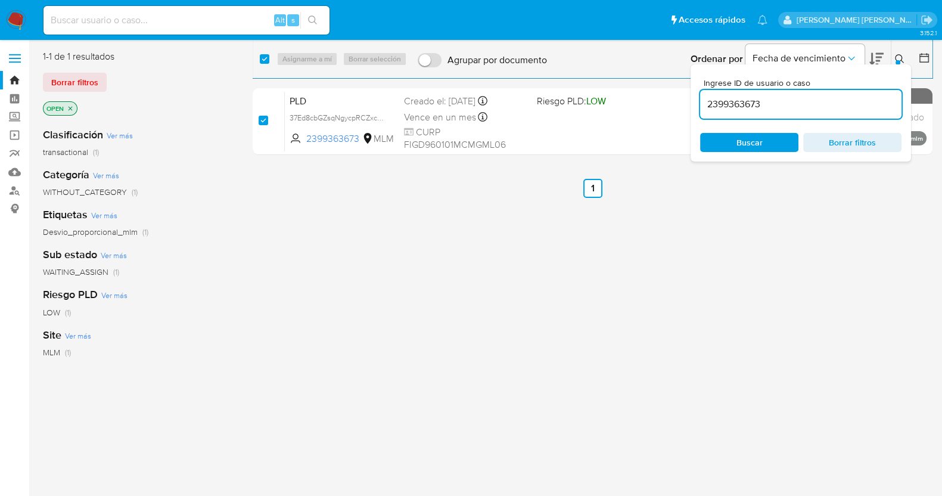
checkbox input "true"
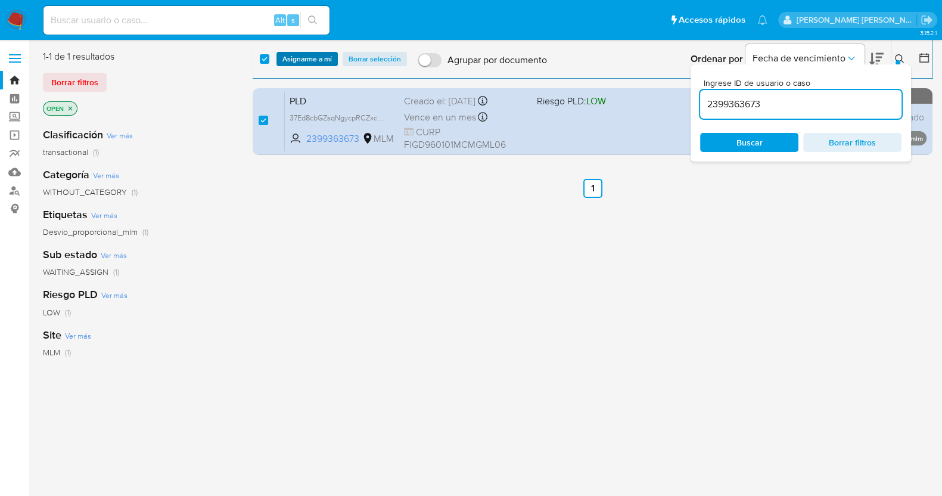
click at [310, 60] on span "Asignarme a mí" at bounding box center [307, 59] width 49 height 12
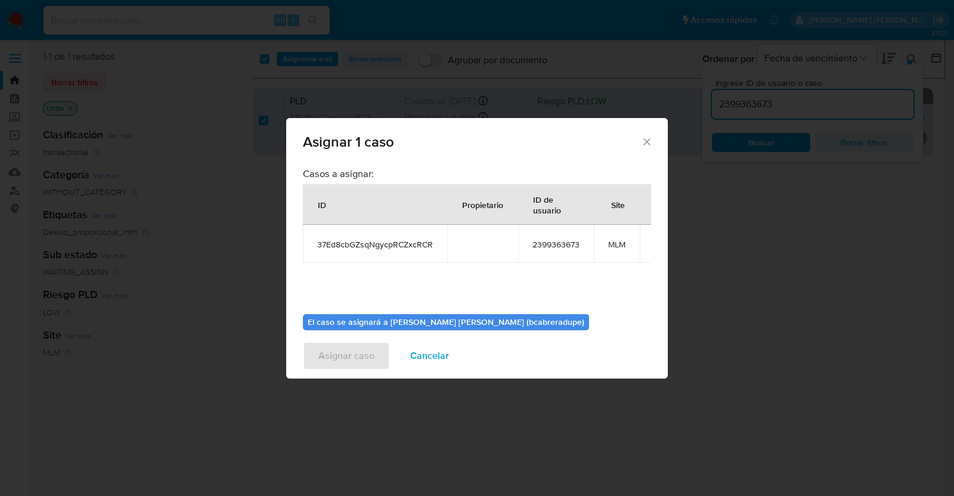
scroll to position [61, 0]
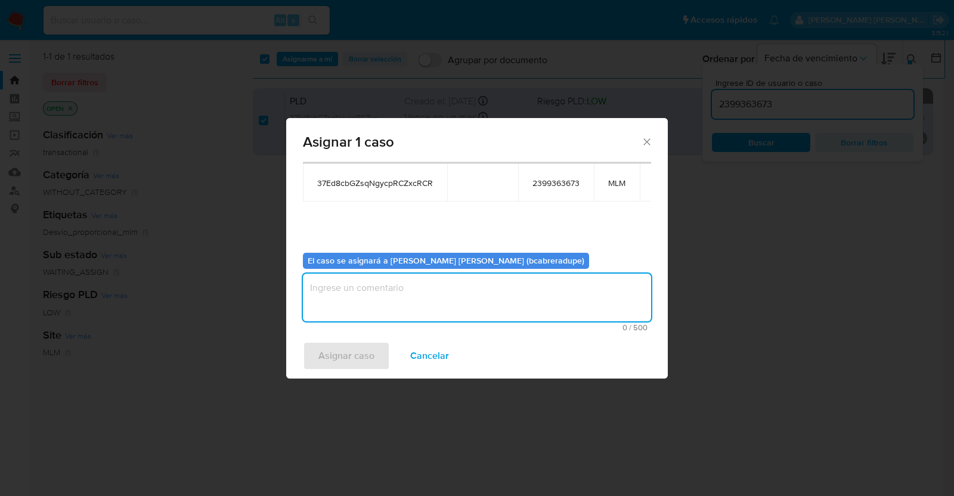
click at [484, 310] on textarea "assign-modal" at bounding box center [477, 298] width 348 height 48
type textarea "BJCD"
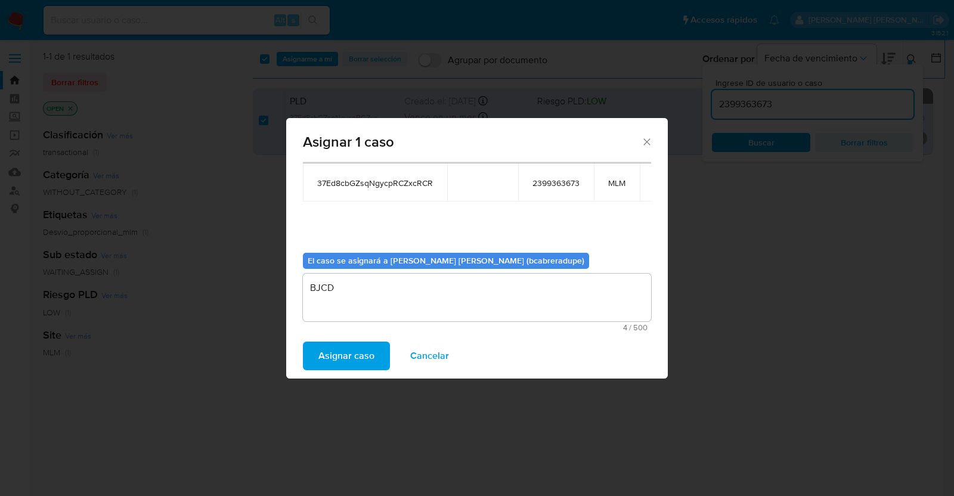
click at [375, 355] on button "Asignar caso" at bounding box center [346, 356] width 87 height 29
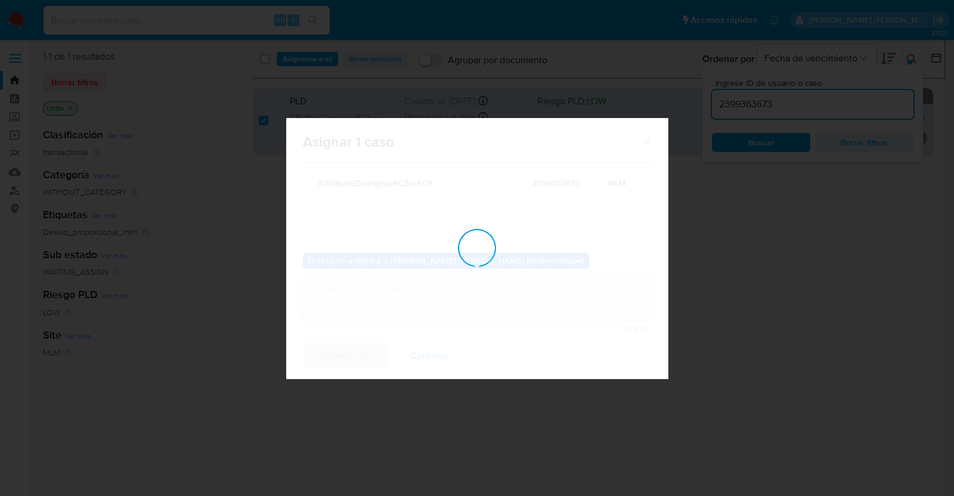
checkbox input "false"
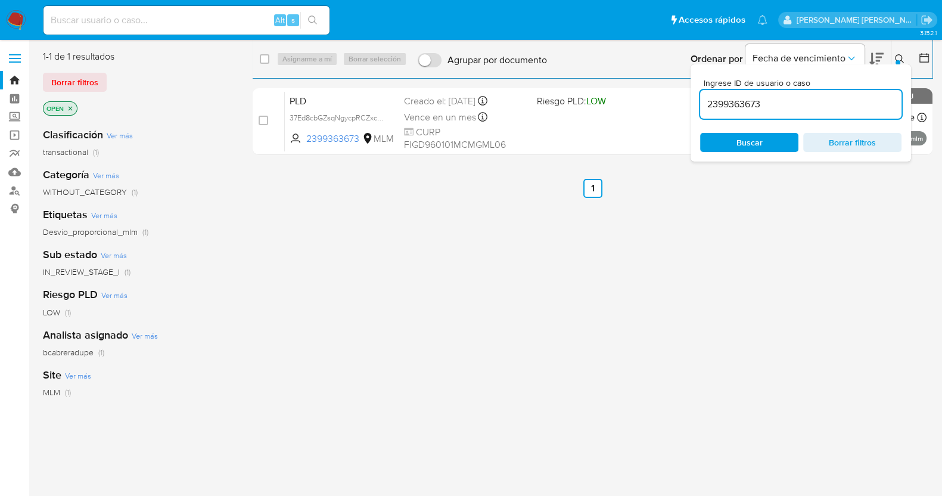
click at [735, 100] on input "2399363673" at bounding box center [800, 104] width 201 height 15
paste input "430685641"
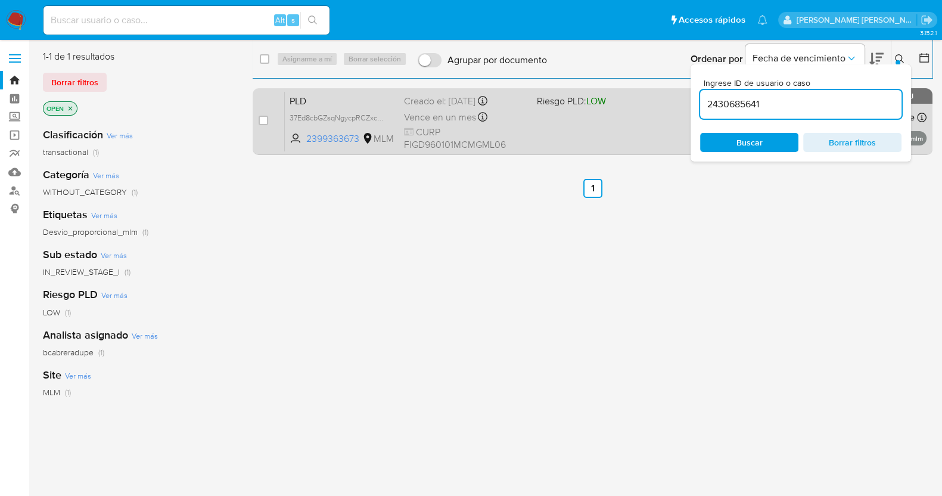
type input "2430685641"
click at [262, 119] on input "checkbox" at bounding box center [264, 121] width 10 height 10
checkbox input "true"
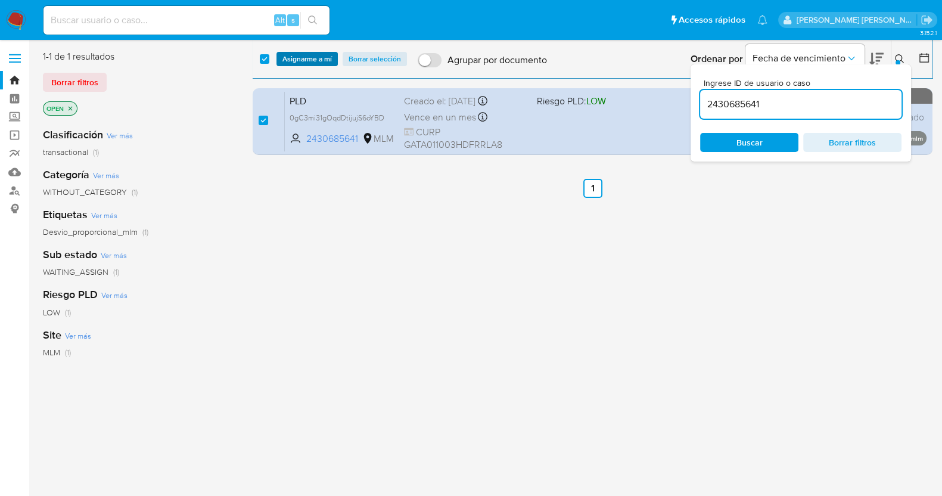
click at [304, 58] on span "Asignarme a mí" at bounding box center [307, 59] width 49 height 12
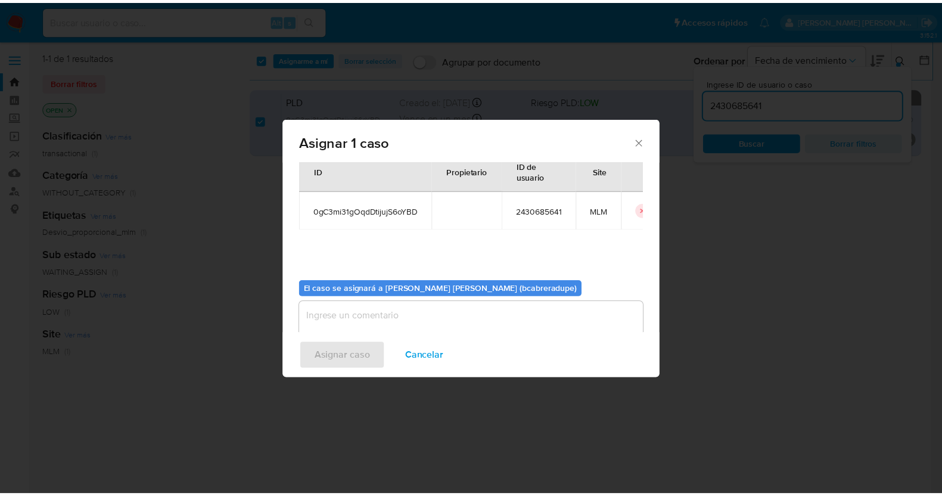
scroll to position [61, 0]
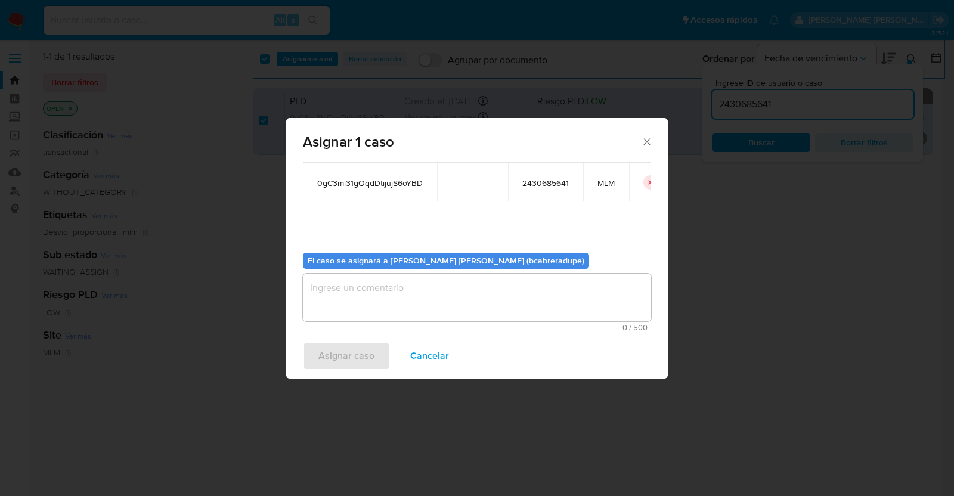
click at [468, 300] on textarea "assign-modal" at bounding box center [477, 298] width 348 height 48
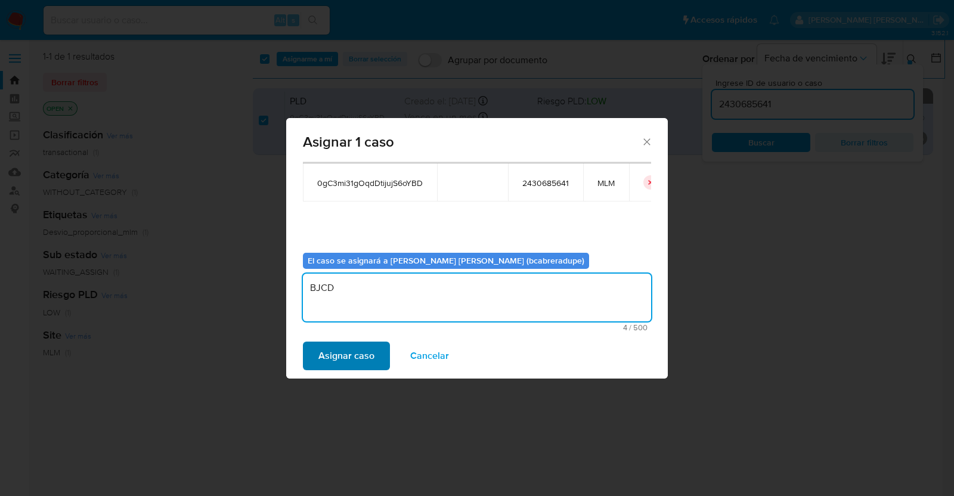
type textarea "BJCD"
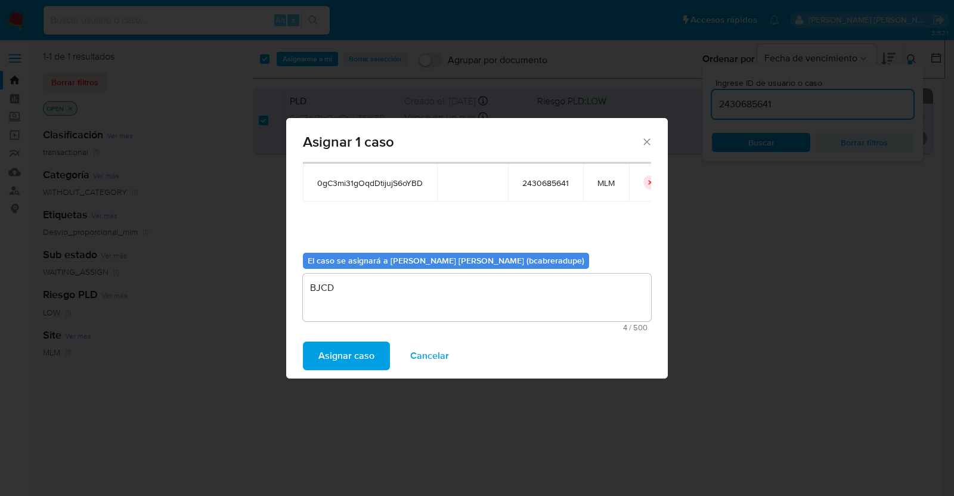
click at [374, 353] on button "Asignar caso" at bounding box center [346, 356] width 87 height 29
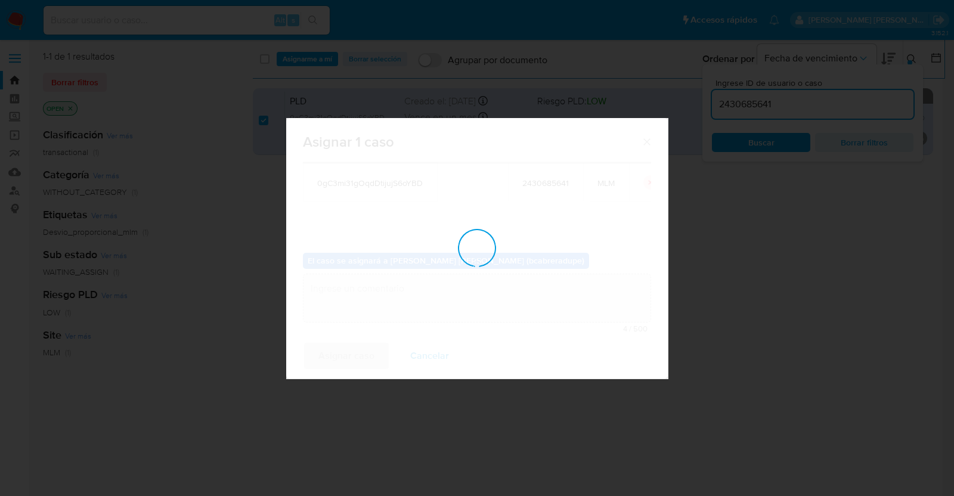
checkbox input "false"
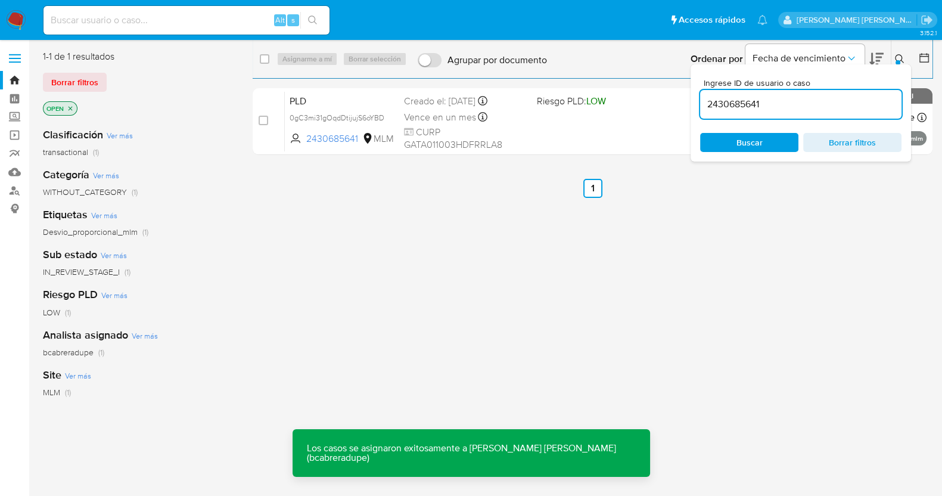
click at [502, 278] on div "select-all-cases-checkbox Asignarme a mí Borrar selección Agrupar por documento…" at bounding box center [593, 315] width 680 height 530
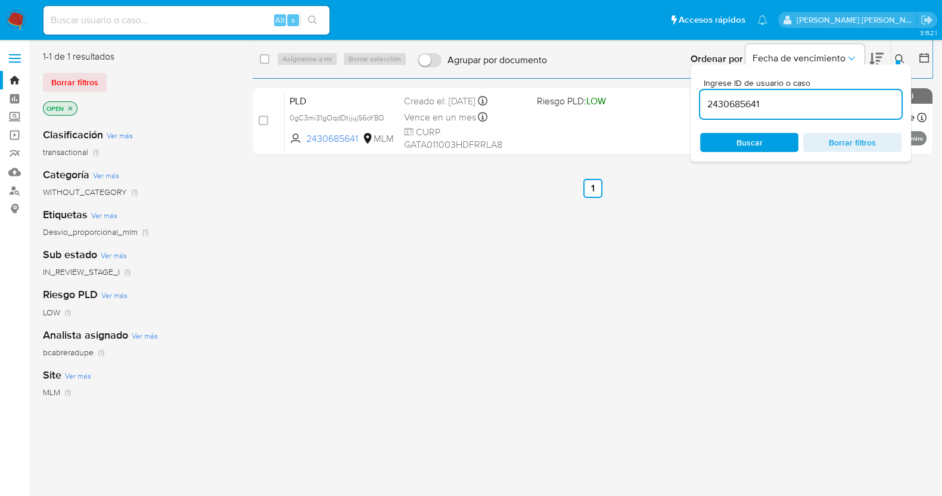
click at [358, 254] on div "select-all-cases-checkbox Asignarme a mí Borrar selección Agrupar por documento…" at bounding box center [593, 315] width 680 height 530
click at [21, 77] on link "Bandeja" at bounding box center [71, 80] width 142 height 18
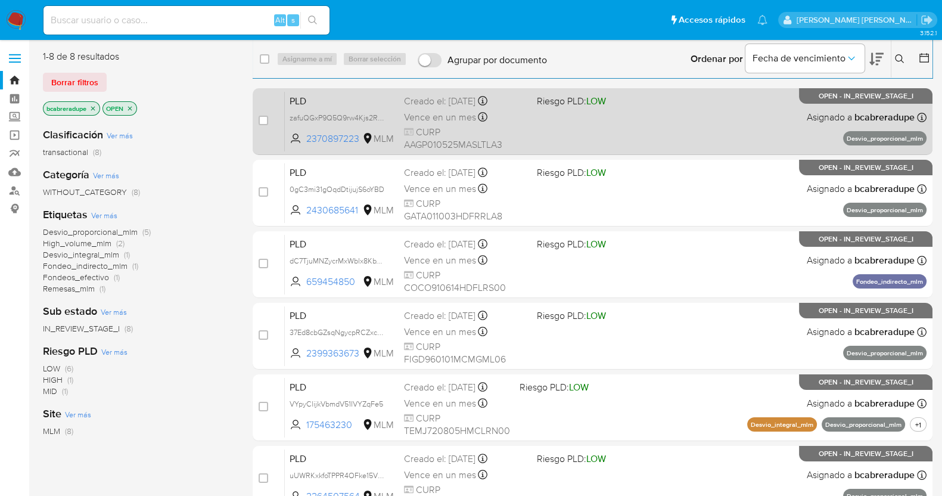
click at [449, 113] on span "Vence en un mes" at bounding box center [440, 117] width 72 height 13
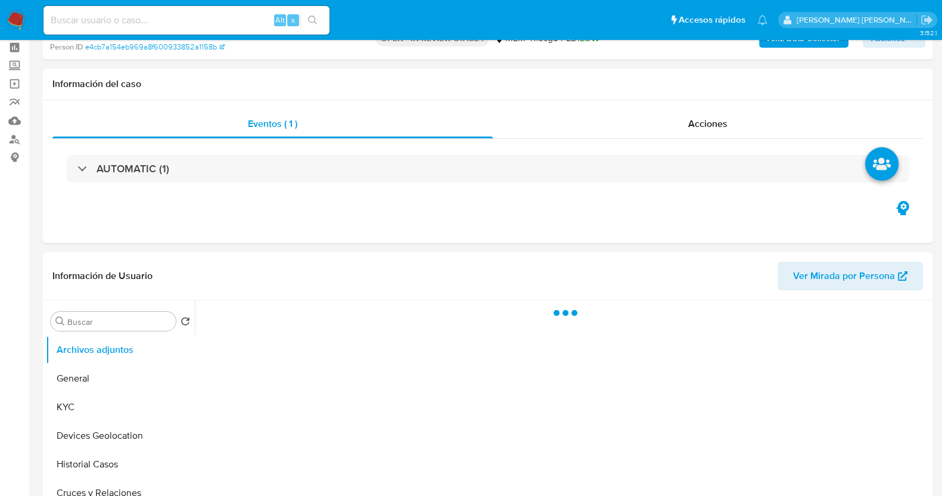
scroll to position [74, 0]
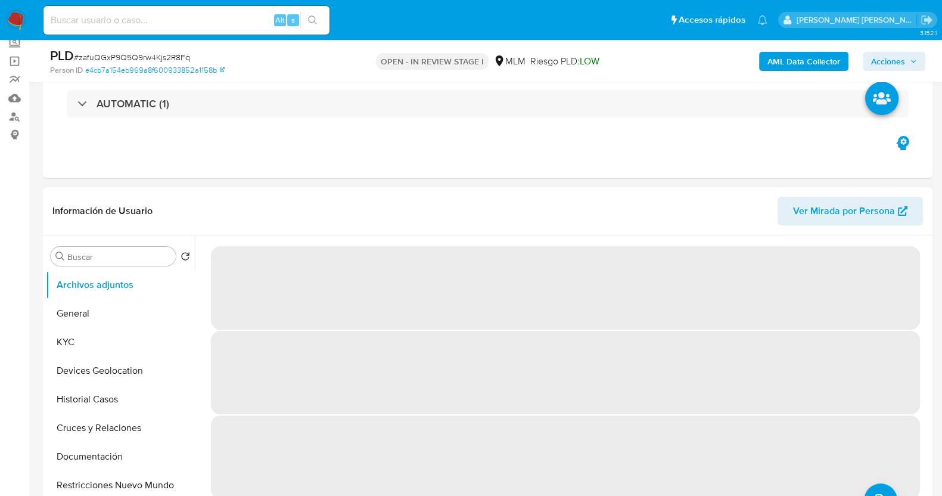
select select "10"
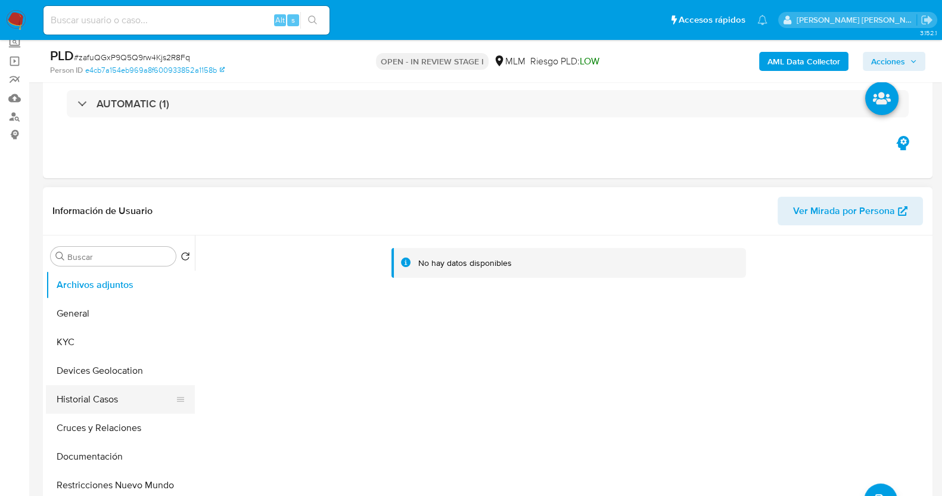
click at [104, 398] on button "Historial Casos" at bounding box center [115, 399] width 139 height 29
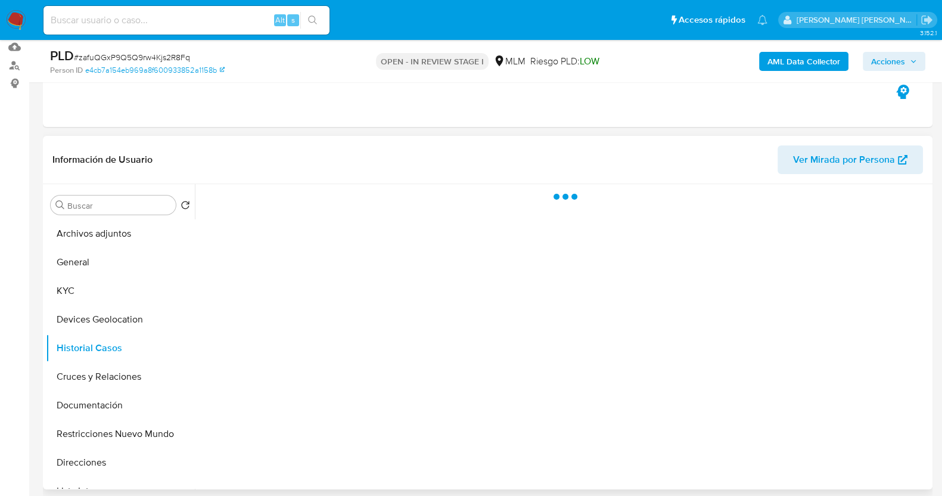
scroll to position [148, 0]
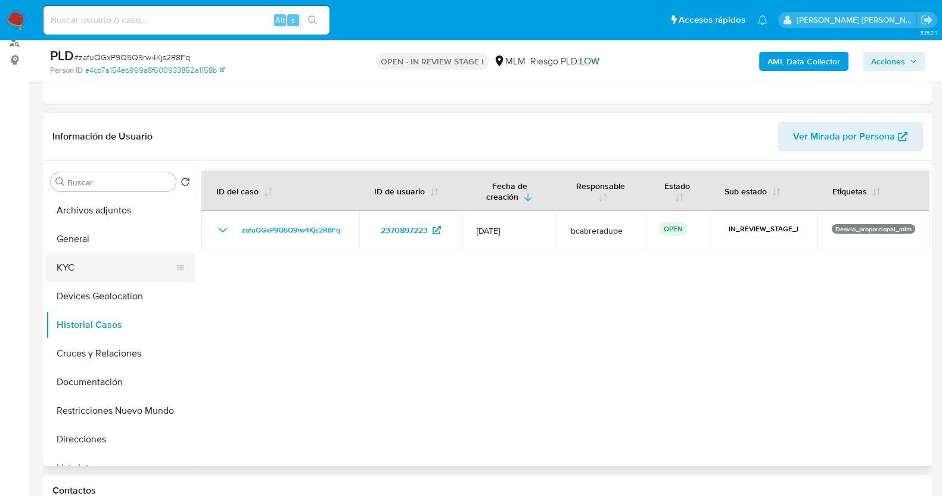
click at [89, 275] on button "KYC" at bounding box center [115, 267] width 139 height 29
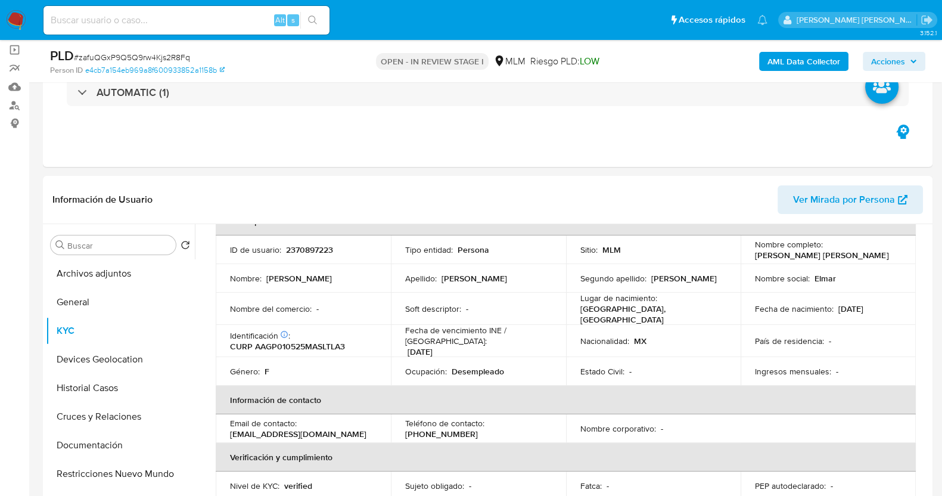
scroll to position [0, 0]
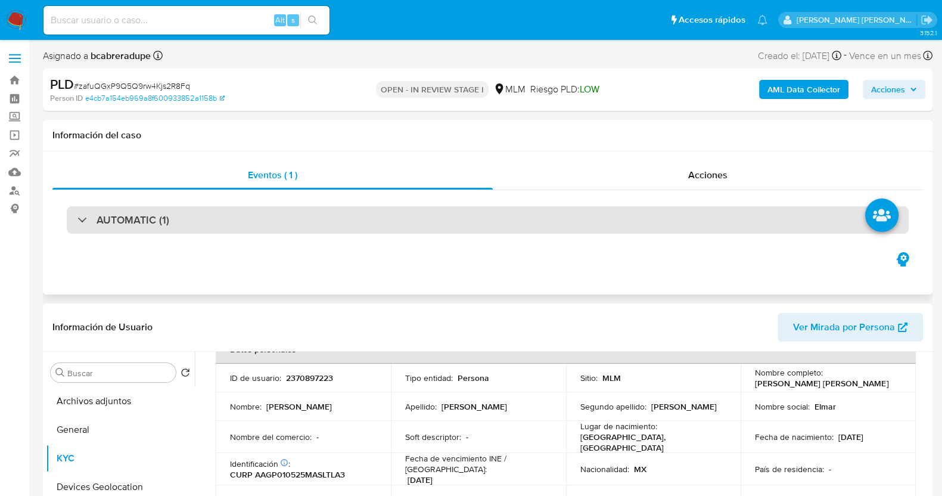
drag, startPoint x: 91, startPoint y: 222, endPoint x: 132, endPoint y: 231, distance: 41.5
click at [92, 222] on div "AUTOMATIC (1)" at bounding box center [123, 219] width 92 height 13
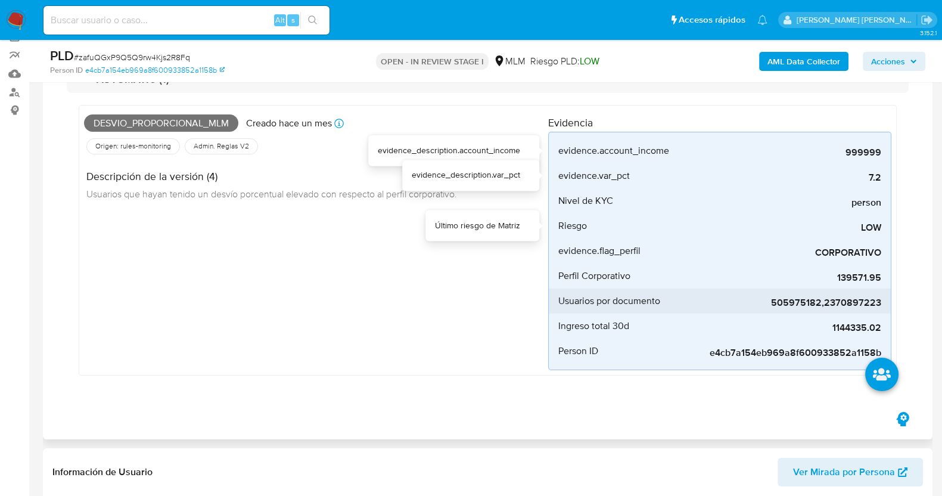
scroll to position [148, 0]
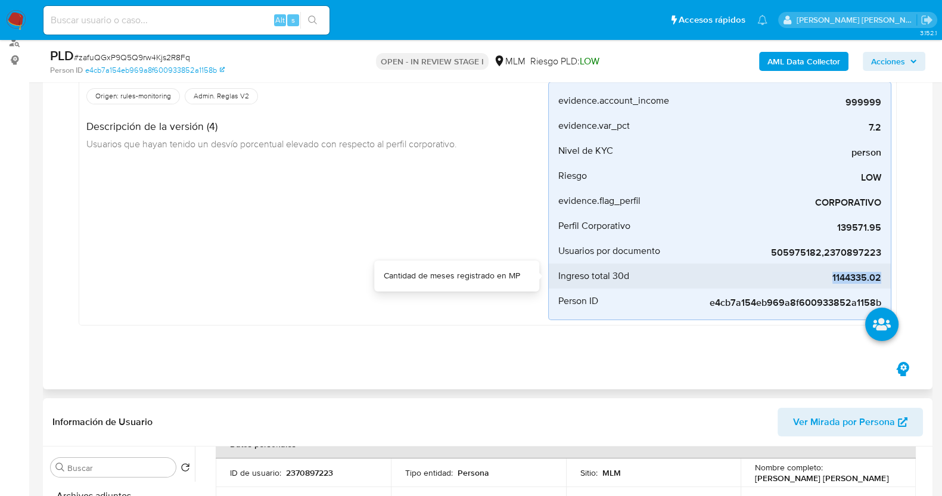
drag, startPoint x: 851, startPoint y: 274, endPoint x: 886, endPoint y: 273, distance: 34.6
click at [886, 273] on li "Ingreso total 30d 1144335.02" at bounding box center [720, 275] width 342 height 25
copy span "1144335.02"
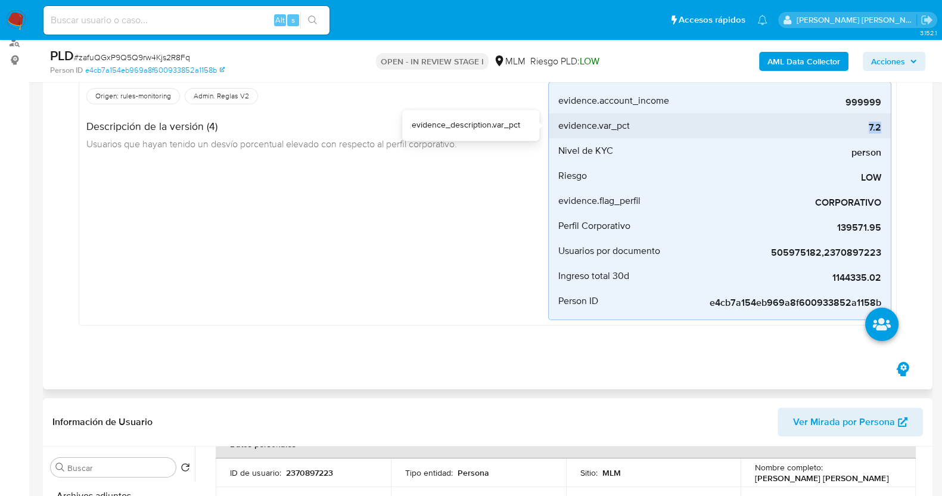
drag, startPoint x: 867, startPoint y: 129, endPoint x: 887, endPoint y: 128, distance: 20.9
click at [887, 128] on li "evidence.var_pct 7.2" at bounding box center [720, 125] width 342 height 25
copy span "7.2"
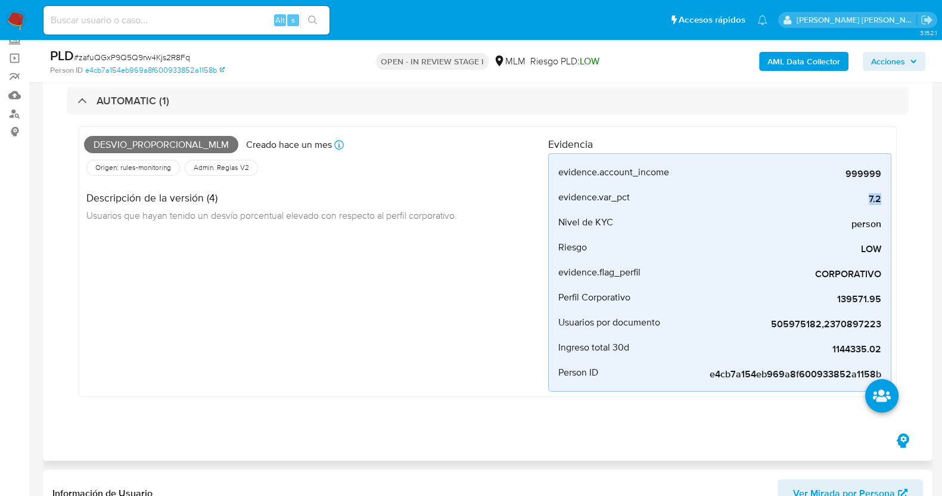
scroll to position [74, 0]
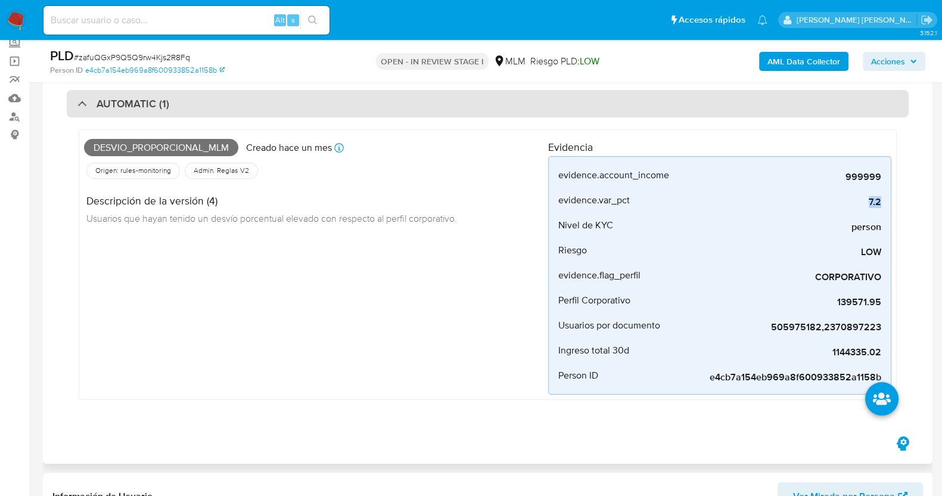
click at [161, 100] on h3 "AUTOMATIC (1)" at bounding box center [133, 103] width 73 height 13
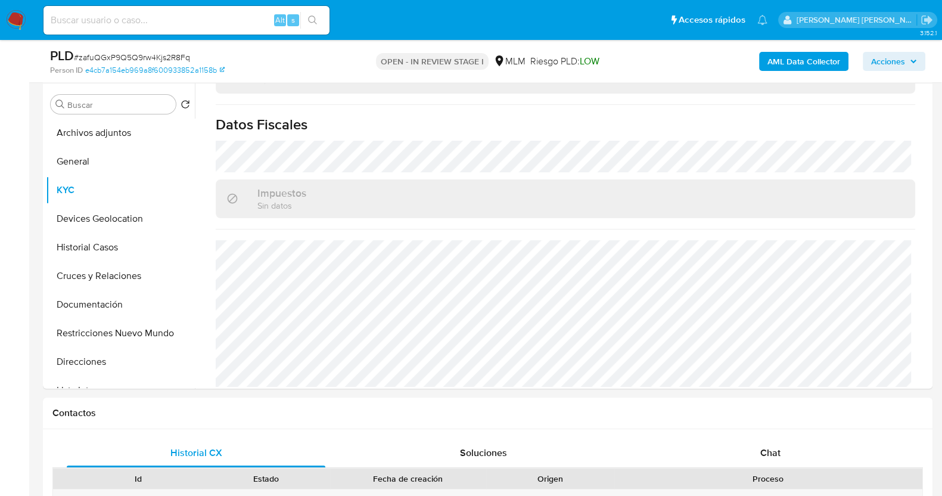
scroll to position [223, 0]
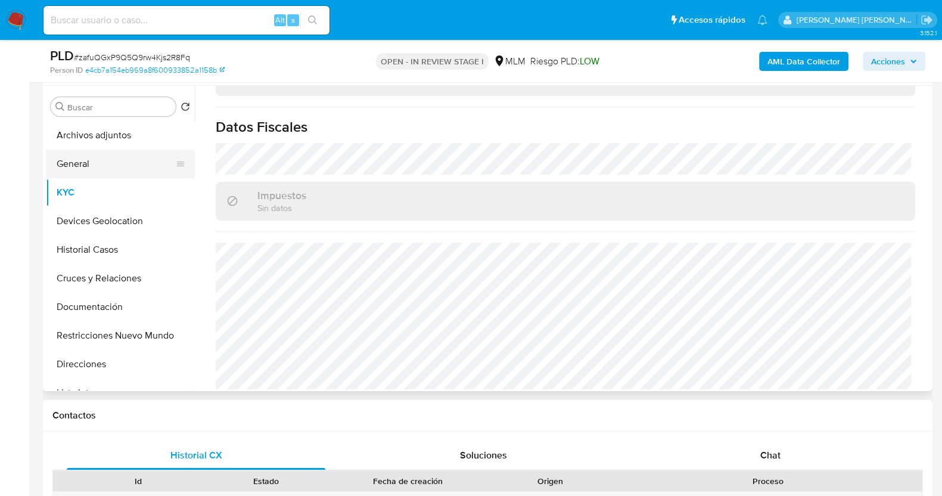
click at [98, 168] on button "General" at bounding box center [115, 164] width 139 height 29
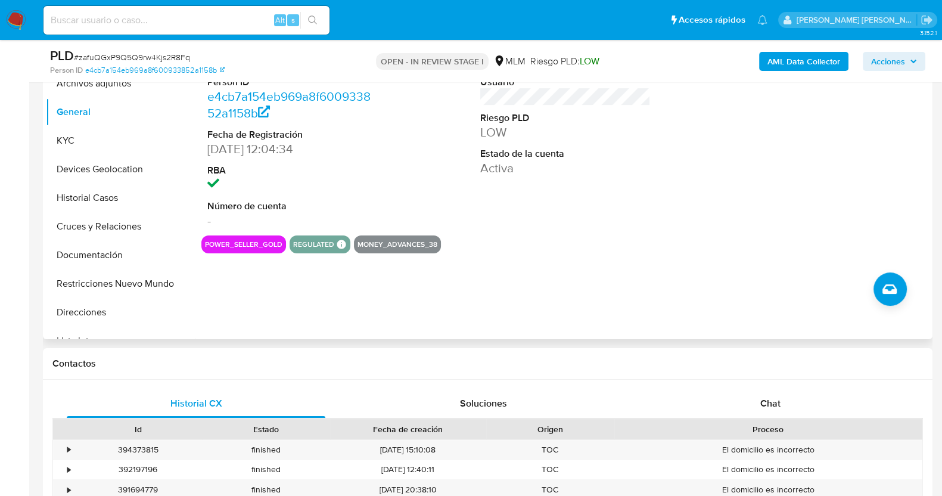
scroll to position [297, 0]
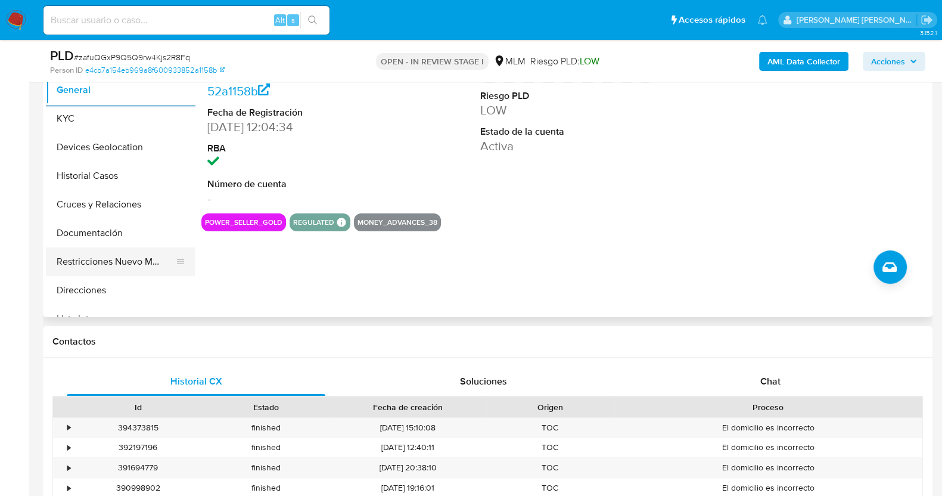
click at [140, 249] on button "Restricciones Nuevo Mundo" at bounding box center [115, 261] width 139 height 29
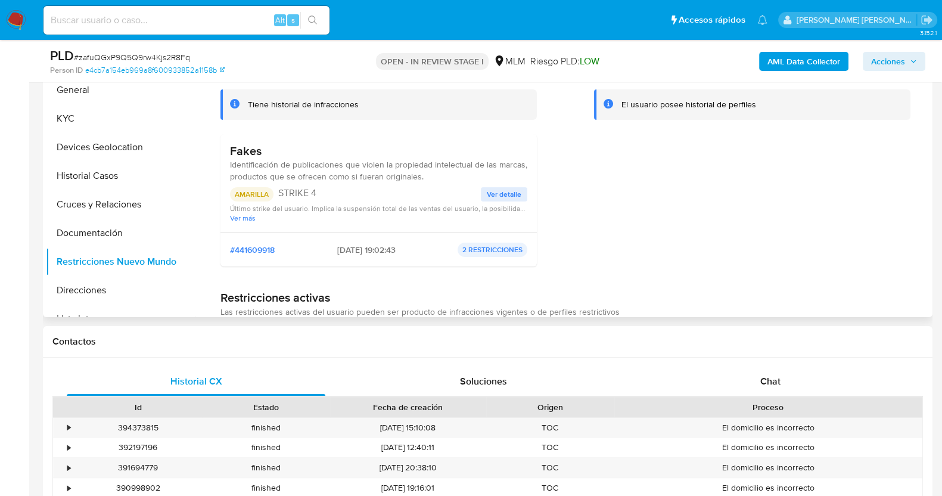
click at [503, 198] on span "Ver detalle" at bounding box center [504, 194] width 35 height 12
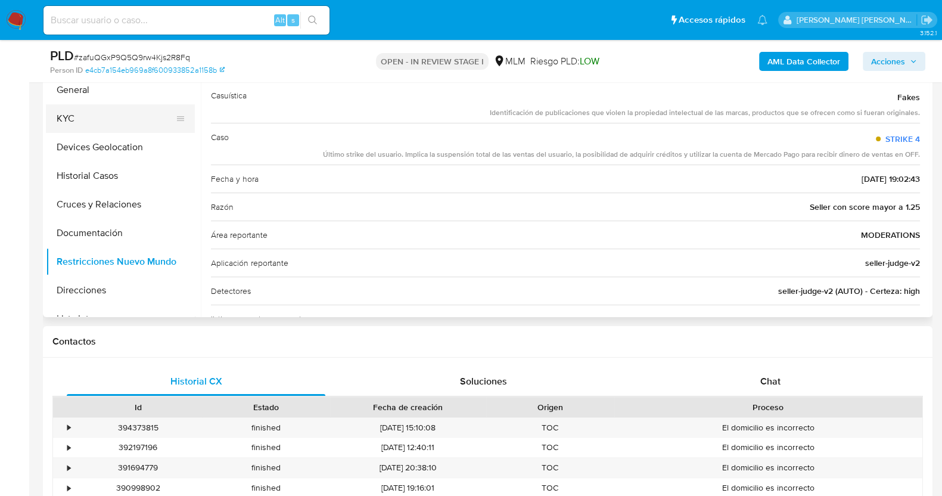
click at [81, 122] on button "KYC" at bounding box center [115, 118] width 139 height 29
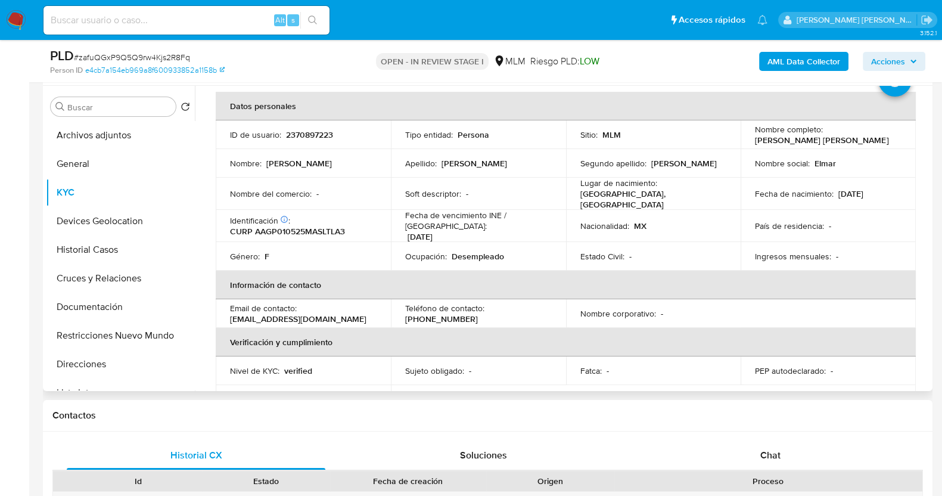
scroll to position [74, 0]
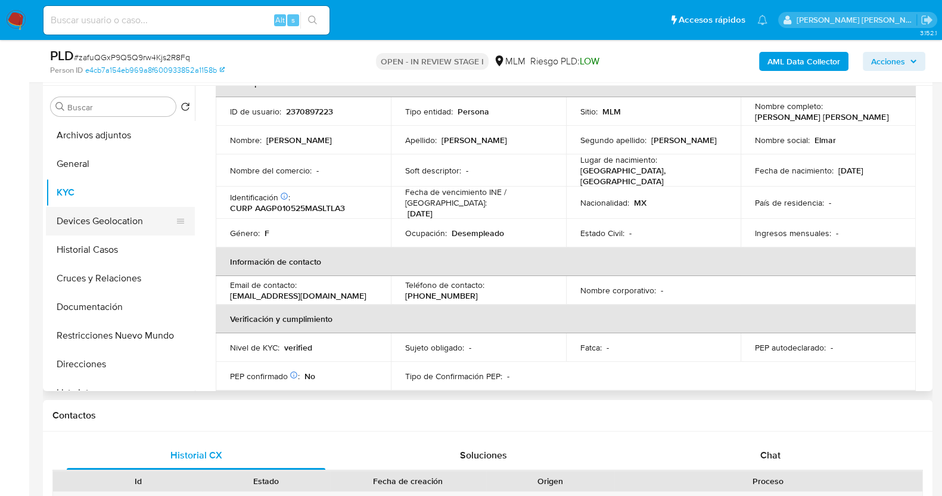
click at [97, 226] on button "Devices Geolocation" at bounding box center [115, 221] width 139 height 29
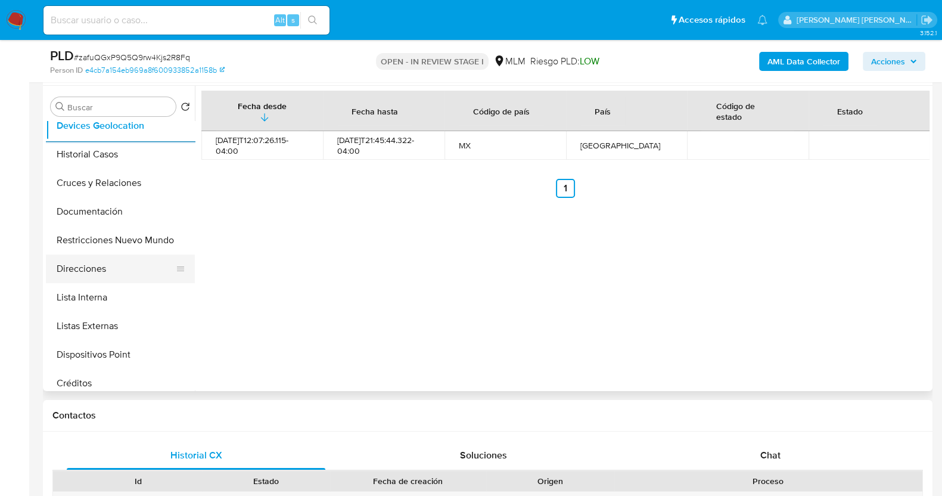
scroll to position [148, 0]
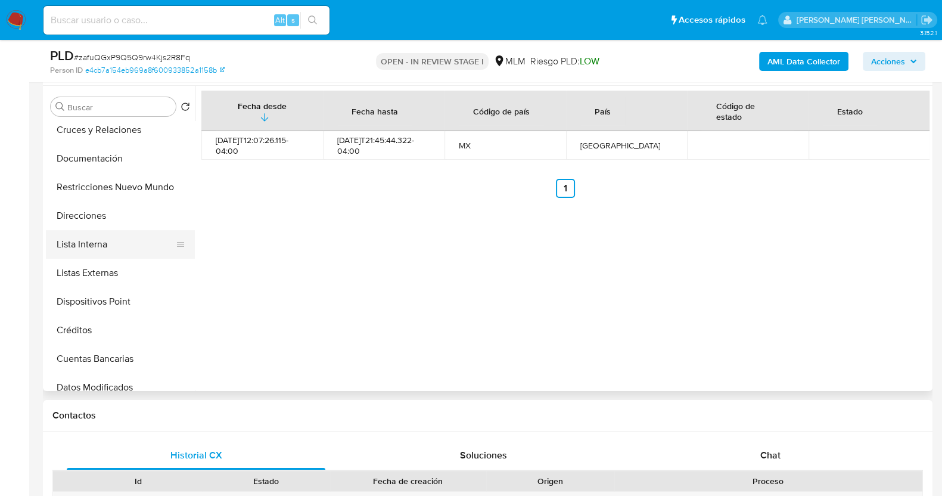
click at [100, 238] on button "Lista Interna" at bounding box center [115, 244] width 139 height 29
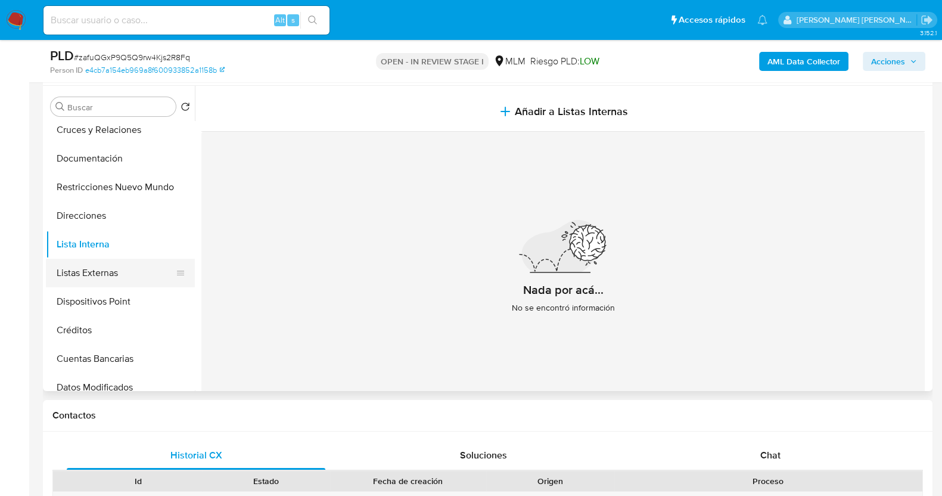
click at [107, 266] on button "Listas Externas" at bounding box center [115, 273] width 139 height 29
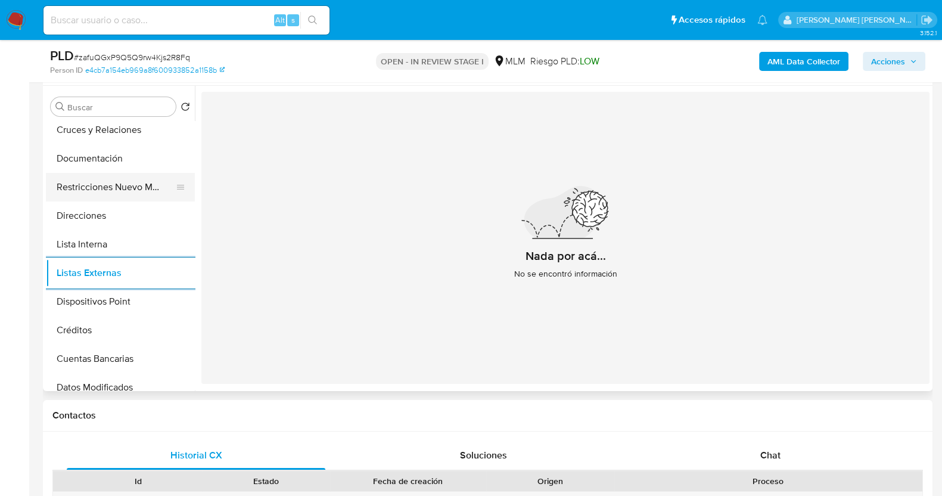
click at [130, 188] on button "Restricciones Nuevo Mundo" at bounding box center [115, 187] width 139 height 29
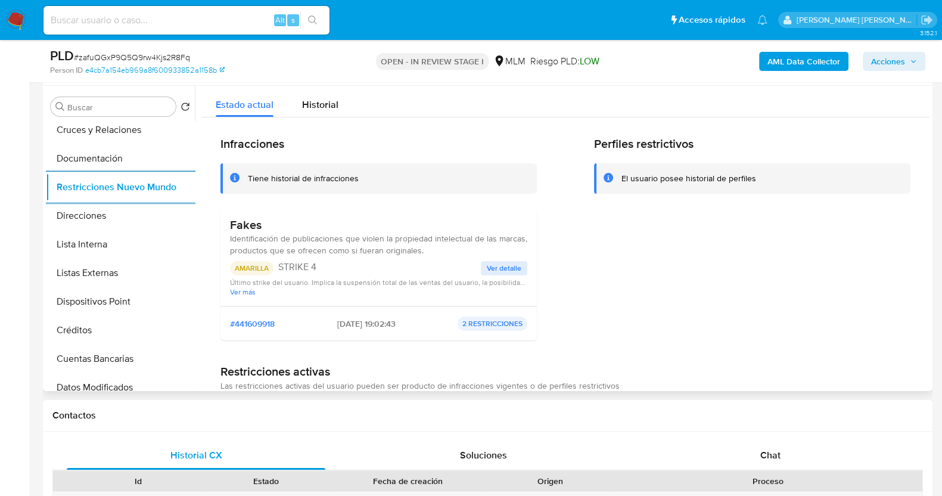
click at [506, 269] on span "Ver detalle" at bounding box center [504, 268] width 35 height 12
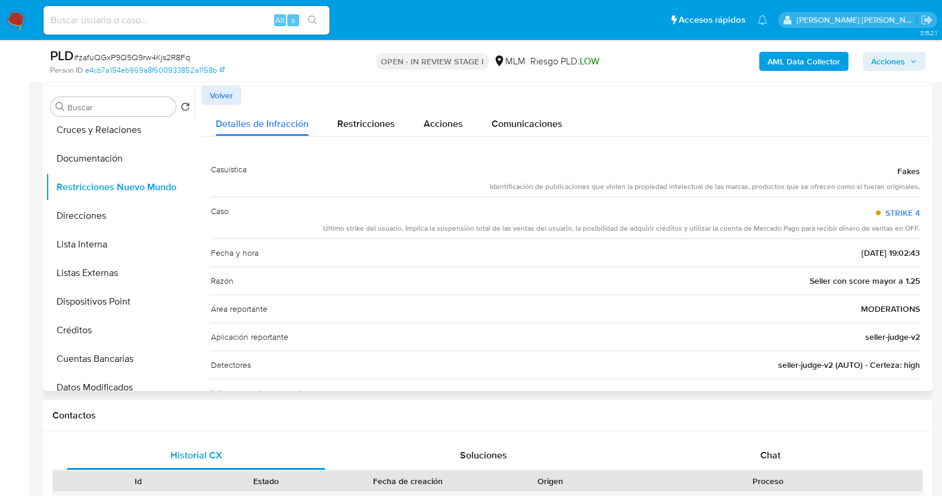
click at [232, 94] on span "Volver" at bounding box center [221, 95] width 23 height 17
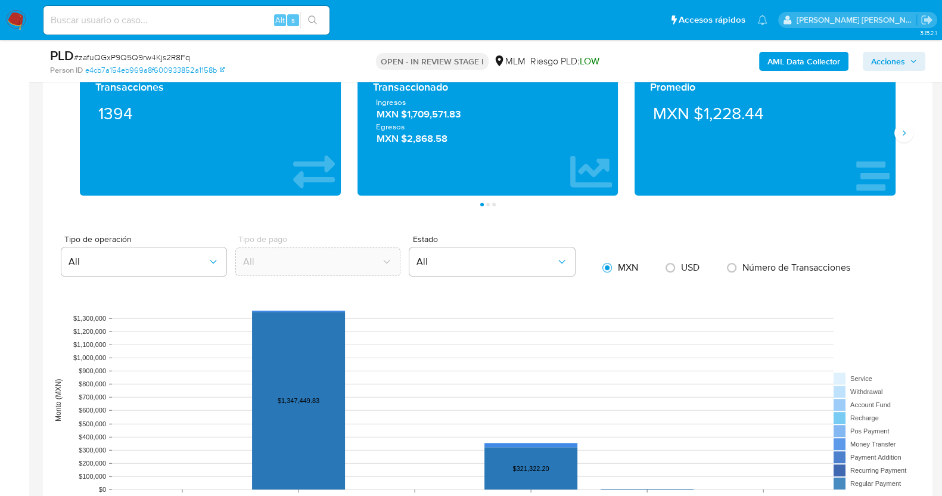
scroll to position [873, 0]
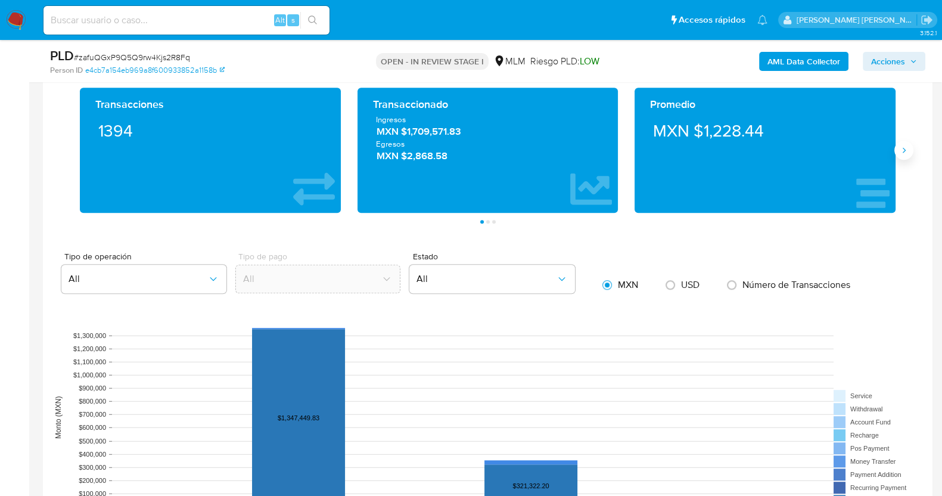
click at [911, 147] on button "Siguiente" at bounding box center [904, 150] width 19 height 19
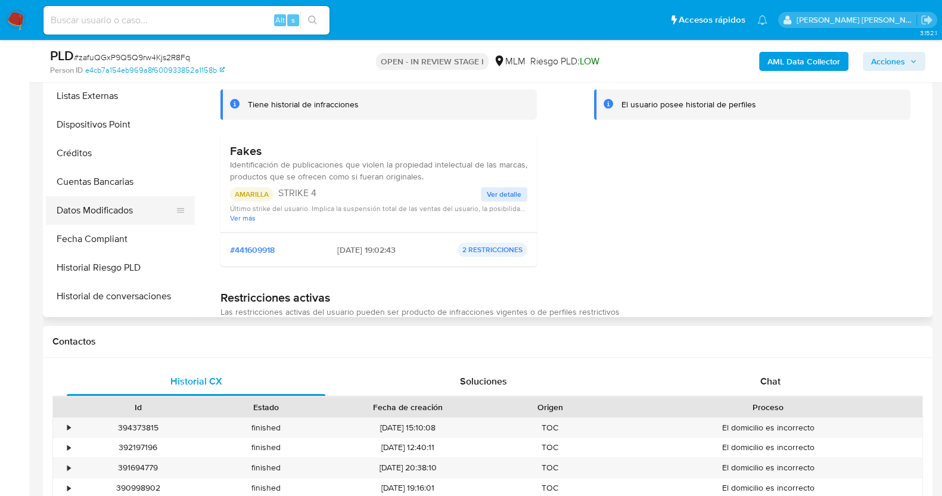
scroll to position [326, 0]
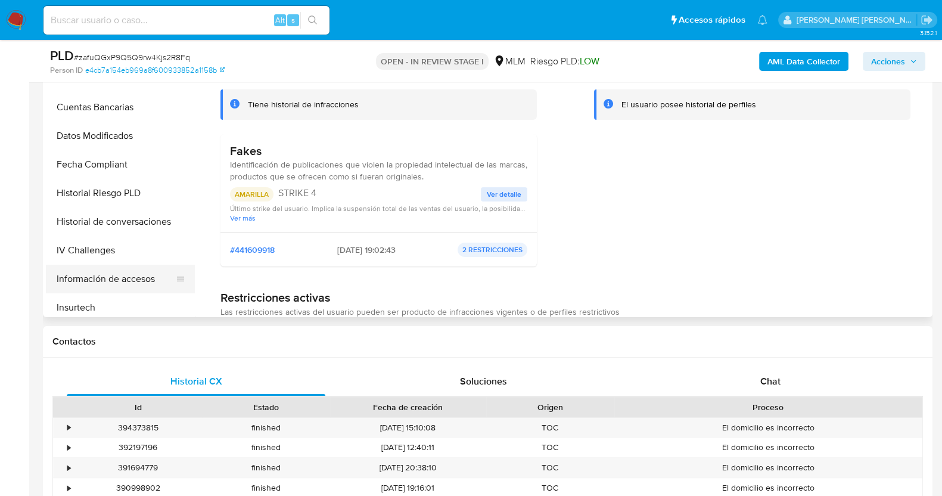
click at [89, 273] on button "Información de accesos" at bounding box center [115, 279] width 139 height 29
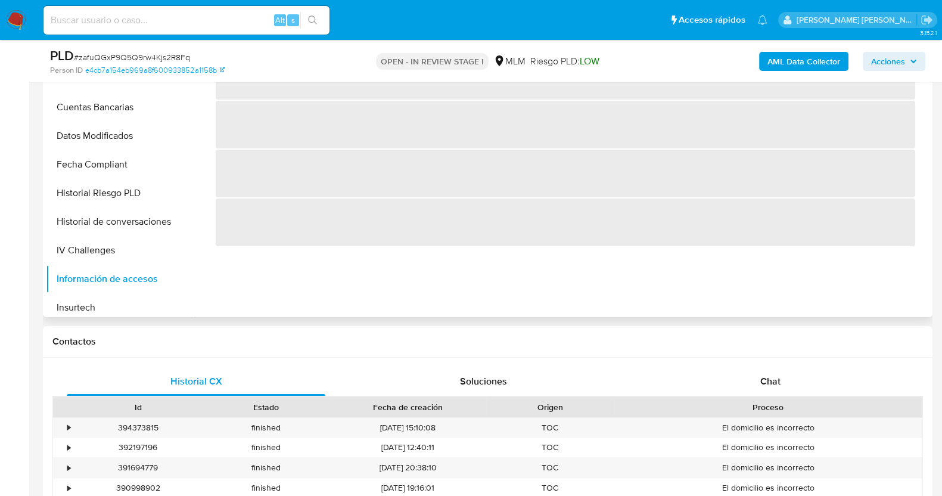
scroll to position [223, 0]
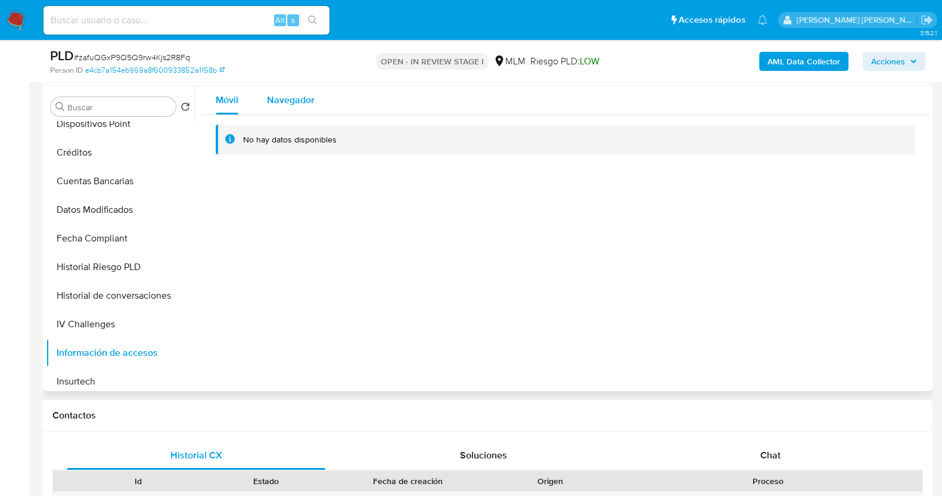
click at [285, 105] on span "Navegador" at bounding box center [291, 100] width 48 height 14
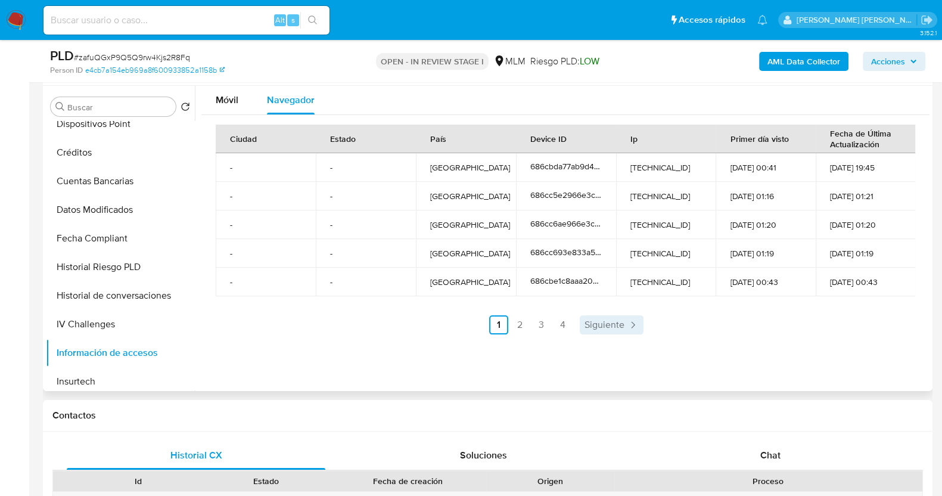
click at [606, 320] on span "Siguiente" at bounding box center [605, 325] width 40 height 10
click at [611, 331] on li "Siguiente" at bounding box center [643, 324] width 64 height 19
click at [652, 320] on span "Siguiente" at bounding box center [636, 325] width 40 height 10
click at [651, 320] on span "Siguiente" at bounding box center [636, 325] width 40 height 10
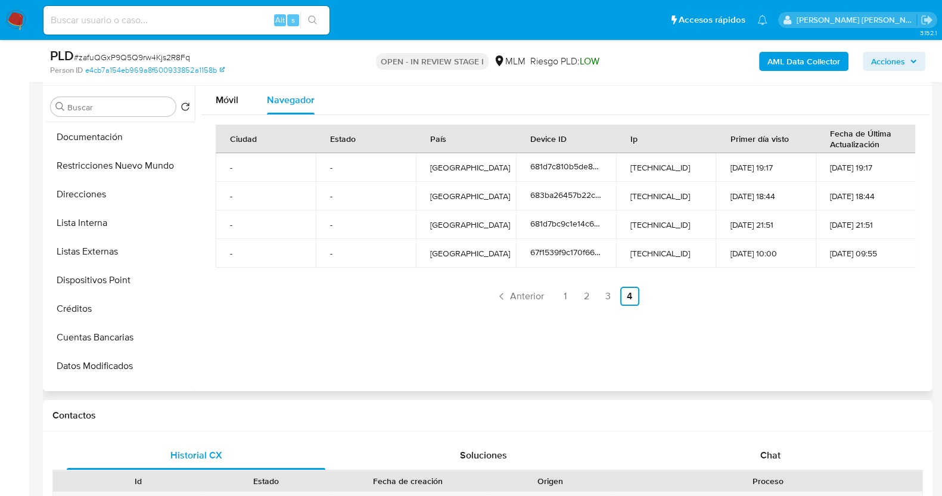
scroll to position [28, 0]
click at [96, 174] on button "KYC" at bounding box center [115, 164] width 139 height 29
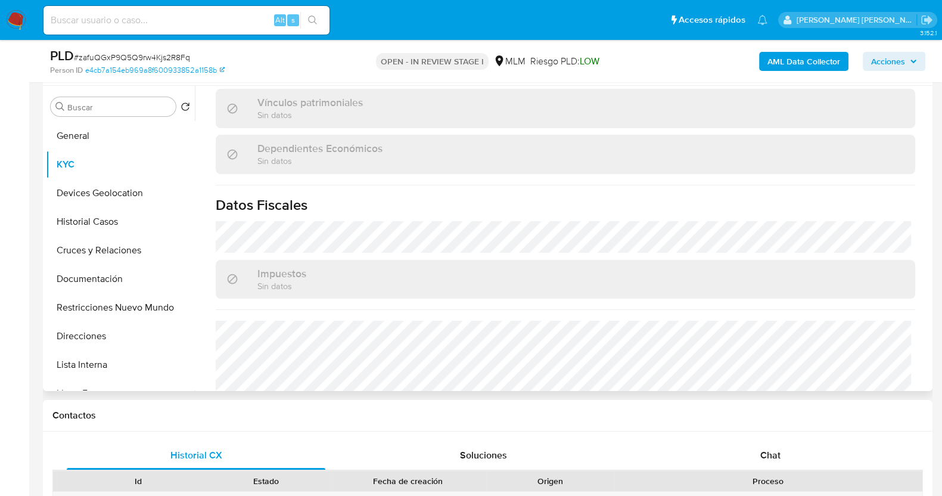
scroll to position [749, 0]
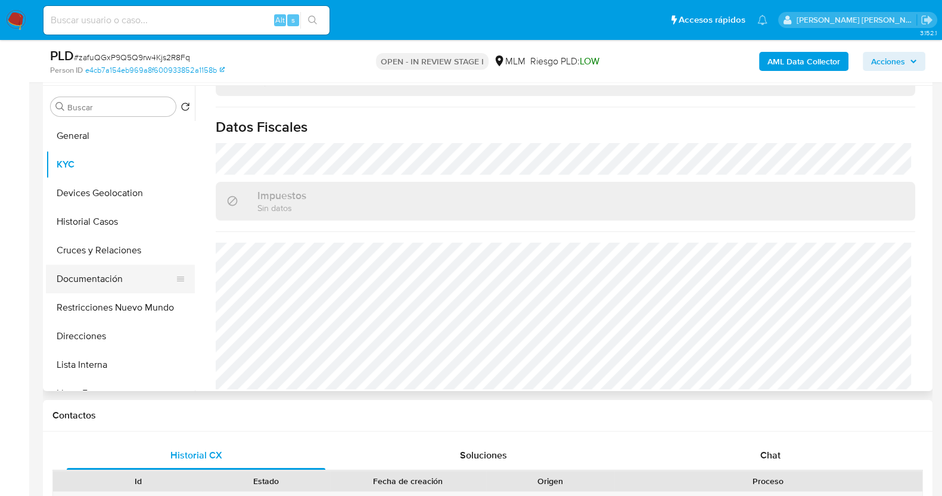
click at [125, 268] on button "Documentación" at bounding box center [115, 279] width 139 height 29
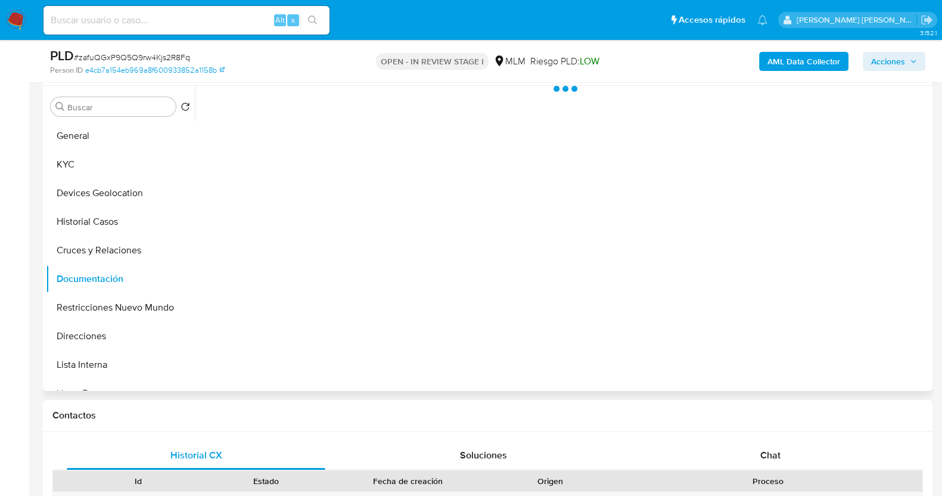
scroll to position [0, 0]
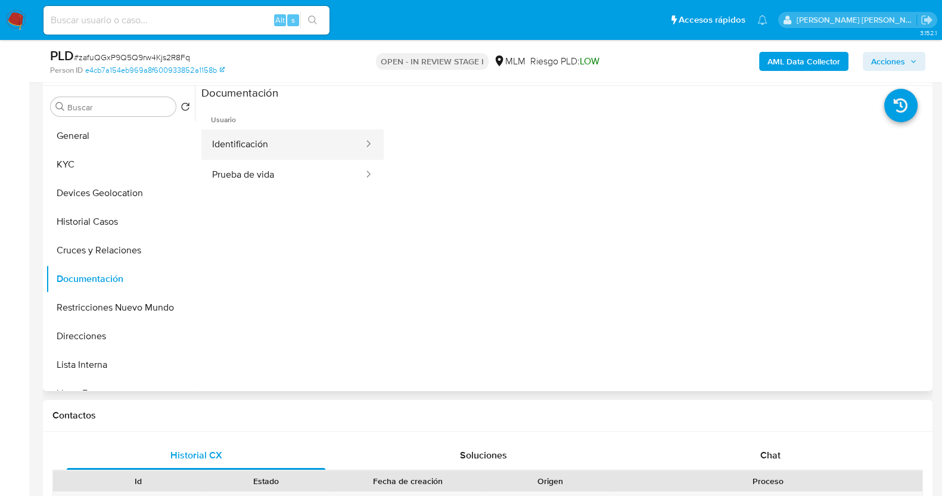
click at [281, 148] on button "Identificación" at bounding box center [282, 144] width 163 height 30
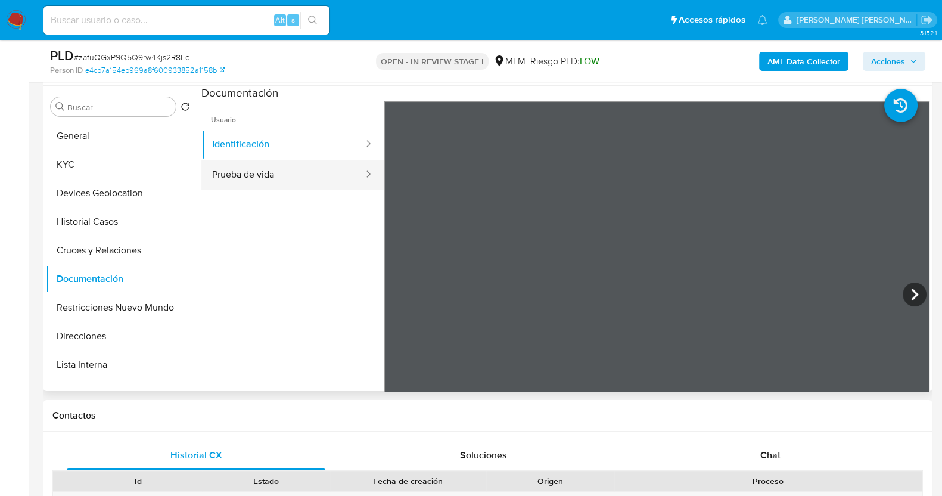
click at [302, 170] on button "Prueba de vida" at bounding box center [282, 175] width 163 height 30
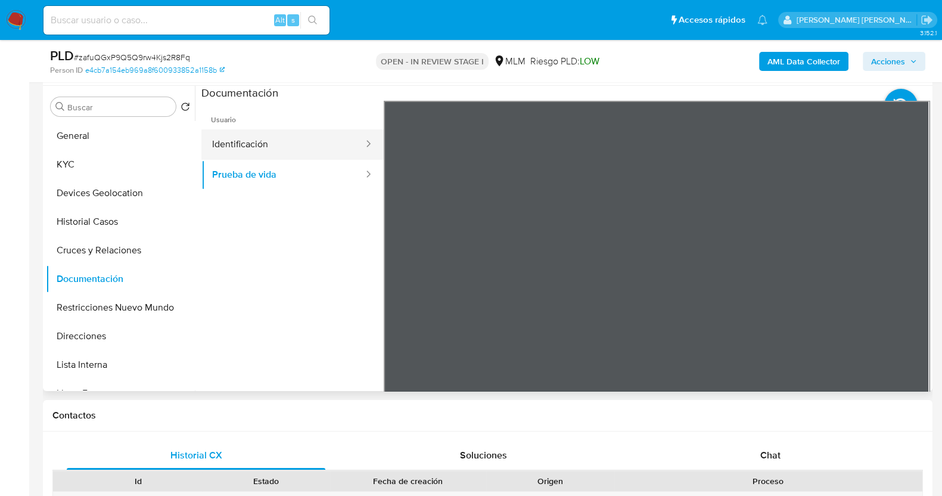
click at [236, 143] on button "Identificación" at bounding box center [282, 144] width 163 height 30
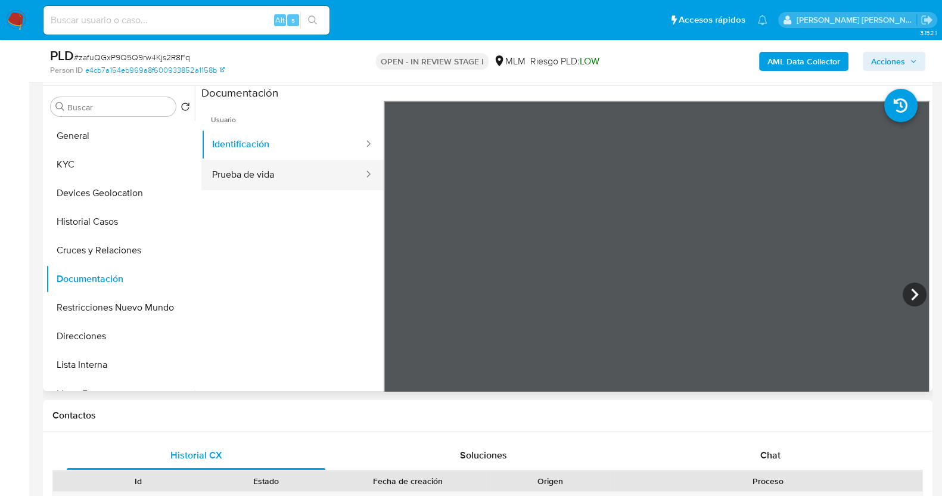
click at [272, 176] on button "Prueba de vida" at bounding box center [282, 175] width 163 height 30
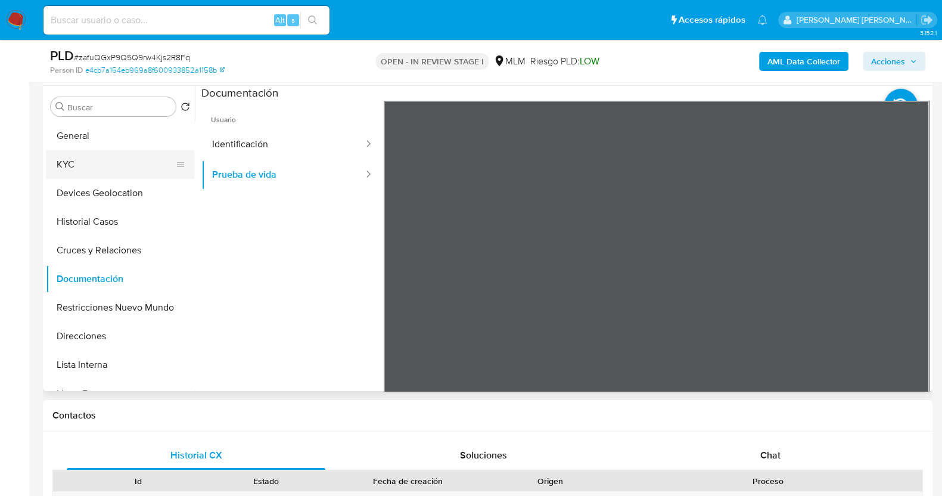
click at [113, 175] on button "KYC" at bounding box center [115, 164] width 139 height 29
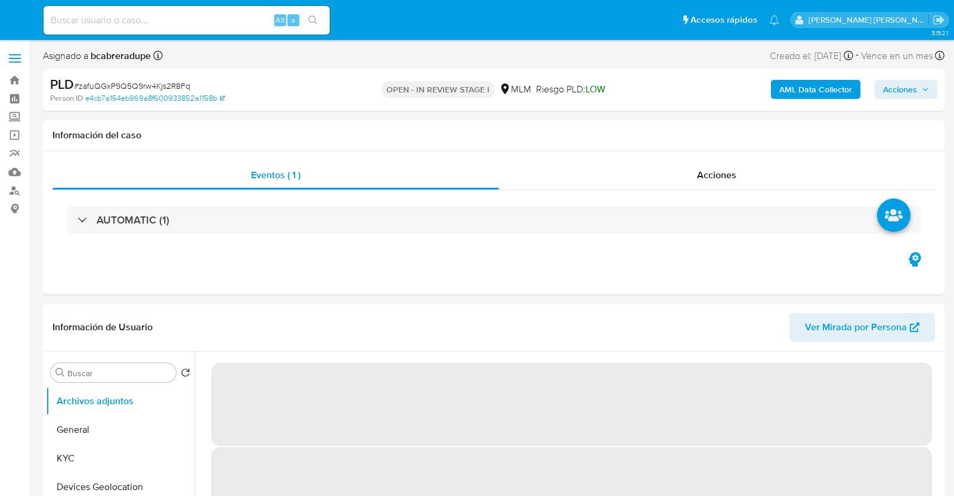
select select "10"
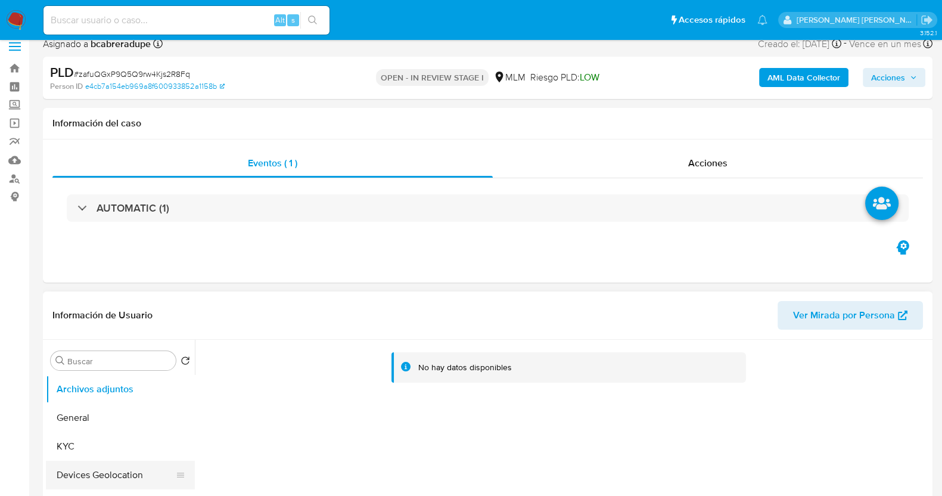
scroll to position [148, 0]
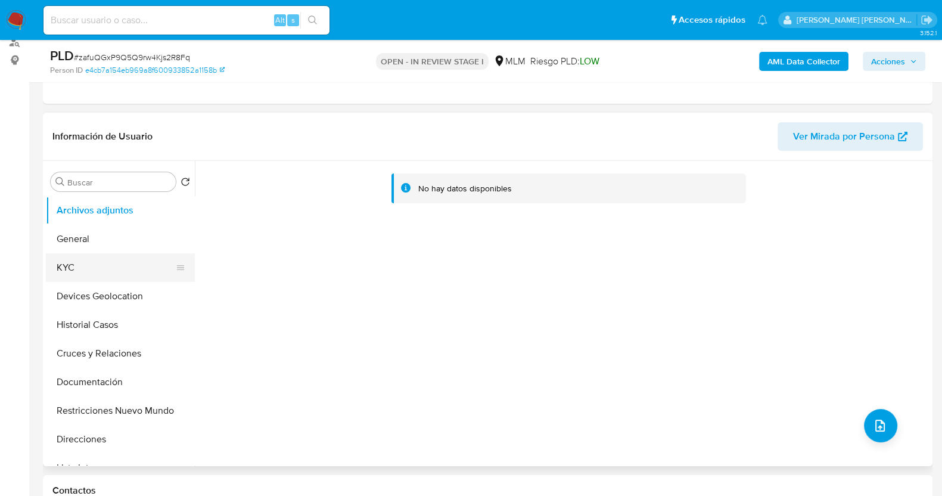
click at [88, 266] on button "KYC" at bounding box center [115, 267] width 139 height 29
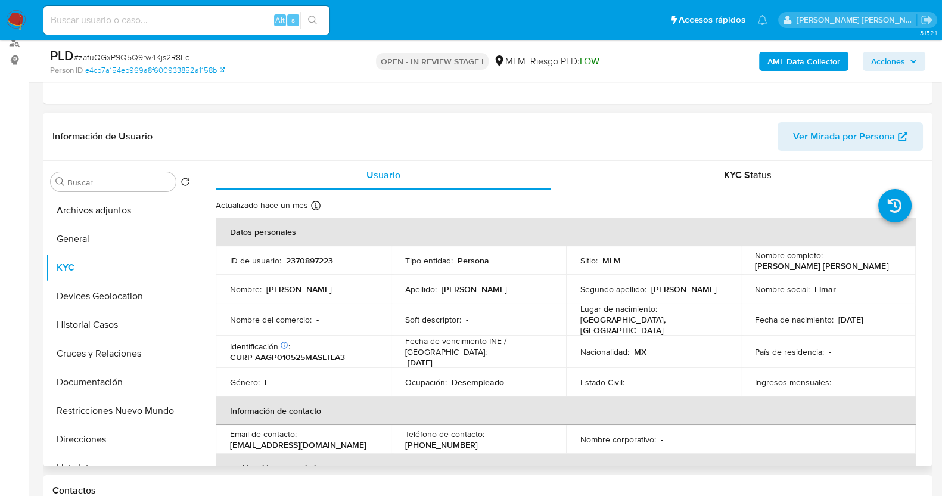
scroll to position [446, 0]
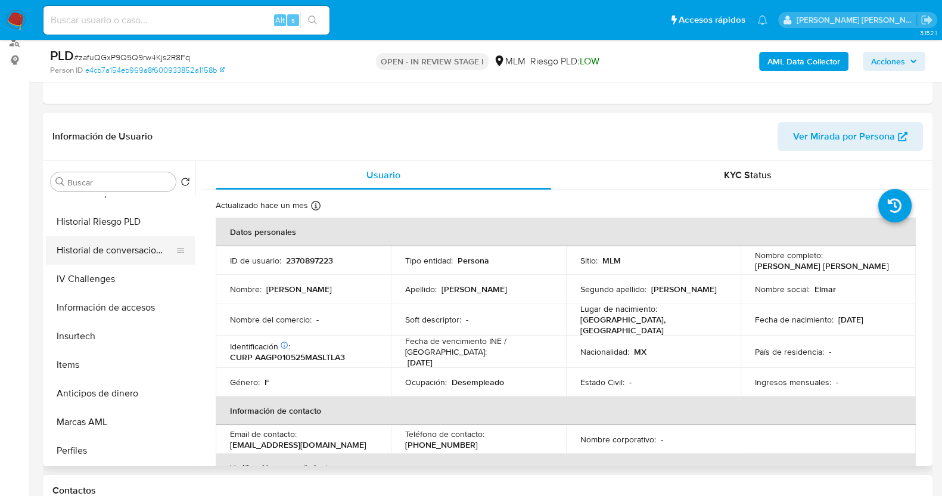
click at [115, 251] on button "Historial de conversaciones" at bounding box center [115, 250] width 139 height 29
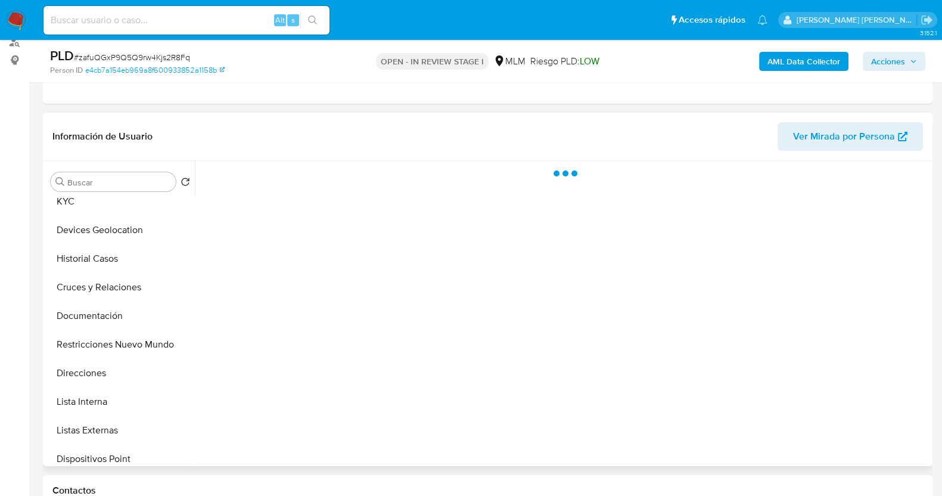
scroll to position [0, 0]
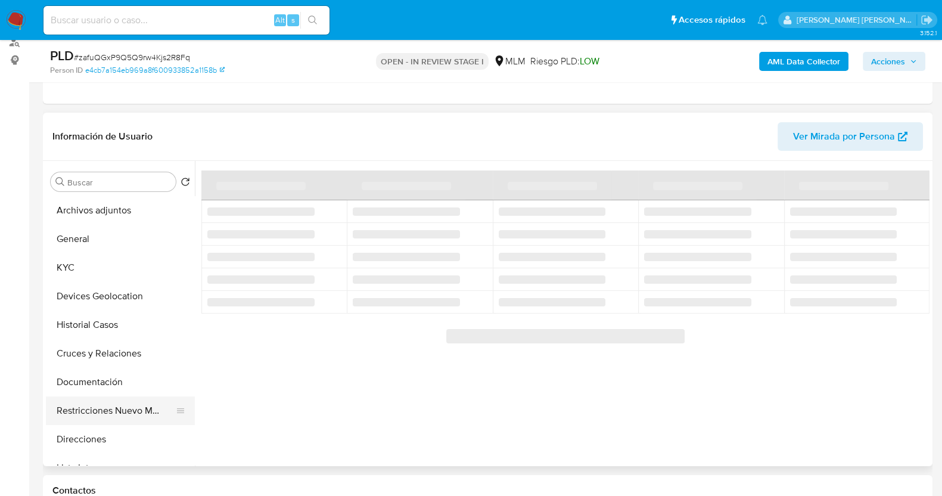
click at [134, 406] on button "Restricciones Nuevo Mundo" at bounding box center [115, 410] width 139 height 29
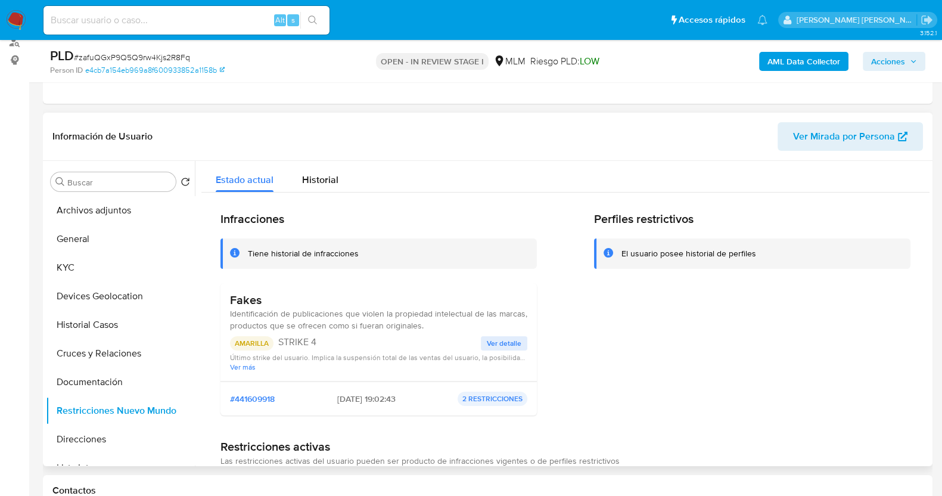
click at [508, 344] on span "Ver detalle" at bounding box center [504, 343] width 35 height 12
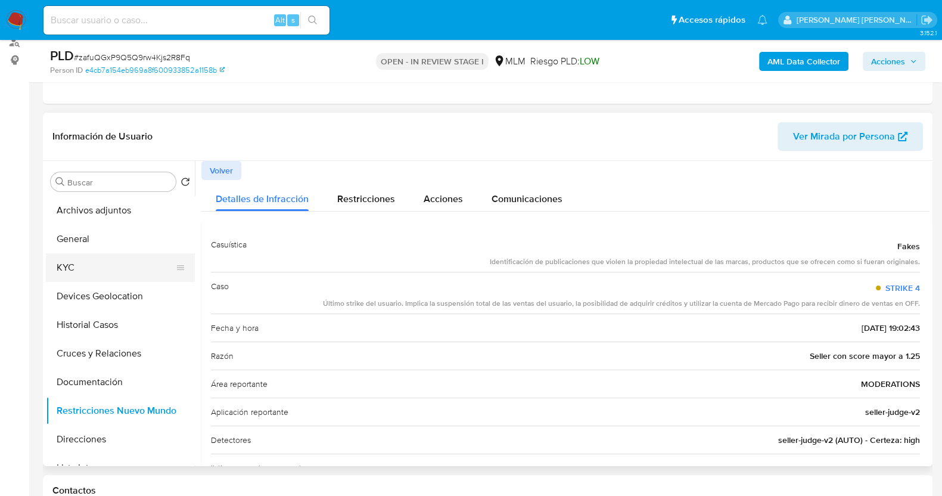
click at [80, 269] on button "KYC" at bounding box center [115, 267] width 139 height 29
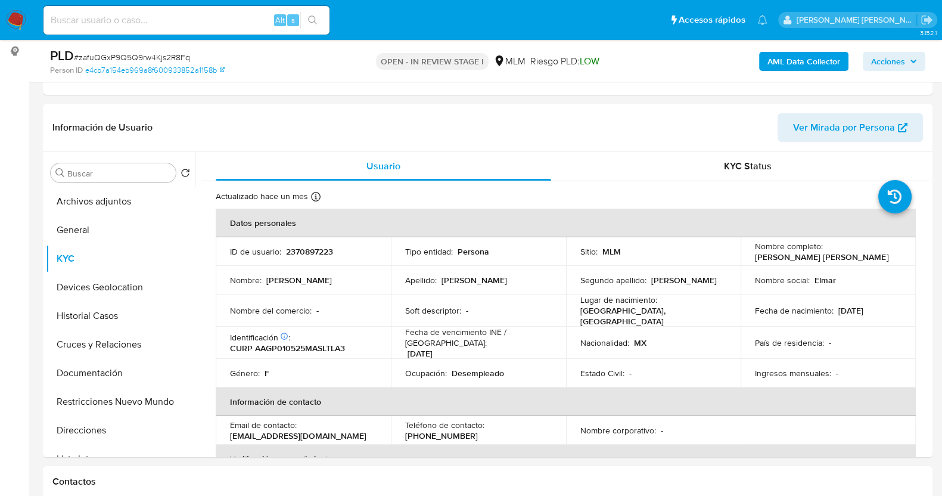
scroll to position [223, 0]
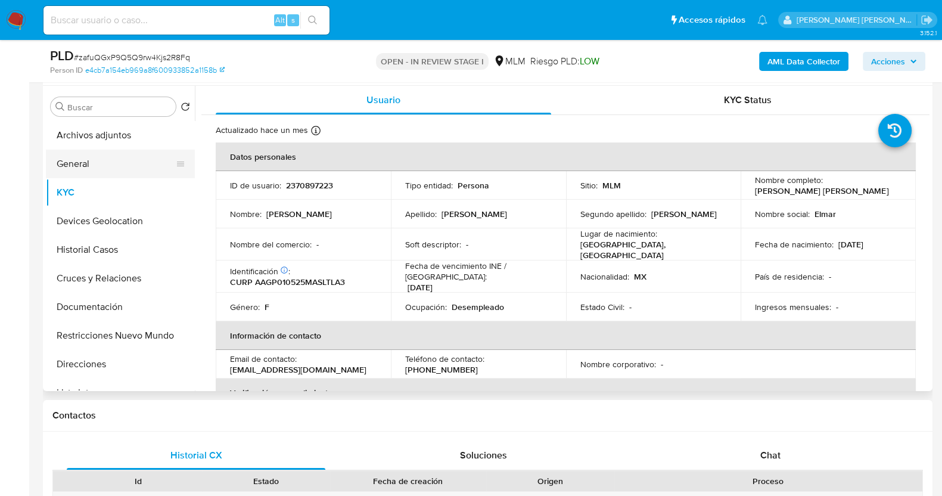
click at [71, 165] on button "General" at bounding box center [115, 164] width 139 height 29
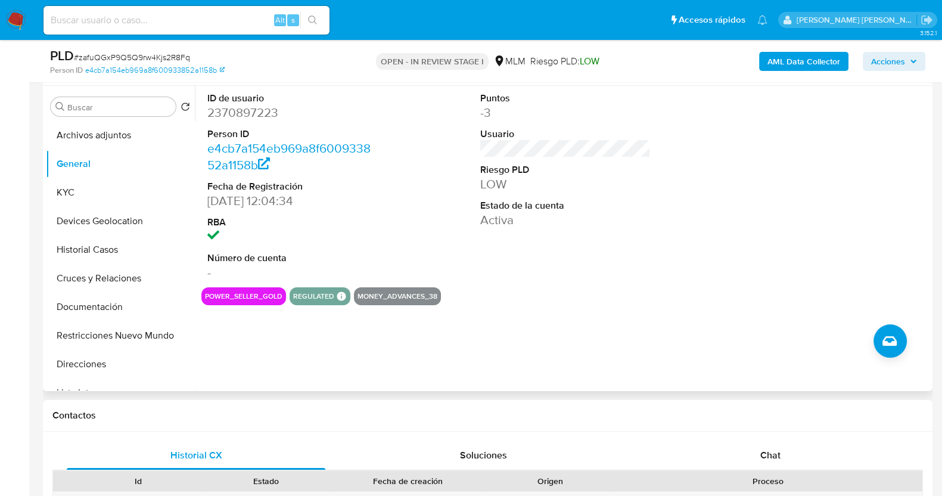
click at [539, 290] on div "power_seller_gold regulated Regulated MLM IFPE Evaluation Result COMPLIES User …" at bounding box center [565, 296] width 728 height 18
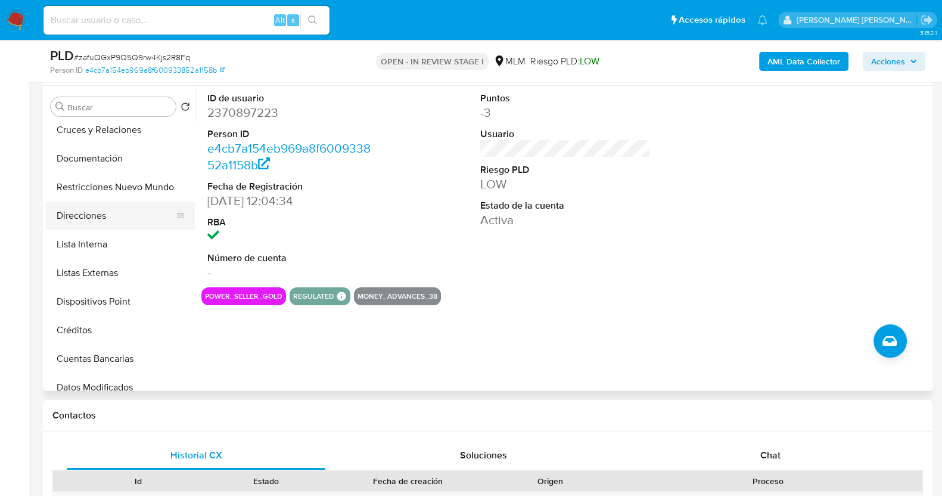
scroll to position [74, 0]
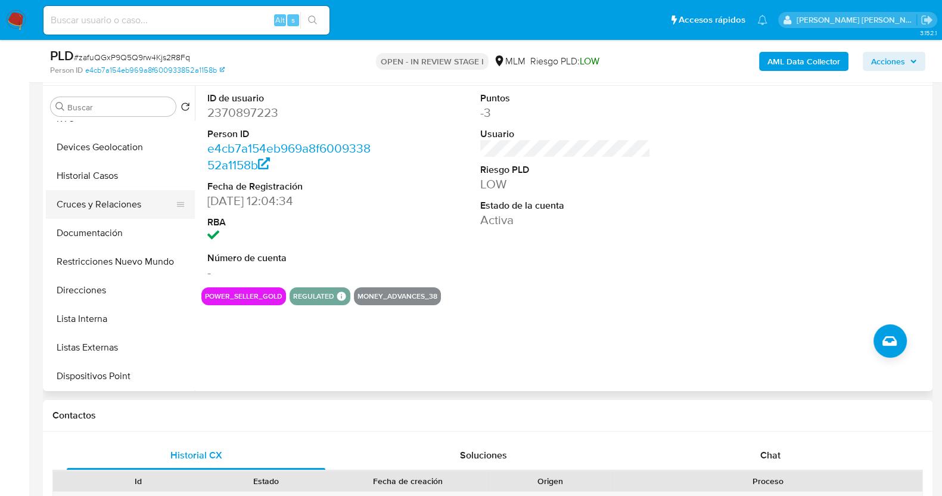
click at [98, 206] on button "Cruces y Relaciones" at bounding box center [115, 204] width 139 height 29
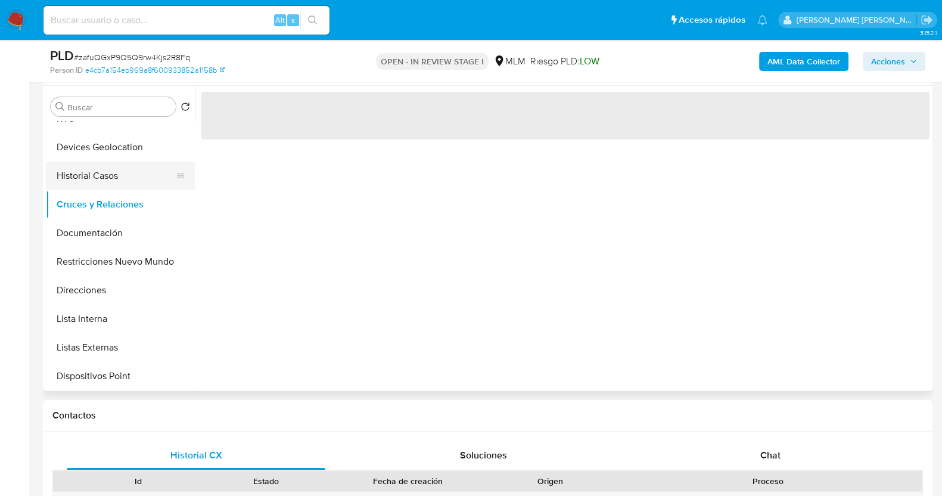
click at [100, 180] on button "Historial Casos" at bounding box center [115, 176] width 139 height 29
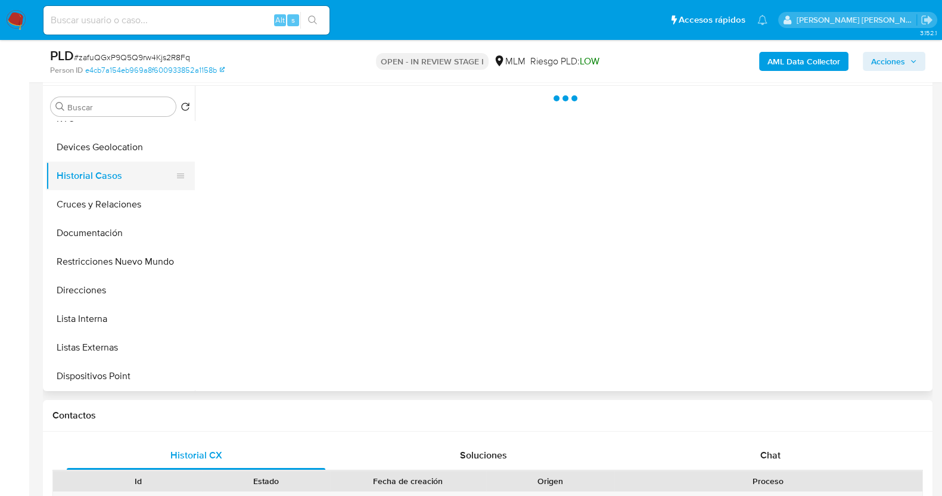
scroll to position [0, 0]
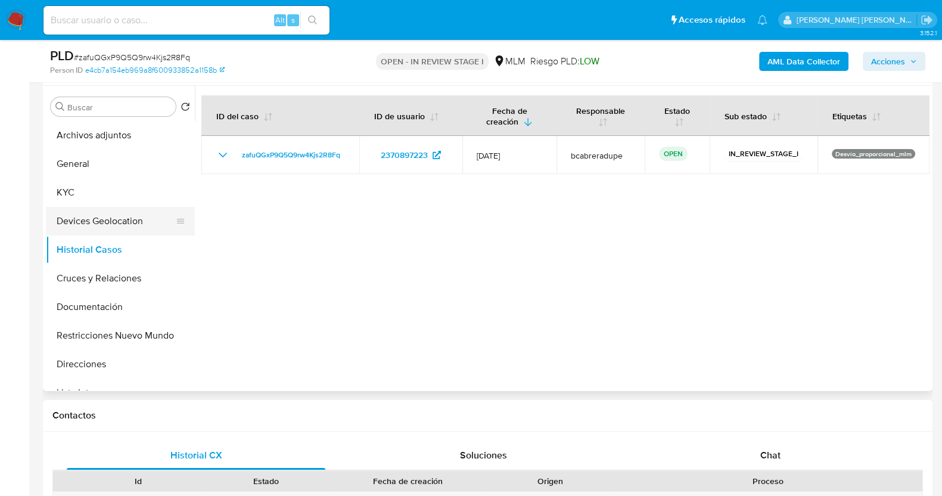
click at [116, 216] on button "Devices Geolocation" at bounding box center [115, 221] width 139 height 29
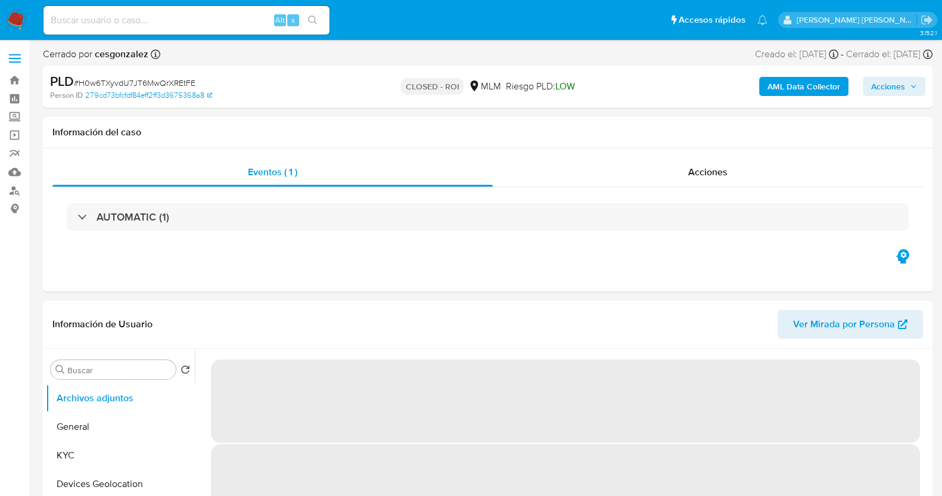
select select "10"
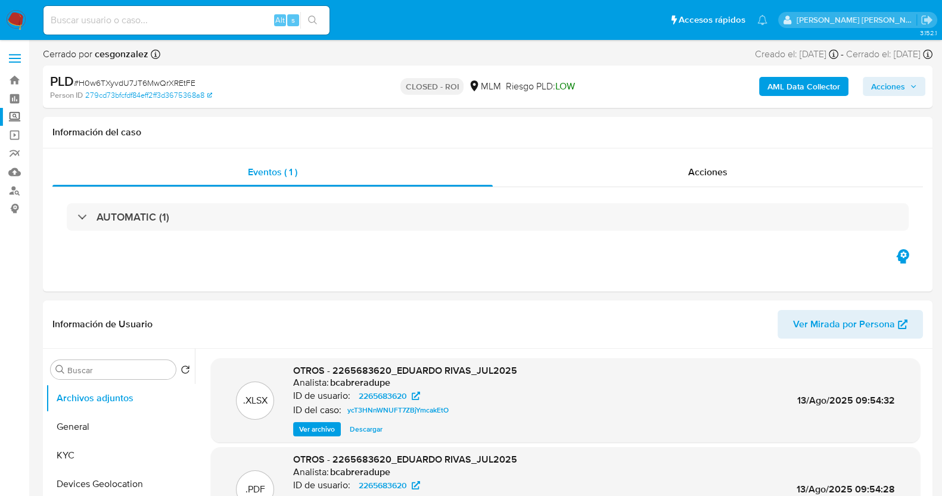
click at [17, 119] on label "Screening" at bounding box center [71, 117] width 142 height 18
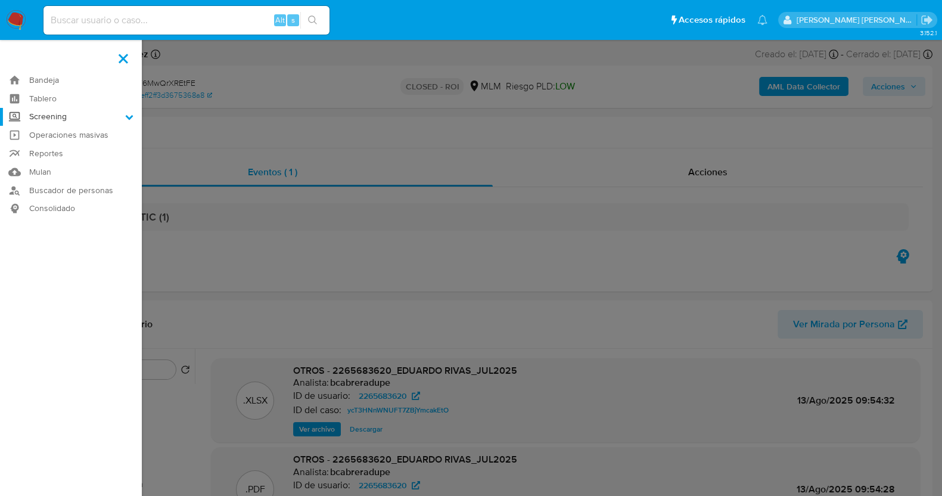
click at [0, 0] on input "Screening" at bounding box center [0, 0] width 0 height 0
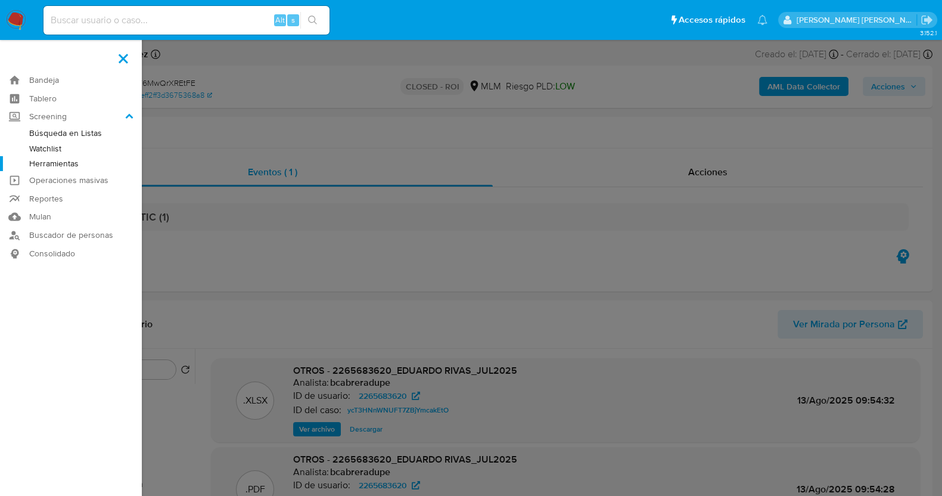
click at [54, 165] on link "Herramientas" at bounding box center [71, 163] width 142 height 15
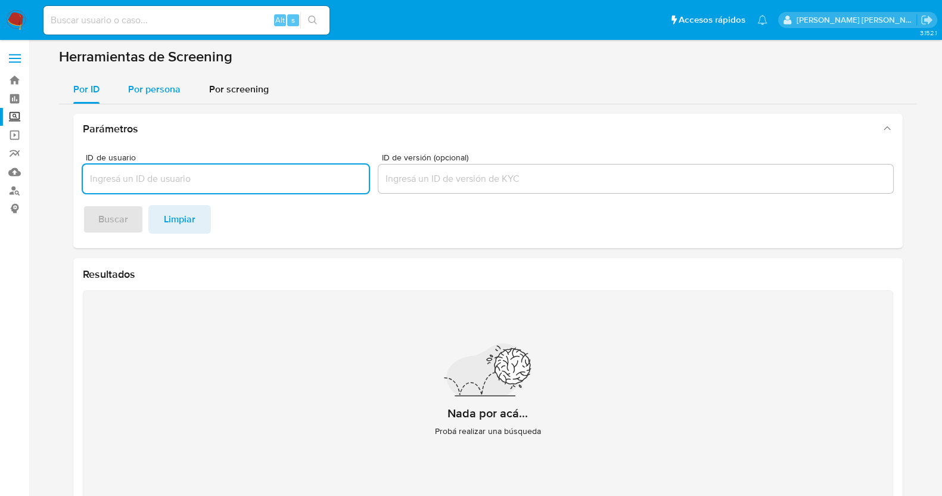
click at [150, 85] on span "Por persona" at bounding box center [154, 89] width 52 height 14
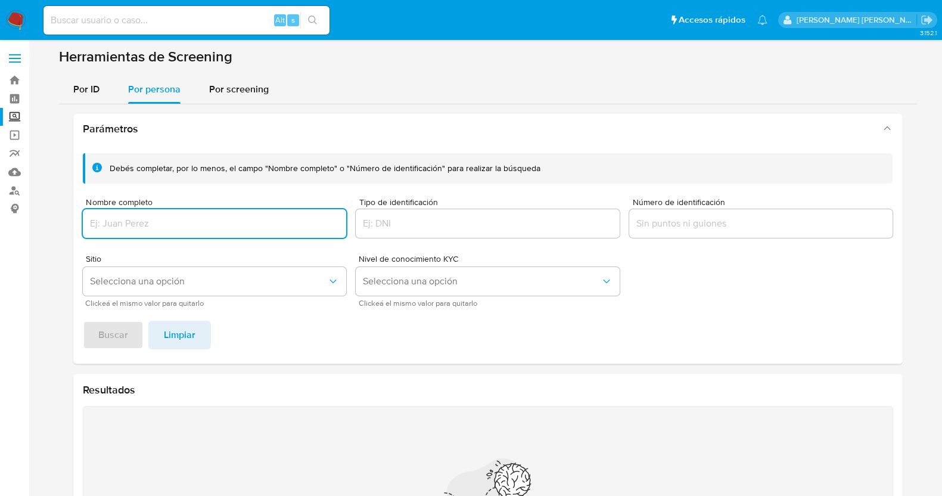
click at [195, 222] on input "Nombre completo" at bounding box center [215, 223] width 264 height 15
type input "ELMAR RANDOSCA"
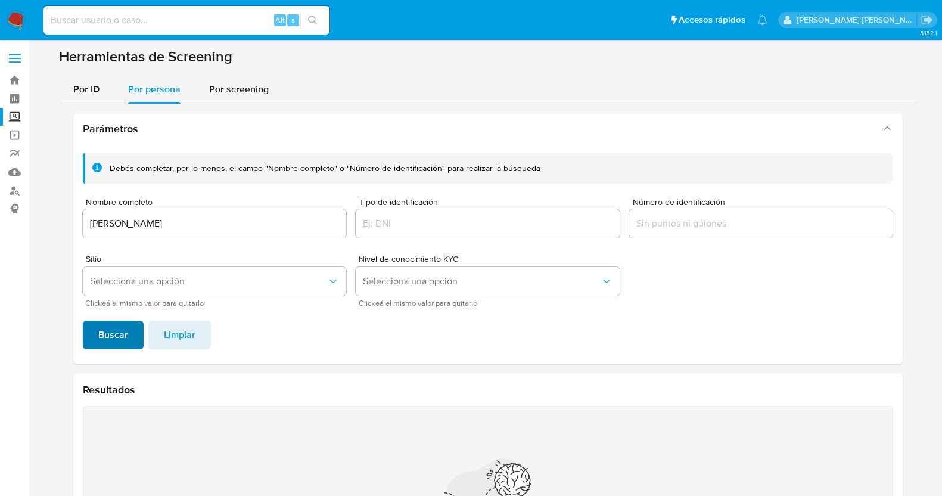
click at [119, 342] on span "Buscar" at bounding box center [113, 335] width 30 height 26
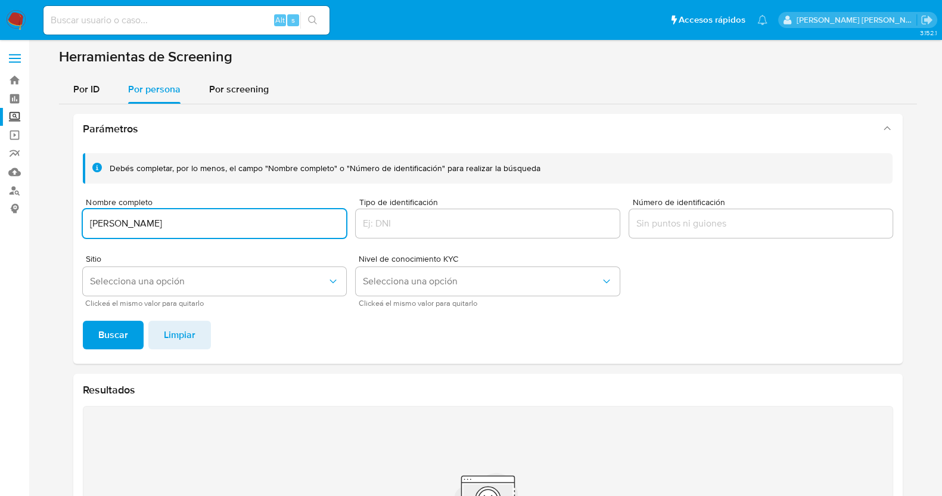
drag, startPoint x: 232, startPoint y: 225, endPoint x: 72, endPoint y: 210, distance: 161.6
click at [72, 210] on div "Parámetros Debés completar, por lo menos, el campo "Nombre completo" o "Número …" at bounding box center [488, 368] width 858 height 529
type input "PINGPONG GLOBAL SOLUTIONS INC"
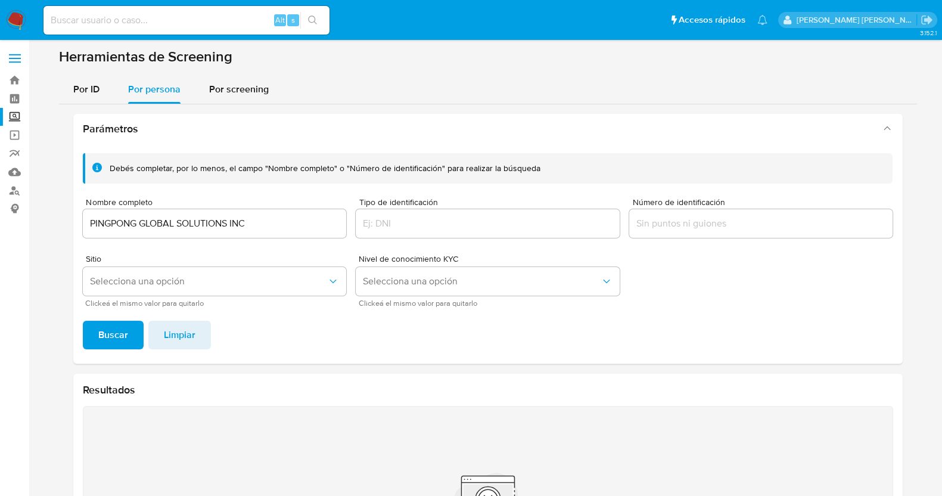
click at [116, 333] on span "Buscar" at bounding box center [113, 335] width 30 height 26
